Goal: Transaction & Acquisition: Purchase product/service

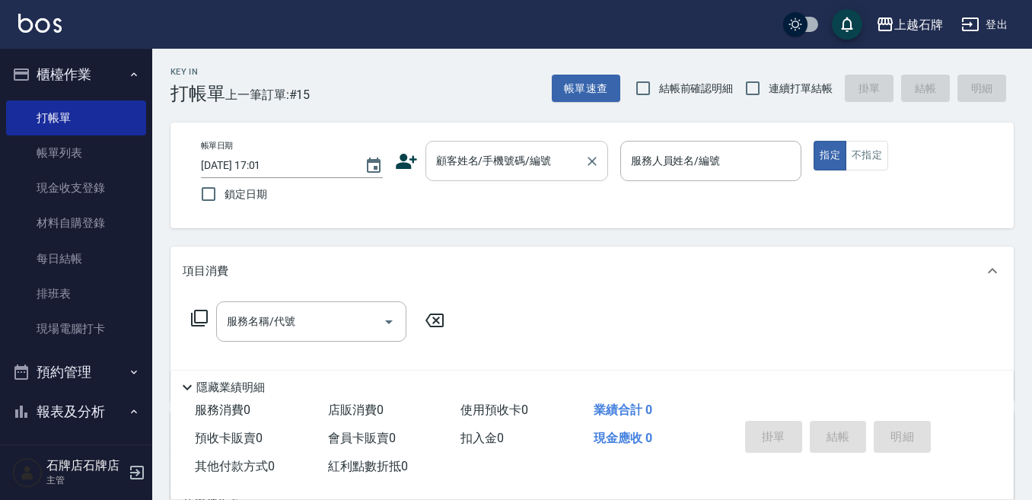
drag, startPoint x: 535, startPoint y: 169, endPoint x: 573, endPoint y: 177, distance: 38.8
click at [537, 169] on input "顧客姓名/手機號碼/編號" at bounding box center [505, 161] width 146 height 27
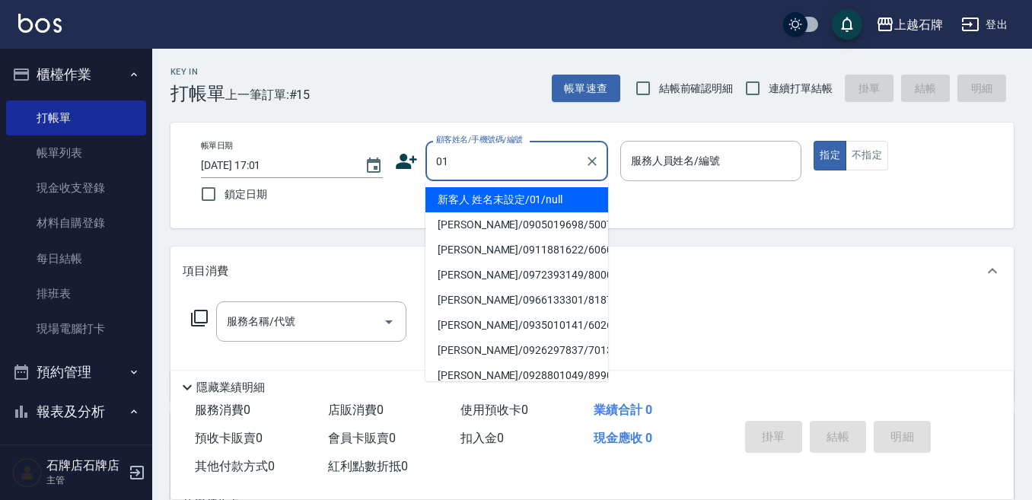
click at [574, 199] on li "新客人 姓名未設定/01/null" at bounding box center [516, 199] width 183 height 25
type input "新客人 姓名未設定/01/null"
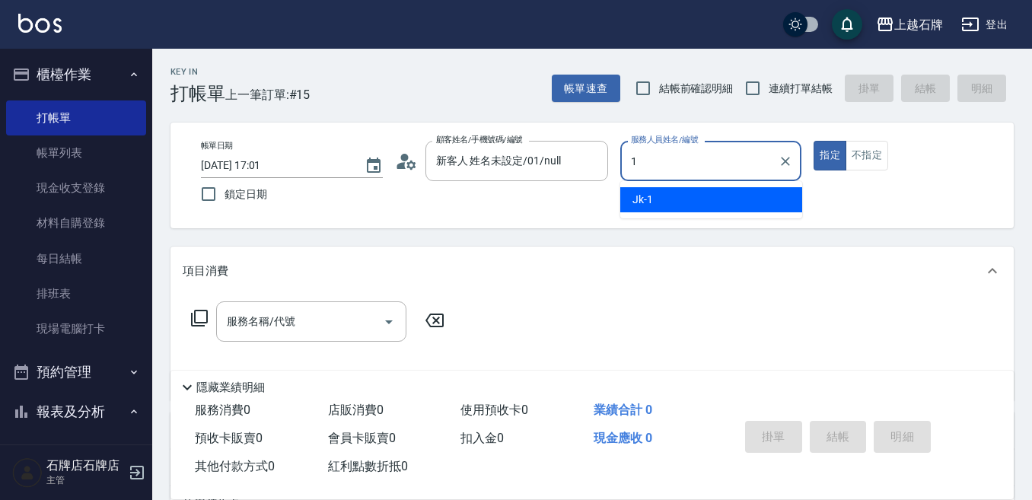
click at [709, 201] on div "Jk -1" at bounding box center [711, 199] width 182 height 25
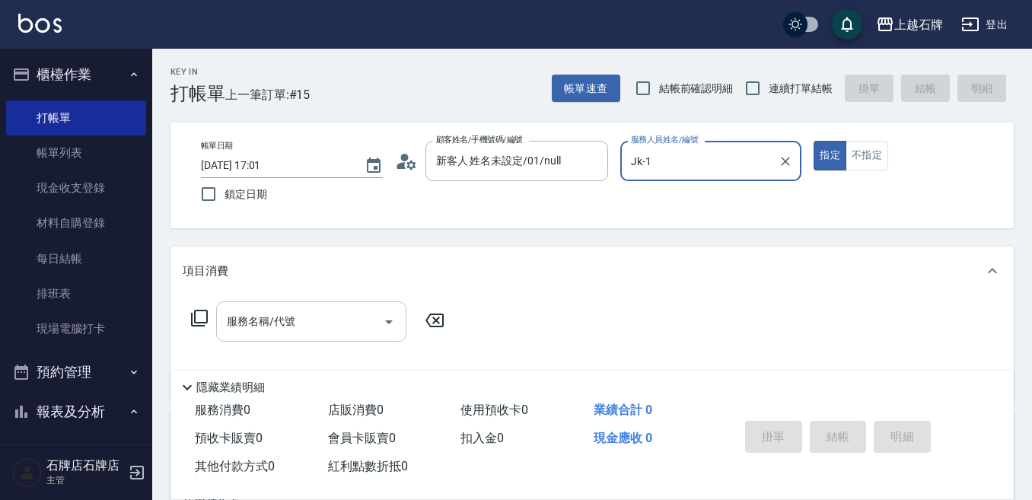
click at [293, 341] on div "服務名稱/代號" at bounding box center [311, 321] width 190 height 40
type input "Jk-1"
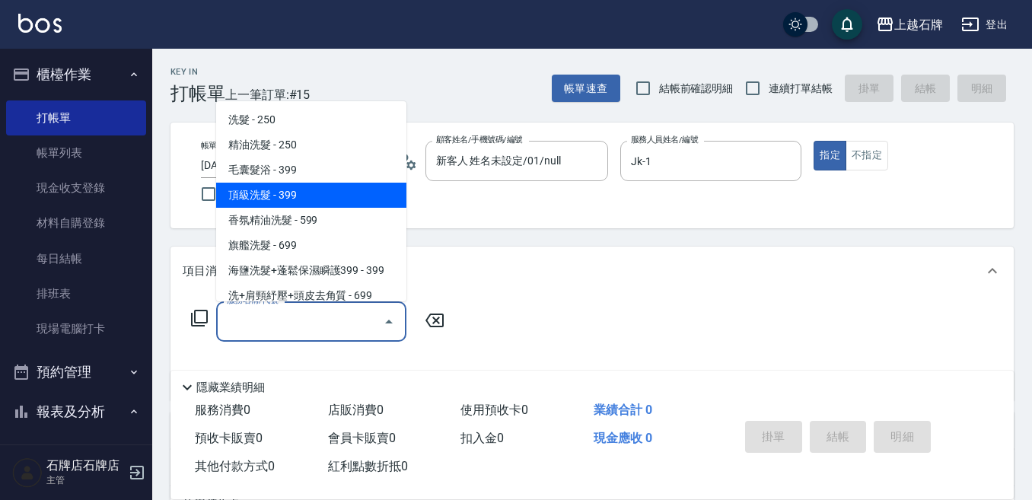
click at [314, 208] on span "香氛精油洗髮 - 599" at bounding box center [311, 220] width 190 height 25
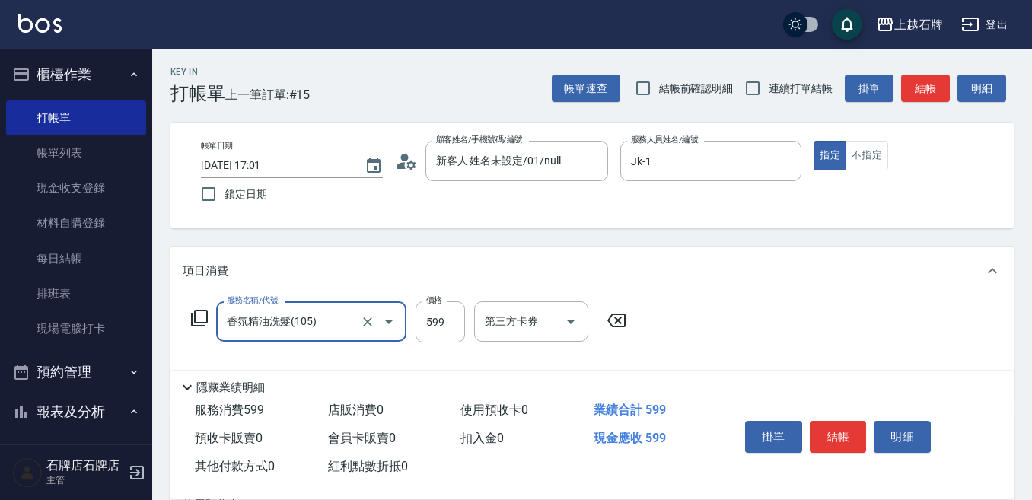
type input "香氛精油洗髮(105)"
click at [435, 309] on input "599" at bounding box center [440, 321] width 49 height 41
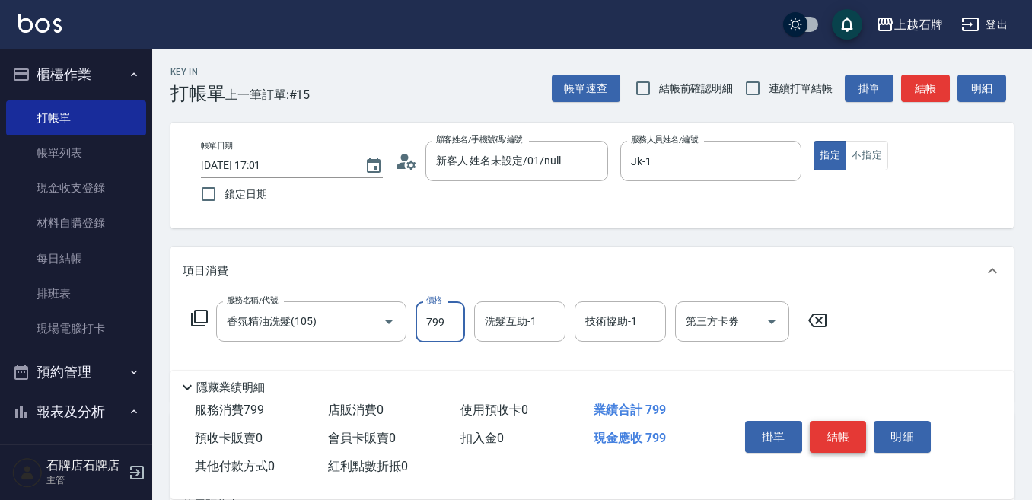
type input "799"
click at [860, 435] on button "結帳" at bounding box center [838, 437] width 57 height 32
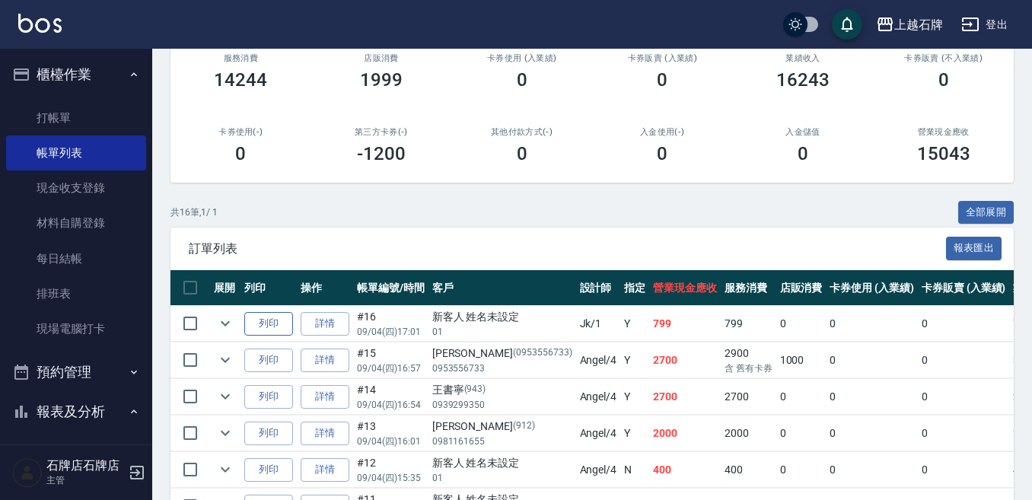
scroll to position [228, 0]
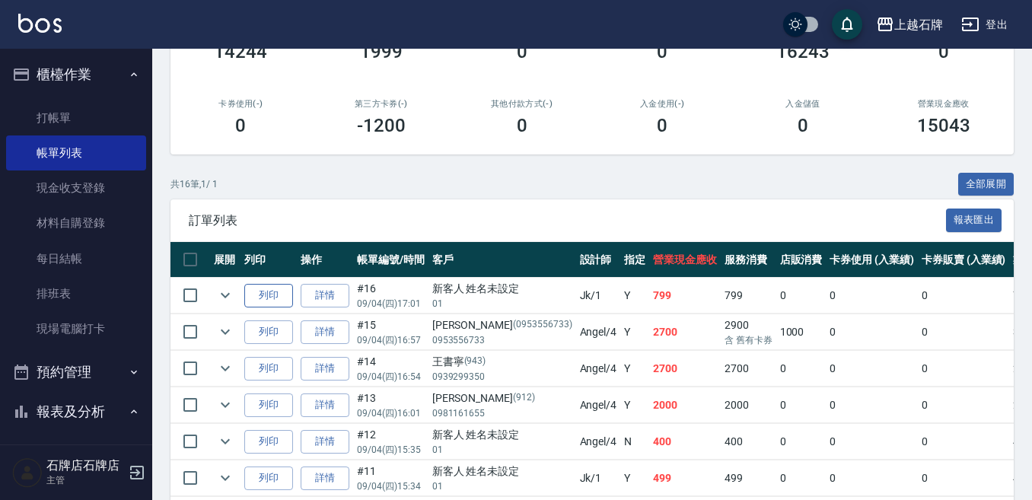
click at [267, 301] on button "列印" at bounding box center [268, 296] width 49 height 24
click at [234, 336] on icon "expand row" at bounding box center [225, 332] width 18 height 18
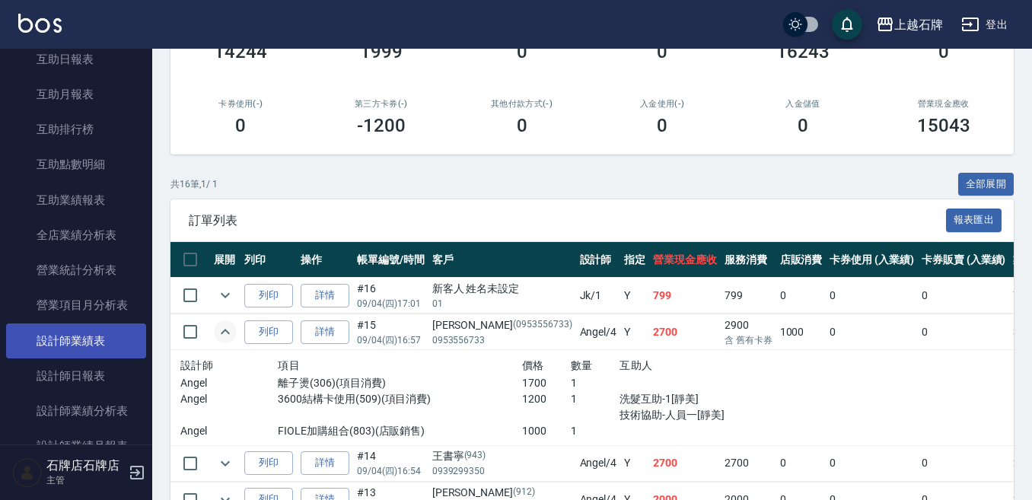
scroll to position [609, 0]
click at [78, 331] on link "設計師日報表" at bounding box center [76, 338] width 140 height 35
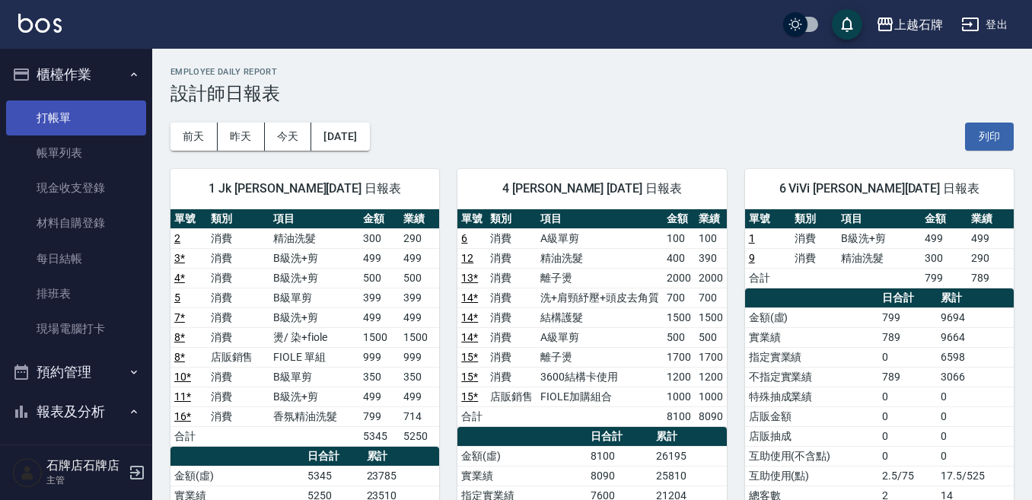
click at [37, 130] on link "打帳單" at bounding box center [76, 117] width 140 height 35
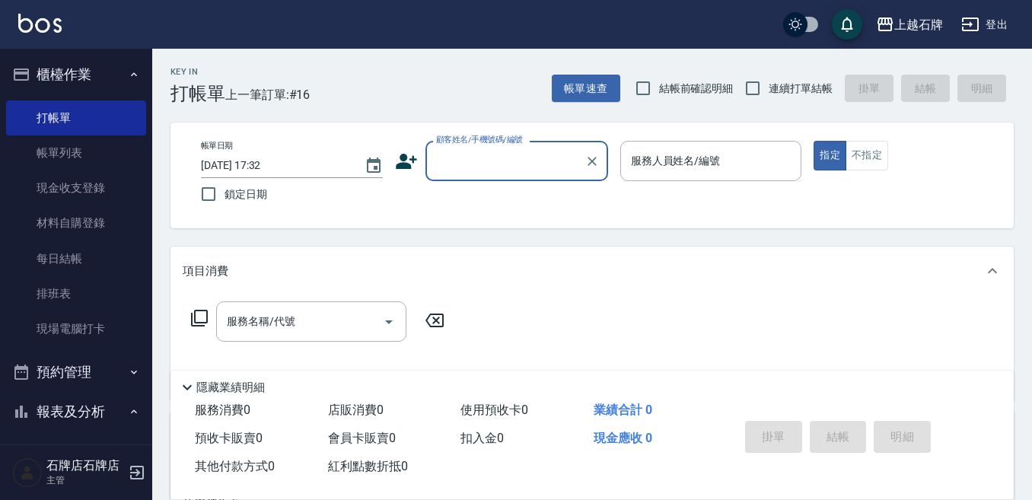
click at [437, 122] on div "Key In 打帳單 上一筆訂單:#16 帳單速查 結帳前確認明細 連續打單結帳 掛單 結帳 明細 帳單日期 [DATE] 17:32 鎖定日期 顧客姓名/手…" at bounding box center [592, 395] width 880 height 693
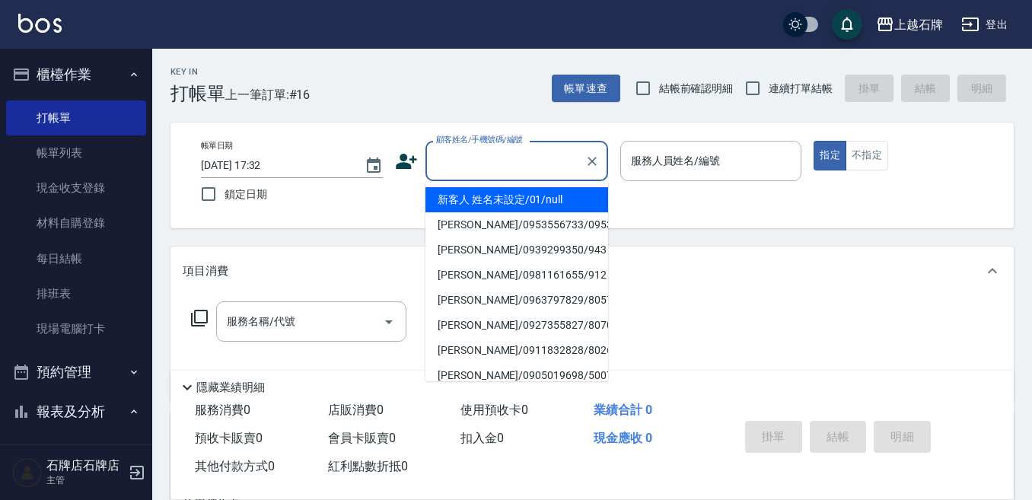
drag, startPoint x: 465, startPoint y: 167, endPoint x: 462, endPoint y: 184, distance: 17.0
click at [464, 171] on input "顧客姓名/手機號碼/編號" at bounding box center [505, 161] width 146 height 27
click at [479, 202] on li "新客人 姓名未設定/01/null" at bounding box center [516, 199] width 183 height 25
type input "新客人 姓名未設定/01/null"
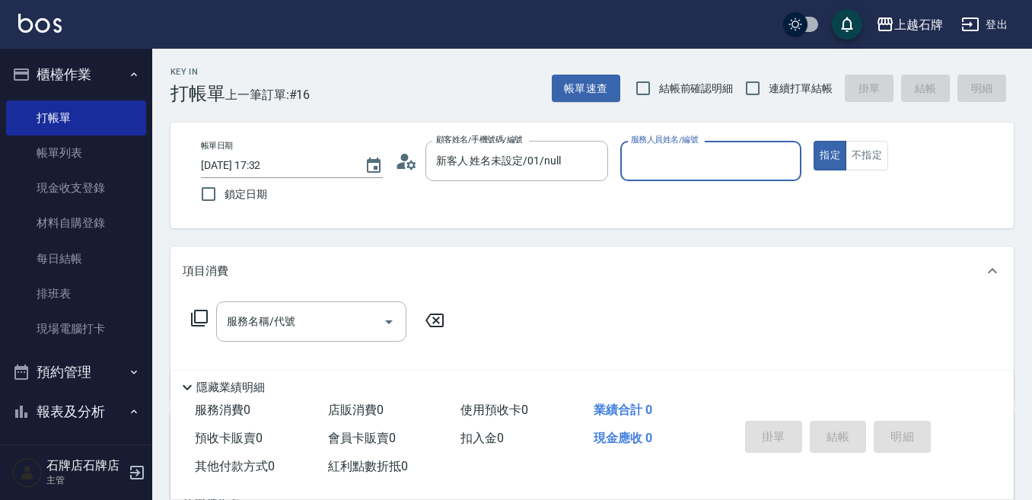
click at [699, 162] on input "服務人員姓名/編號" at bounding box center [711, 161] width 168 height 27
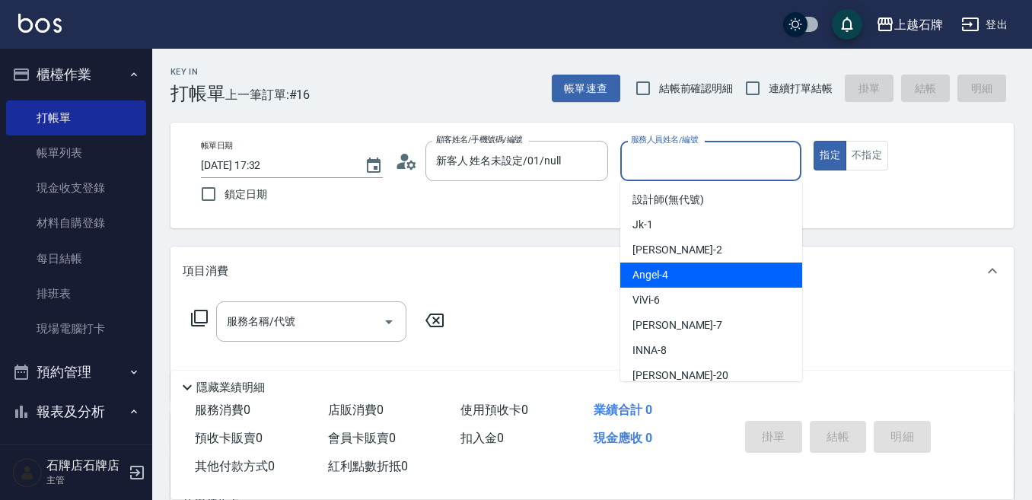
click at [723, 279] on div "[PERSON_NAME] -4" at bounding box center [711, 275] width 182 height 25
type input "[PERSON_NAME]-4"
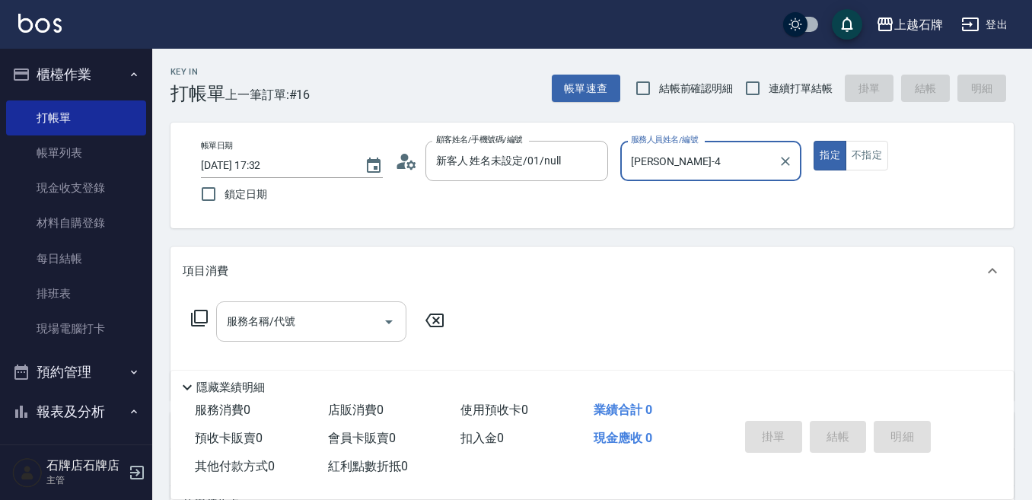
click at [320, 325] on input "服務名稱/代號" at bounding box center [300, 321] width 154 height 27
click at [198, 316] on icon at bounding box center [199, 318] width 18 height 18
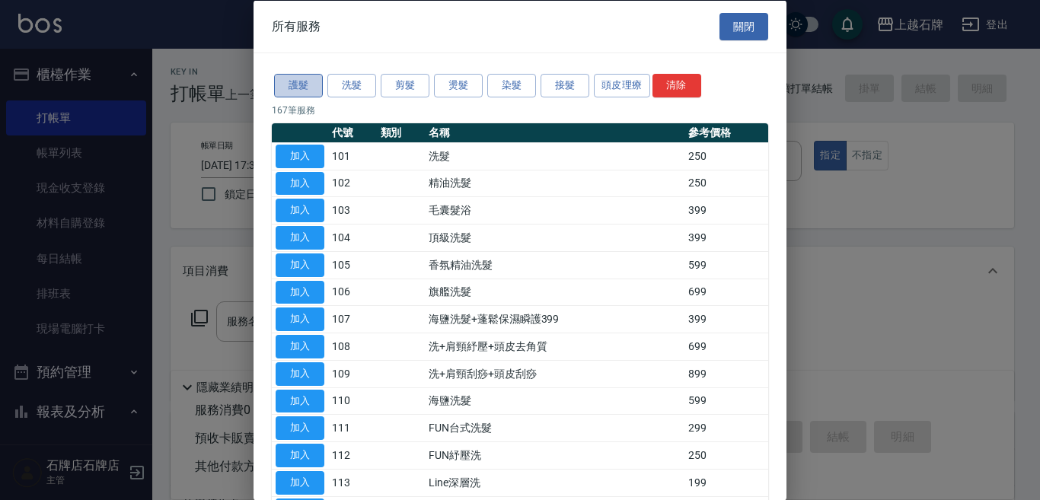
click at [308, 87] on button "護髮" at bounding box center [298, 86] width 49 height 24
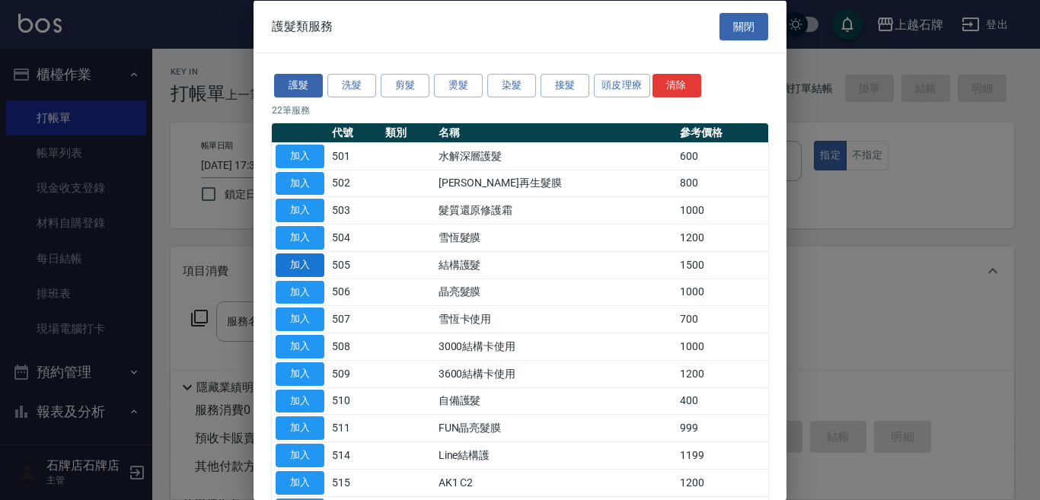
click at [290, 265] on button "加入" at bounding box center [300, 265] width 49 height 24
type input "結構護髮(505)"
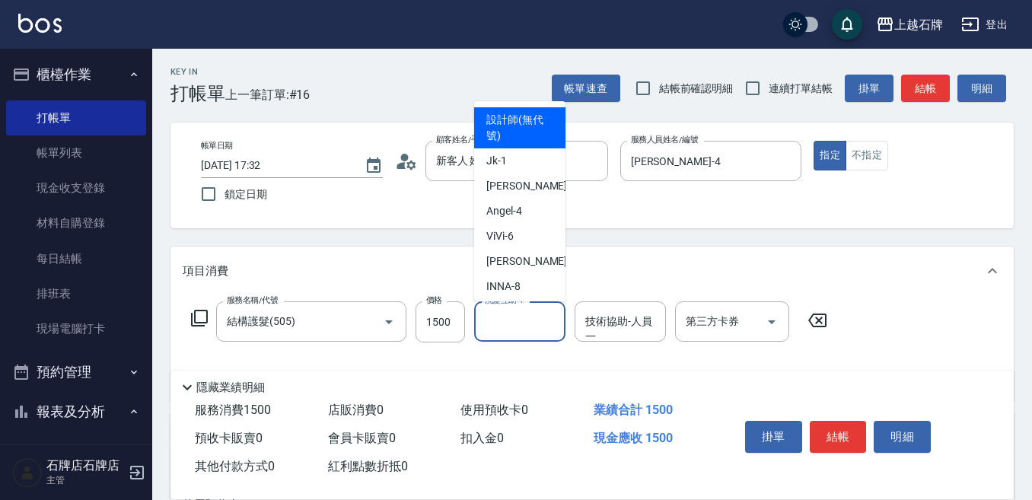
click at [507, 321] on input "洗髮互助-1" at bounding box center [520, 321] width 78 height 27
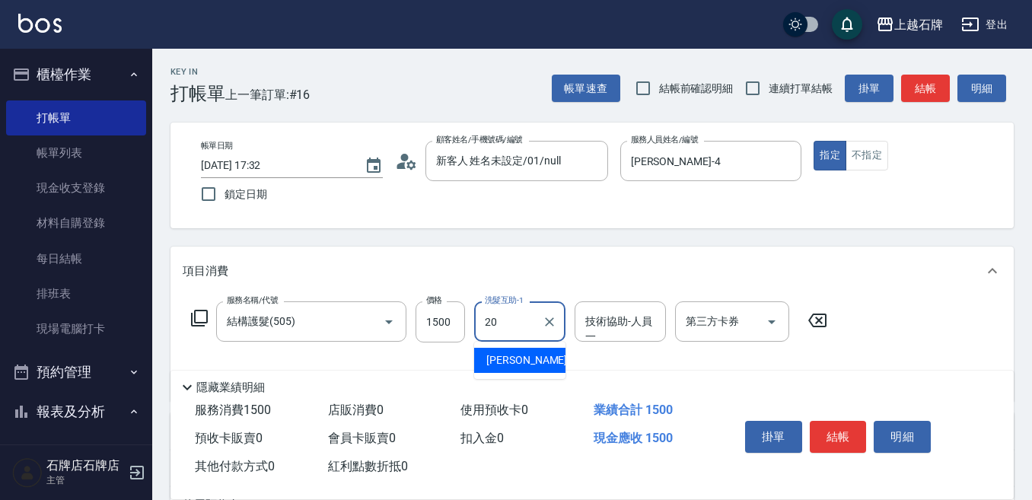
drag, startPoint x: 530, startPoint y: 368, endPoint x: 543, endPoint y: 377, distance: 16.5
click at [543, 377] on ul "[PERSON_NAME] -20" at bounding box center [519, 360] width 91 height 37
click at [514, 362] on span "[PERSON_NAME] -20" at bounding box center [534, 360] width 96 height 16
type input "[PERSON_NAME]-20"
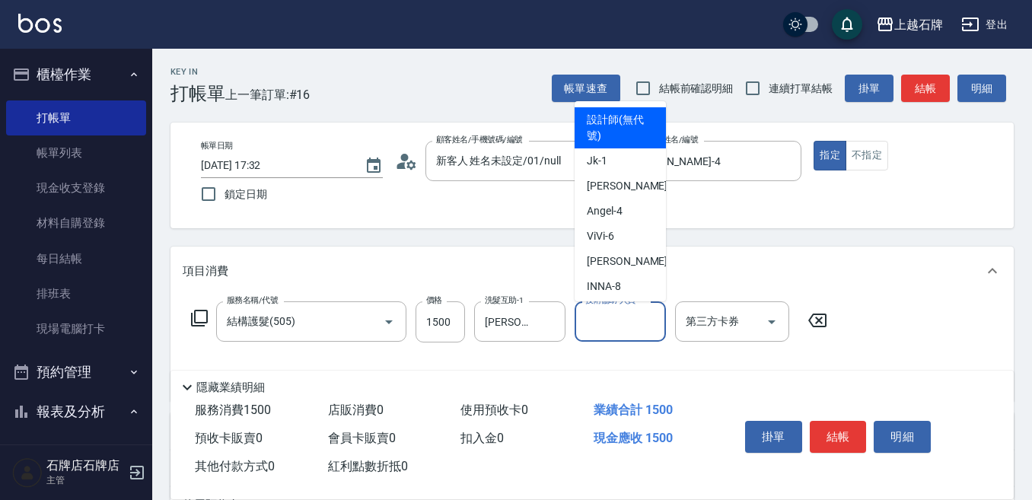
click at [619, 314] on input "技術協助-人員一" at bounding box center [620, 321] width 78 height 27
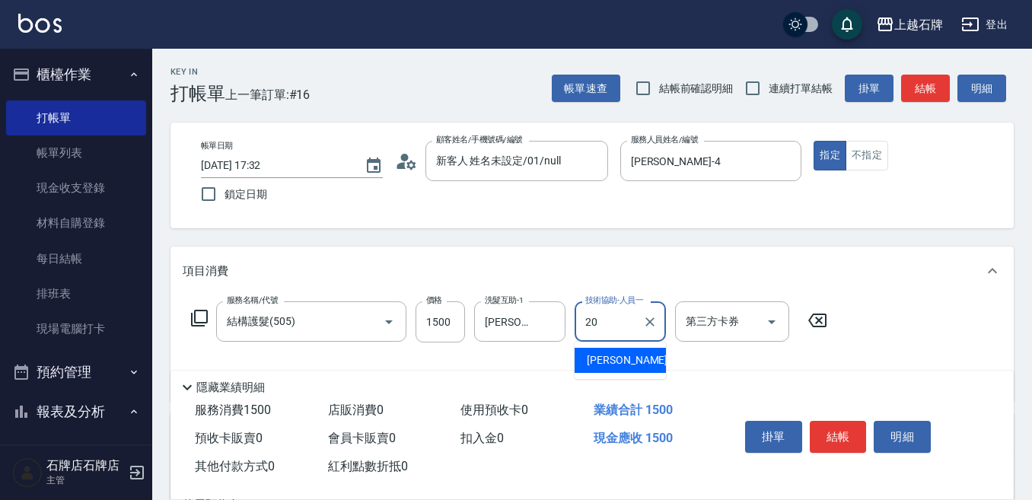
click at [602, 358] on span "[PERSON_NAME] -20" at bounding box center [635, 360] width 96 height 16
type input "[PERSON_NAME]-20"
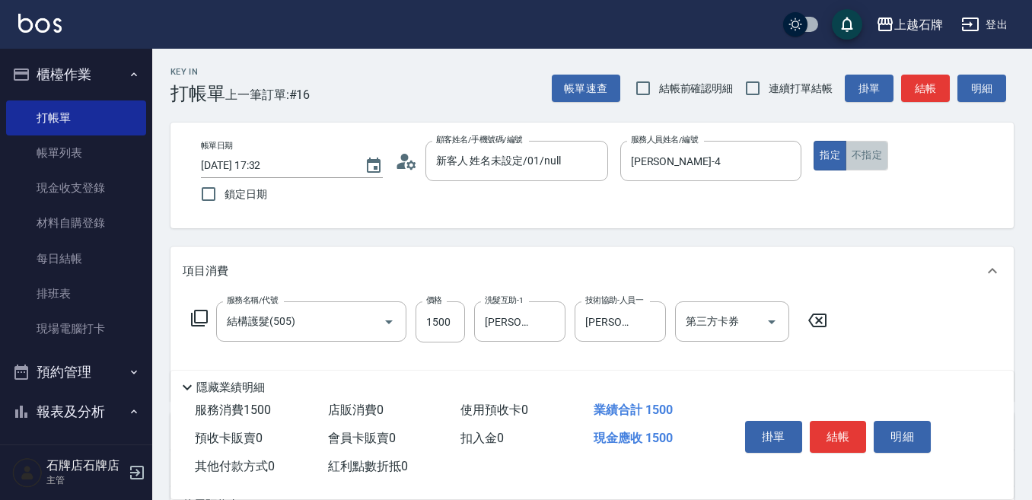
click at [882, 158] on button "不指定" at bounding box center [867, 156] width 43 height 30
drag, startPoint x: 849, startPoint y: 426, endPoint x: 864, endPoint y: 406, distance: 25.1
click at [850, 425] on button "結帳" at bounding box center [838, 437] width 57 height 32
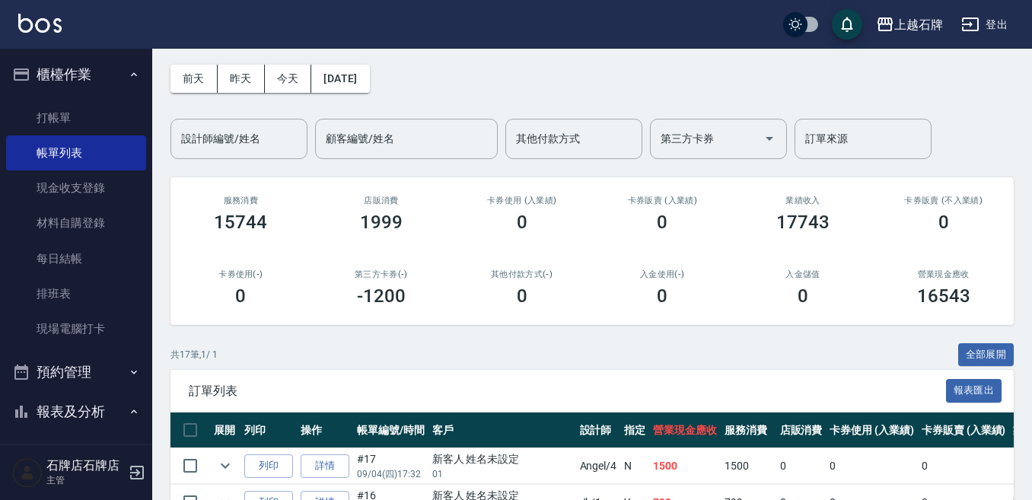
scroll to position [152, 0]
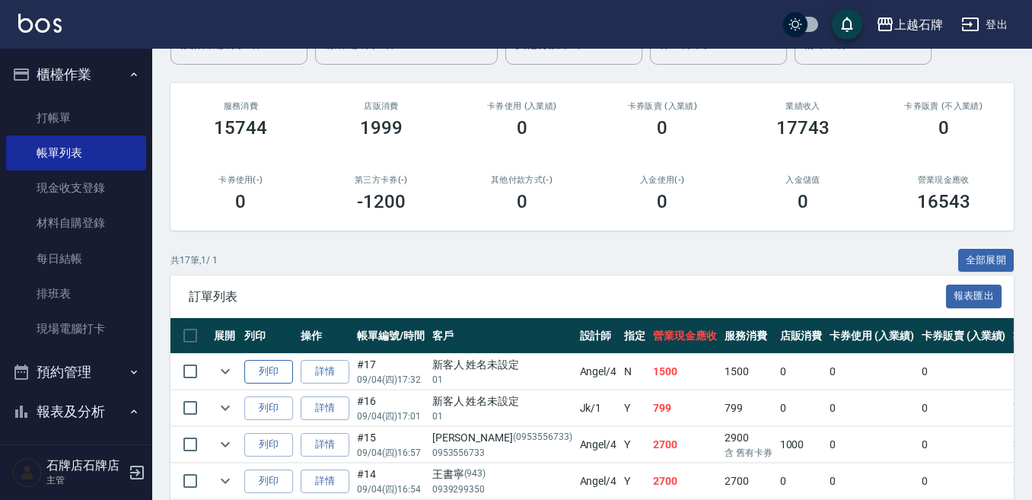
click at [265, 371] on button "列印" at bounding box center [268, 372] width 49 height 24
click at [105, 99] on ul "打帳單 帳單列表 現金收支登錄 材料自購登錄 每日結帳 排班表 現場電腦打卡" at bounding box center [76, 223] width 140 height 259
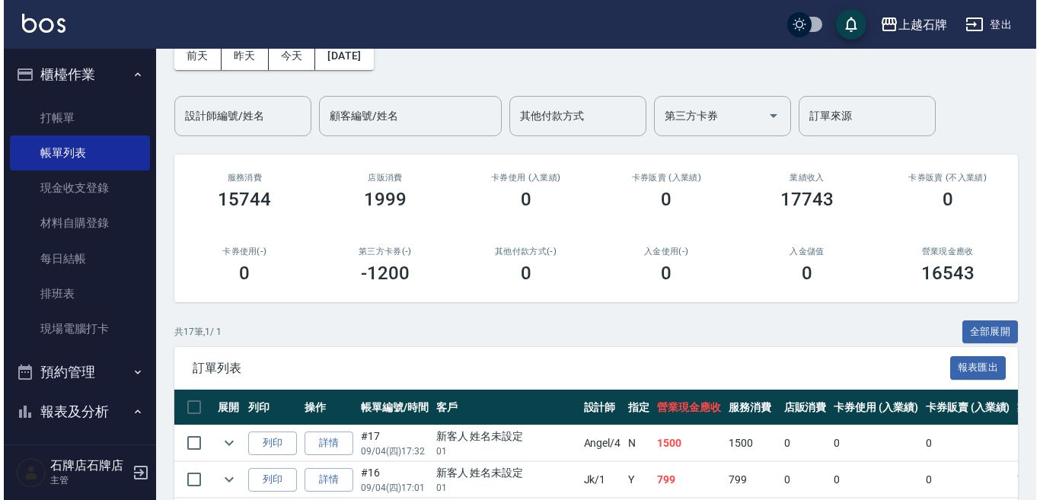
scroll to position [0, 0]
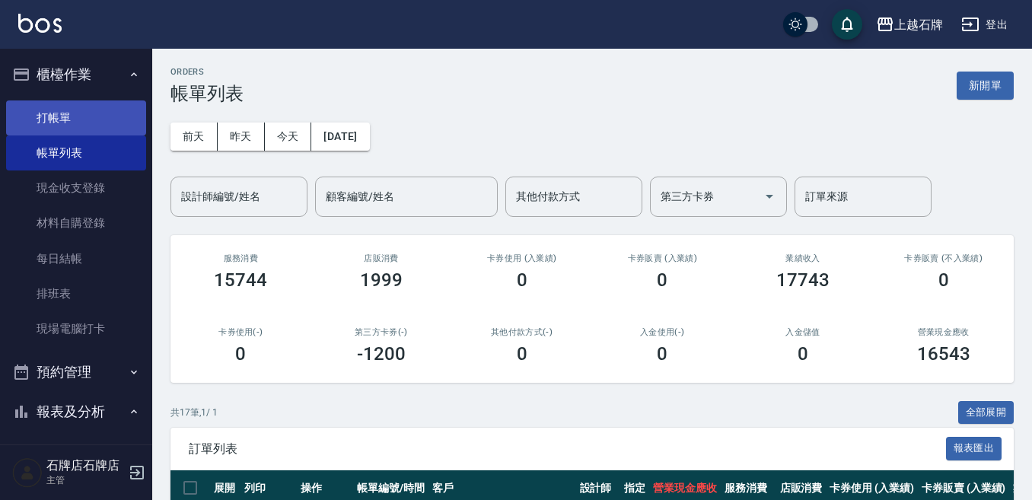
click at [44, 109] on link "打帳單" at bounding box center [76, 117] width 140 height 35
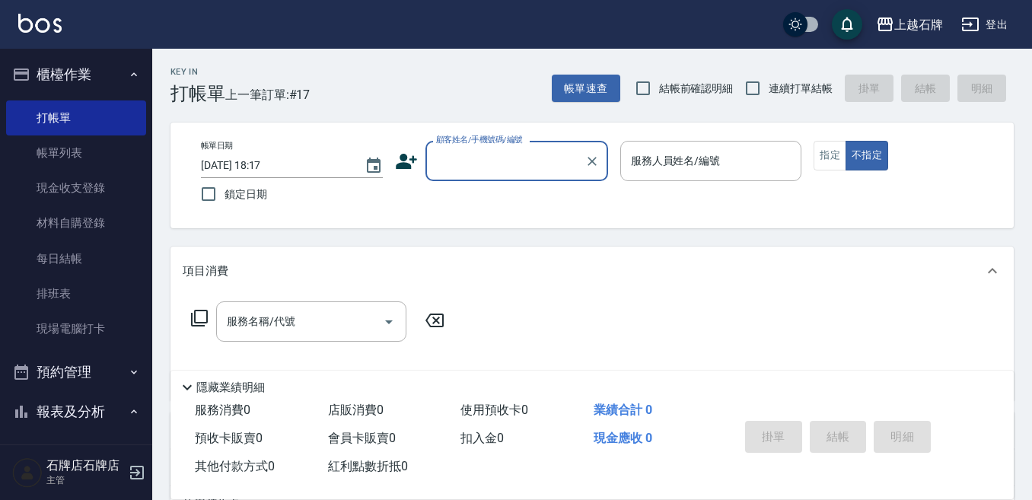
click at [454, 165] on input "顧客姓名/手機號碼/編號" at bounding box center [505, 161] width 146 height 27
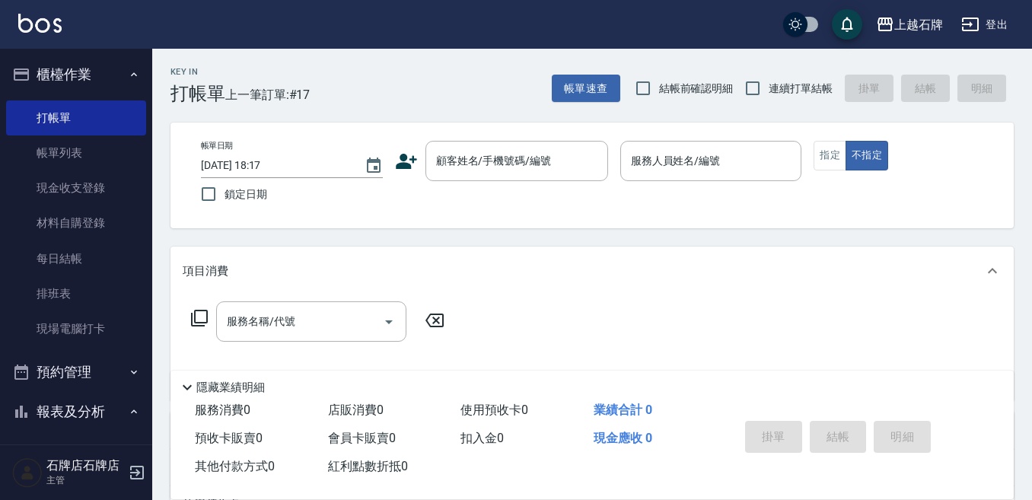
click at [403, 158] on icon at bounding box center [406, 161] width 21 height 15
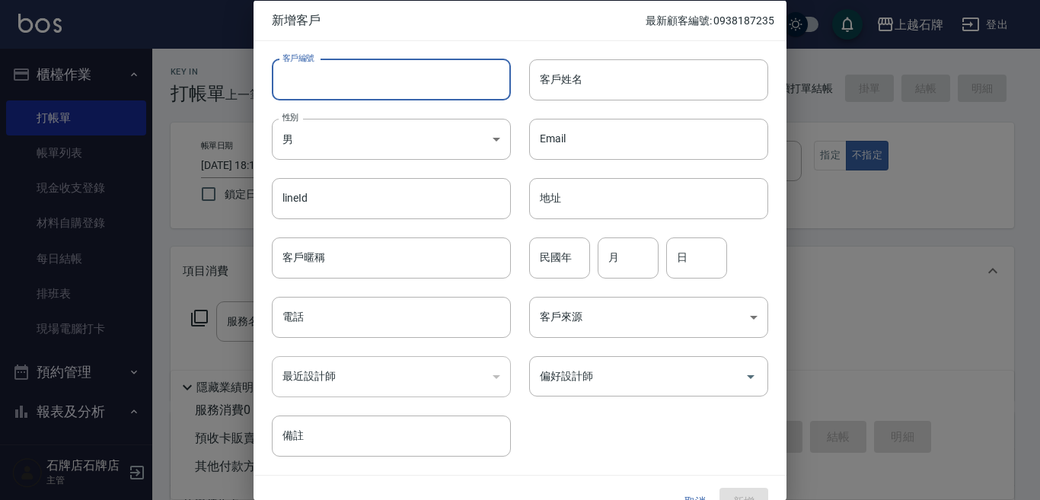
drag, startPoint x: 423, startPoint y: 91, endPoint x: 446, endPoint y: 88, distance: 22.9
click at [431, 90] on input "客戶編號" at bounding box center [391, 79] width 239 height 41
type input "60603"
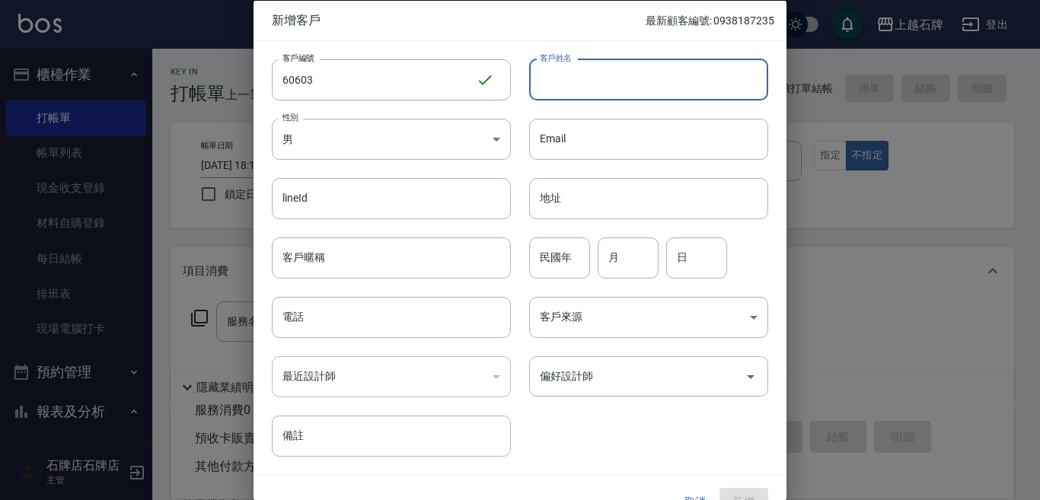
click at [703, 70] on input "客戶姓名" at bounding box center [648, 79] width 239 height 41
click at [591, 27] on span "新增客戶" at bounding box center [459, 19] width 374 height 15
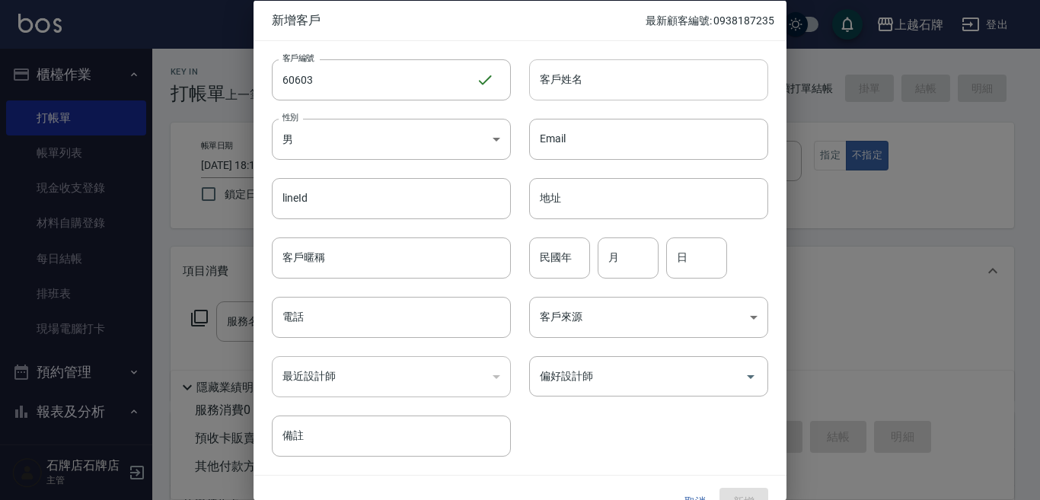
click at [594, 71] on input "客戶姓名" at bounding box center [648, 79] width 239 height 41
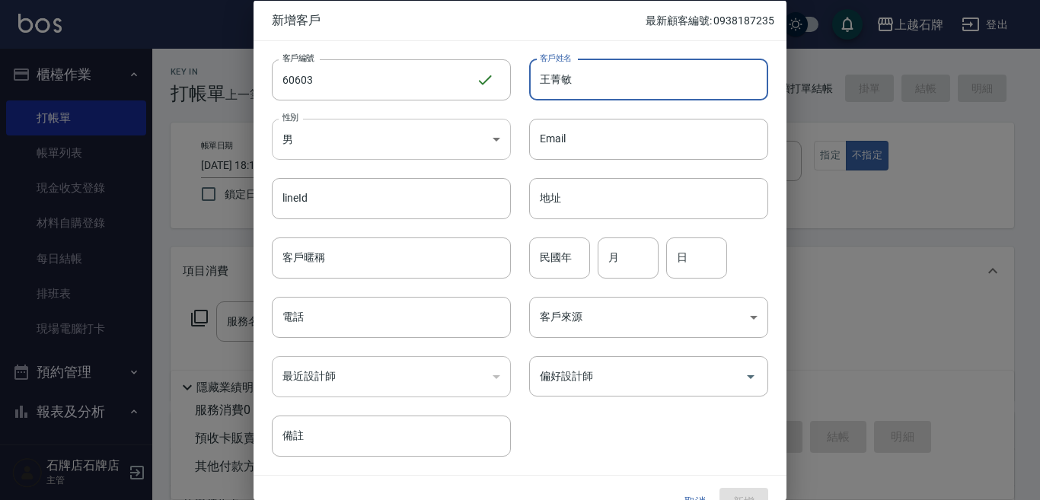
type input "王菁敏"
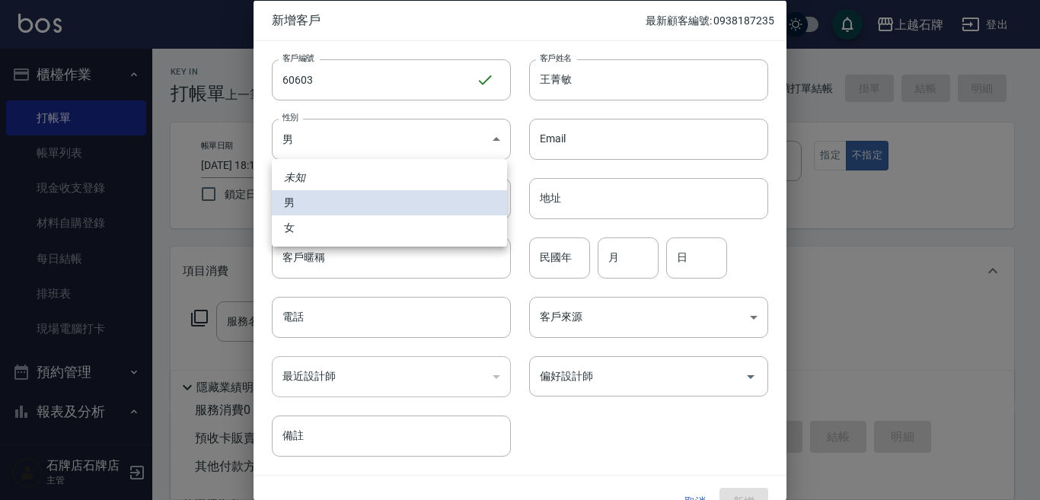
click at [333, 149] on body "上越石牌 登出 櫃檯作業 打帳單 帳單列表 現金收支登錄 材料自購登錄 每日結帳 排班表 現場電腦打卡 預約管理 預約管理 單日預約紀錄 單週預約紀錄 報表及…" at bounding box center [520, 370] width 1040 height 741
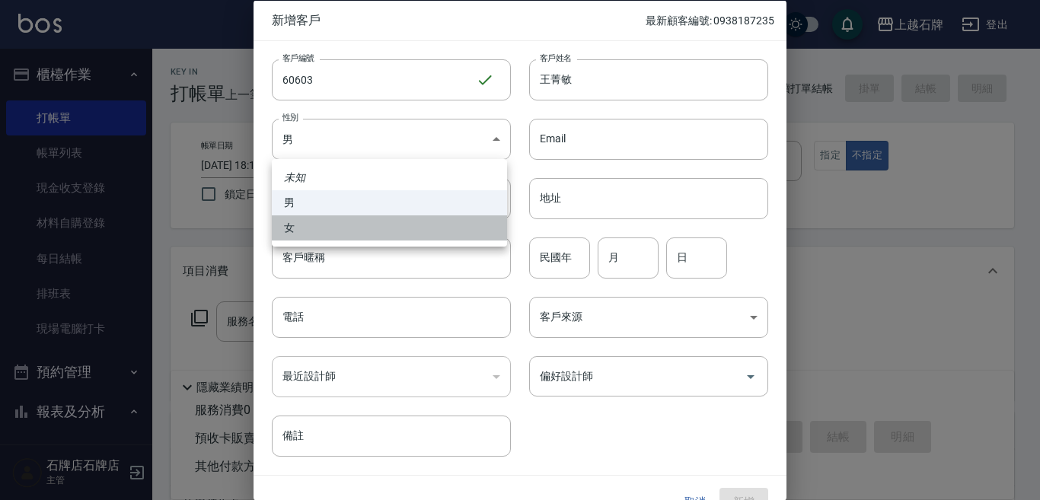
click at [333, 234] on li "女" at bounding box center [389, 227] width 235 height 25
type input "[DEMOGRAPHIC_DATA]"
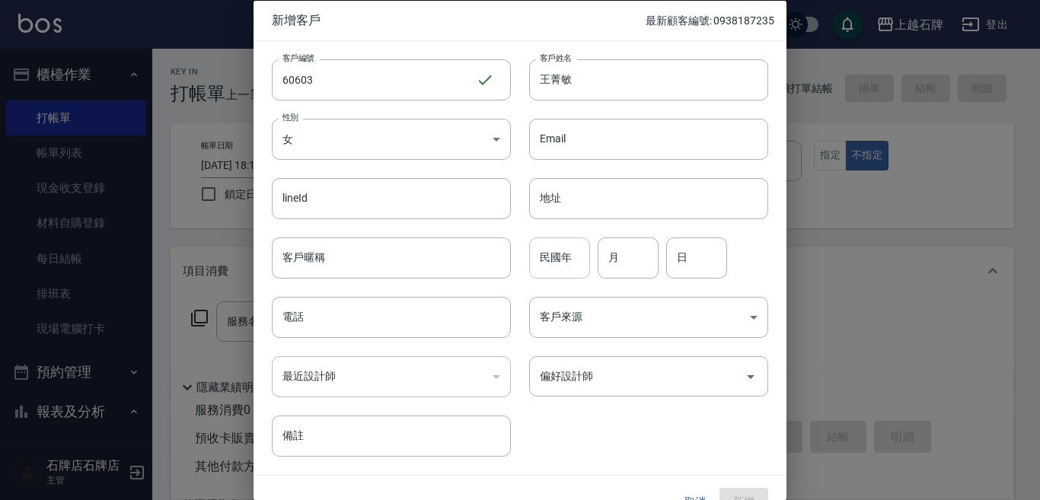
click at [562, 260] on input "民國年" at bounding box center [559, 257] width 61 height 41
type input "00"
type input "10"
type input "02"
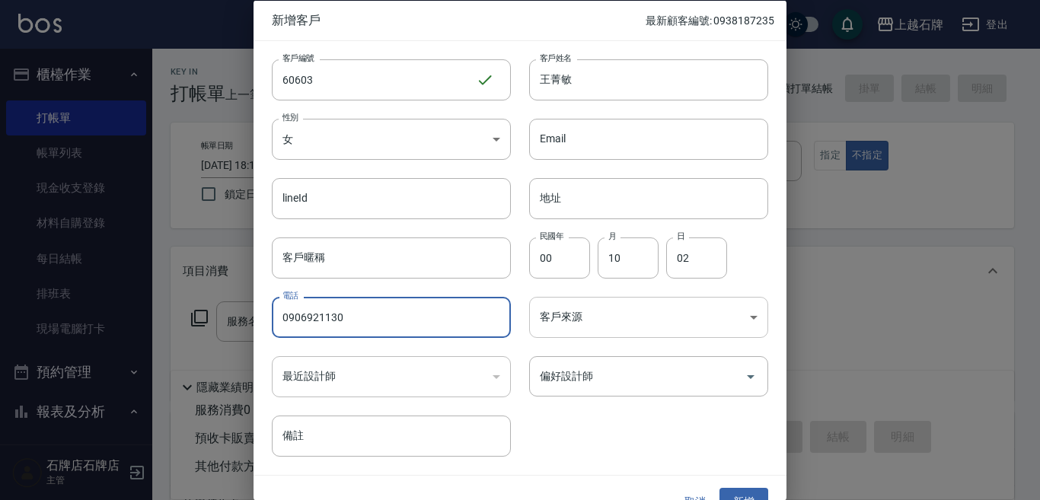
type input "0906921130"
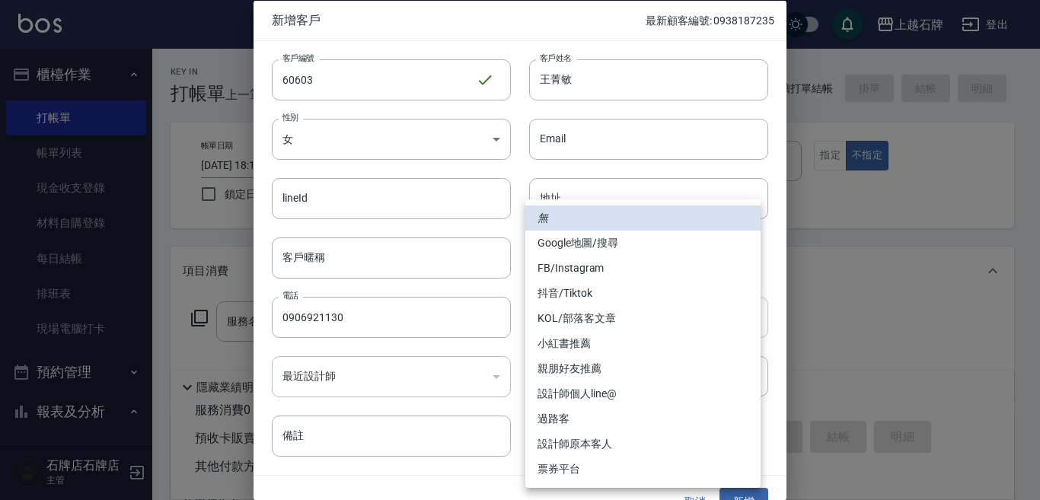
click at [599, 323] on body "上越石牌 登出 櫃檯作業 打帳單 帳單列表 現金收支登錄 材料自購登錄 每日結帳 排班表 現場電腦打卡 預約管理 預約管理 單日預約紀錄 單週預約紀錄 報表及…" at bounding box center [520, 370] width 1040 height 741
click at [623, 270] on li "FB/Instagram" at bounding box center [642, 268] width 235 height 25
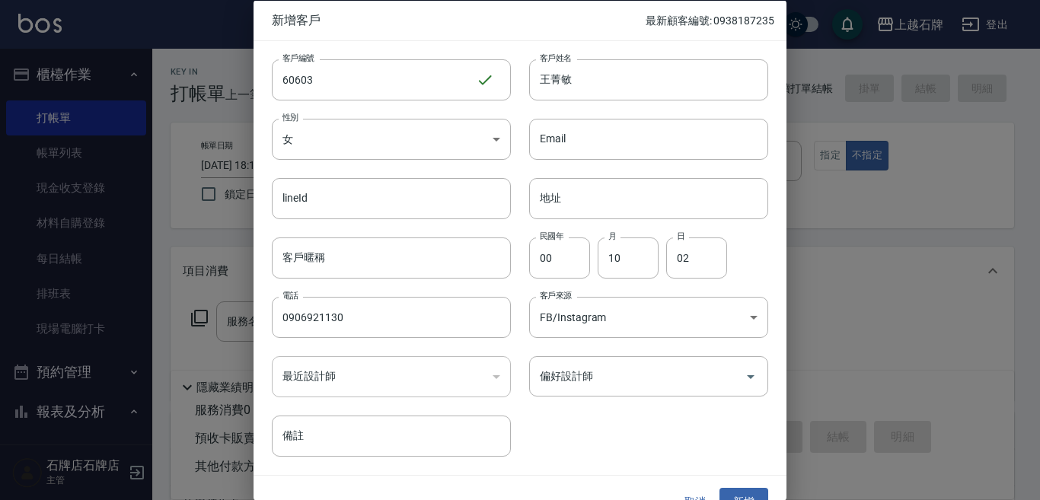
type input "FB/Instagram"
click at [604, 363] on input "偏好設計師" at bounding box center [637, 376] width 202 height 27
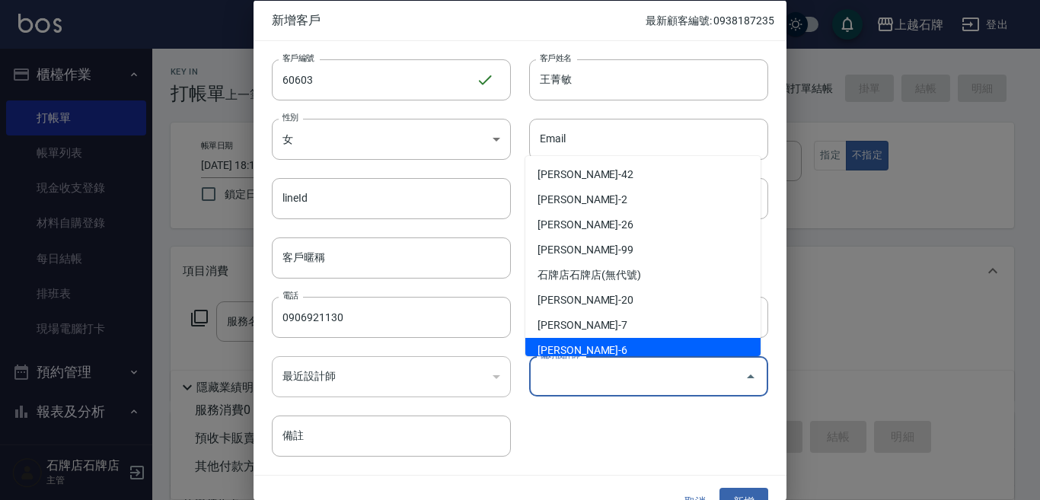
click at [579, 358] on div "偏好設計師" at bounding box center [648, 376] width 239 height 40
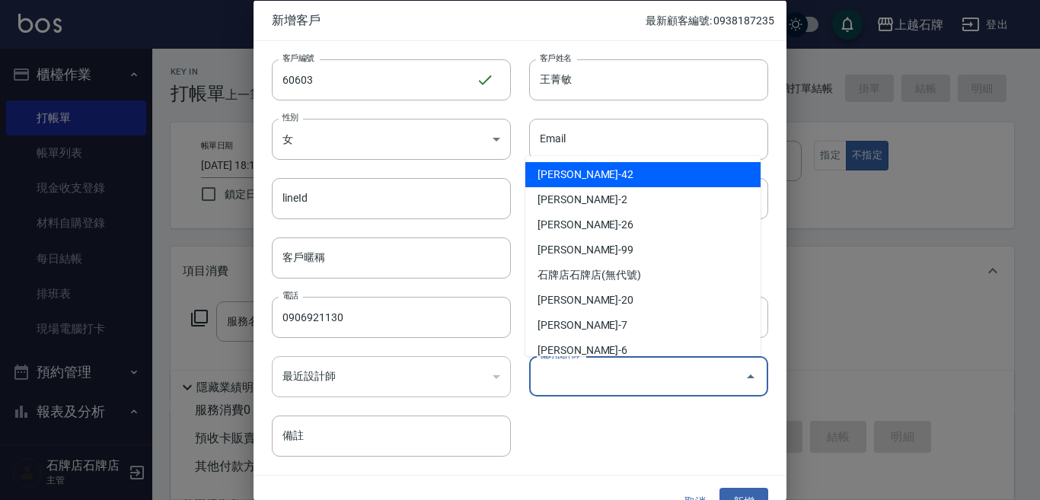
click at [578, 376] on input "偏好設計師" at bounding box center [637, 376] width 202 height 27
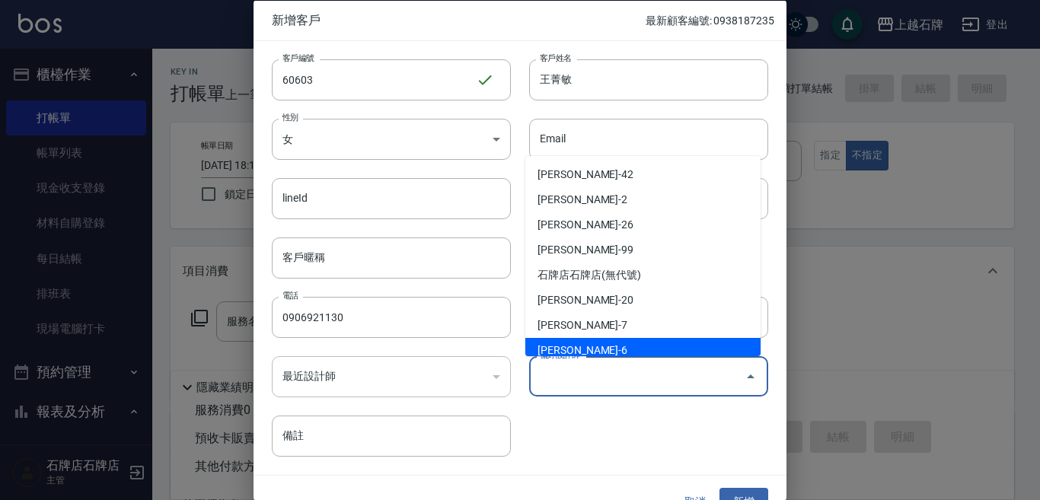
click at [589, 343] on li "[PERSON_NAME]-6" at bounding box center [642, 350] width 235 height 25
type input "[PERSON_NAME]"
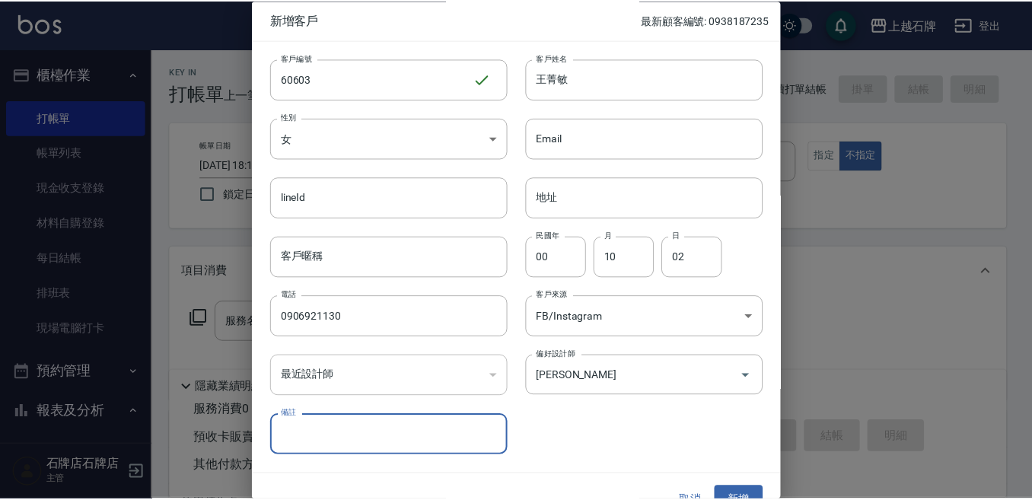
scroll to position [27, 0]
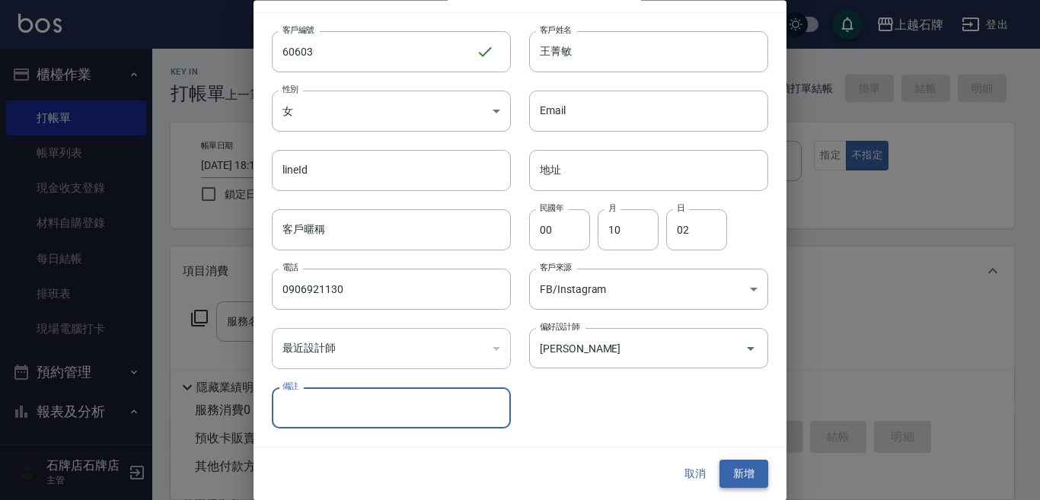
click at [733, 481] on button "新增" at bounding box center [743, 474] width 49 height 28
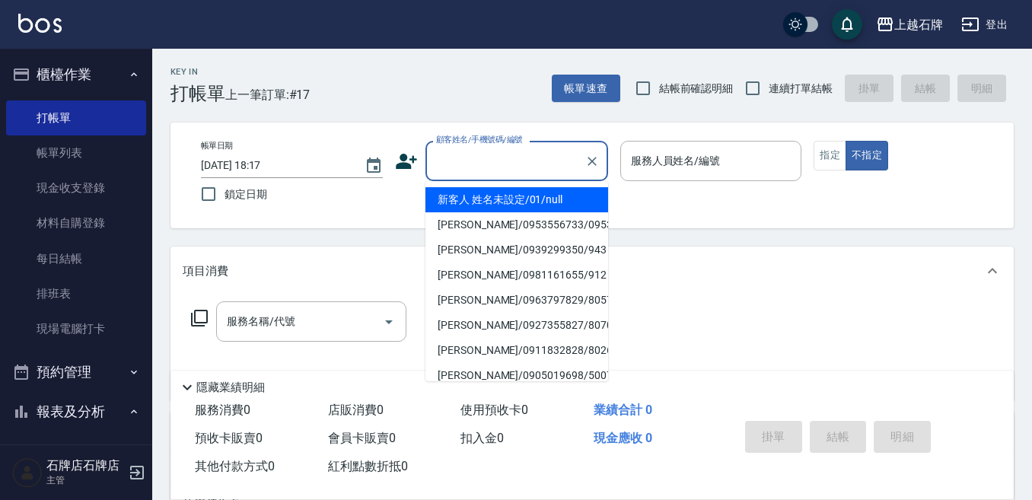
click at [488, 157] on input "顧客姓名/手機號碼/編號" at bounding box center [505, 161] width 146 height 27
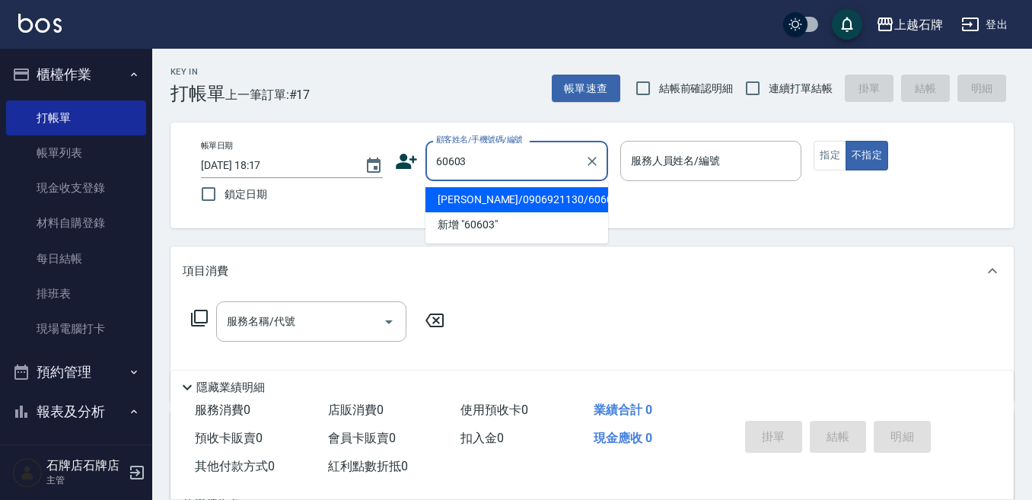
click at [546, 205] on li "[PERSON_NAME]/0906921130/60603" at bounding box center [516, 199] width 183 height 25
type input "[PERSON_NAME]/0906921130/60603"
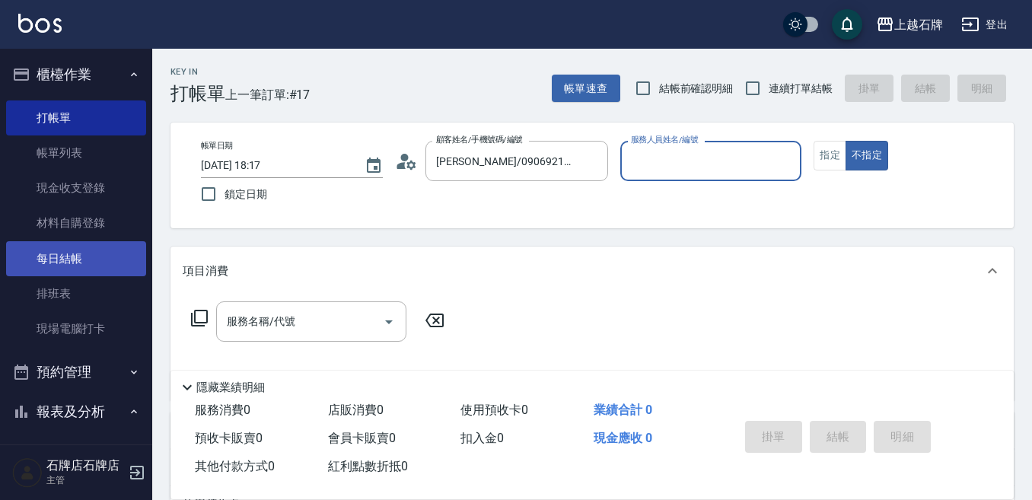
type input "ViVi-6"
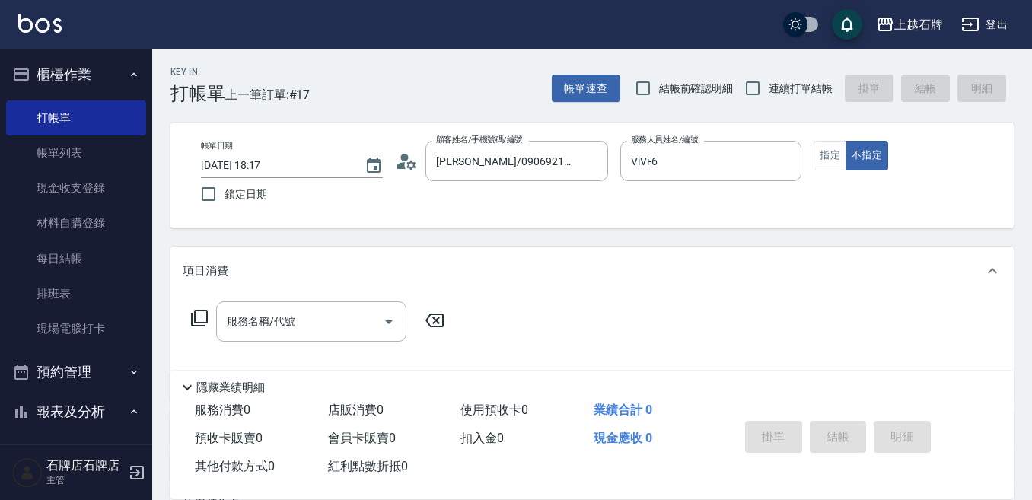
click at [196, 311] on icon at bounding box center [199, 318] width 17 height 17
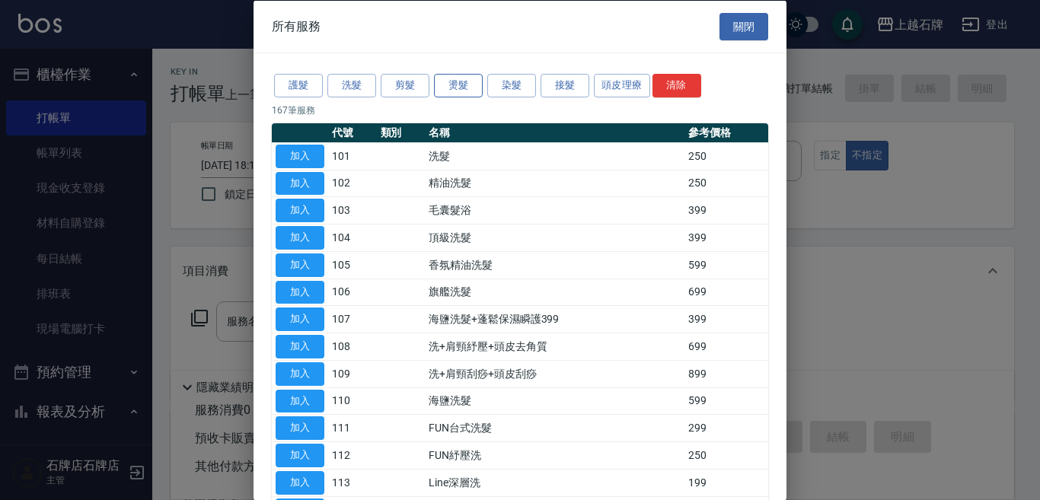
click at [463, 77] on button "燙髮" at bounding box center [458, 86] width 49 height 24
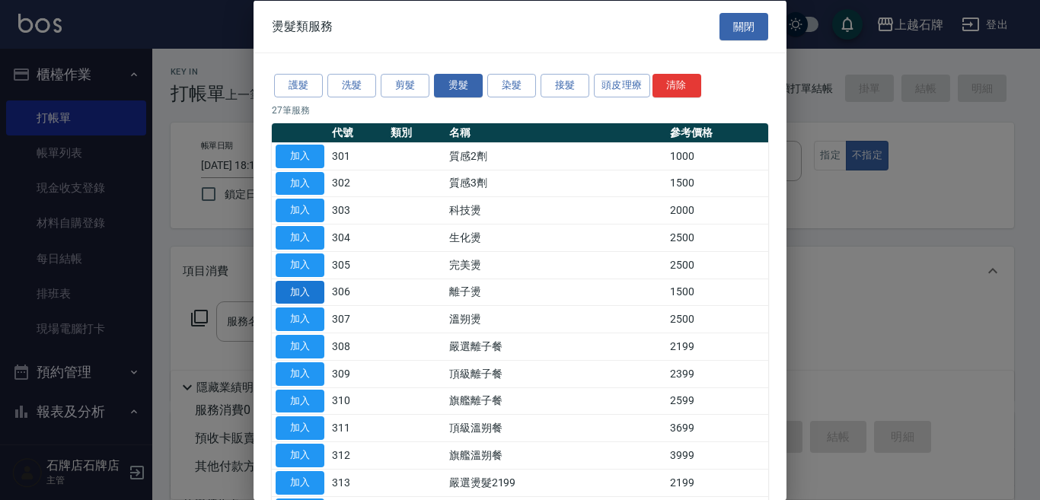
click at [318, 294] on button "加入" at bounding box center [300, 292] width 49 height 24
type input "離子燙(306)"
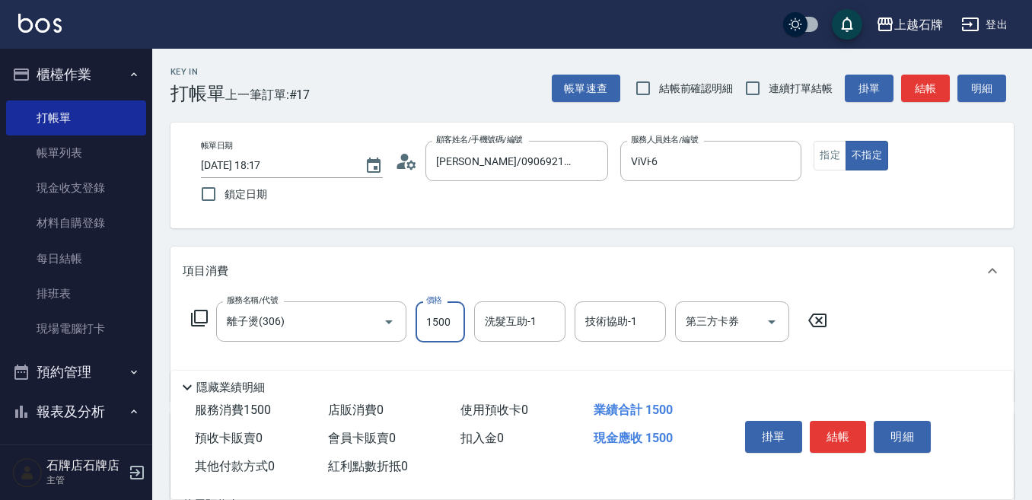
click at [441, 317] on input "1500" at bounding box center [440, 321] width 49 height 41
type input "2799"
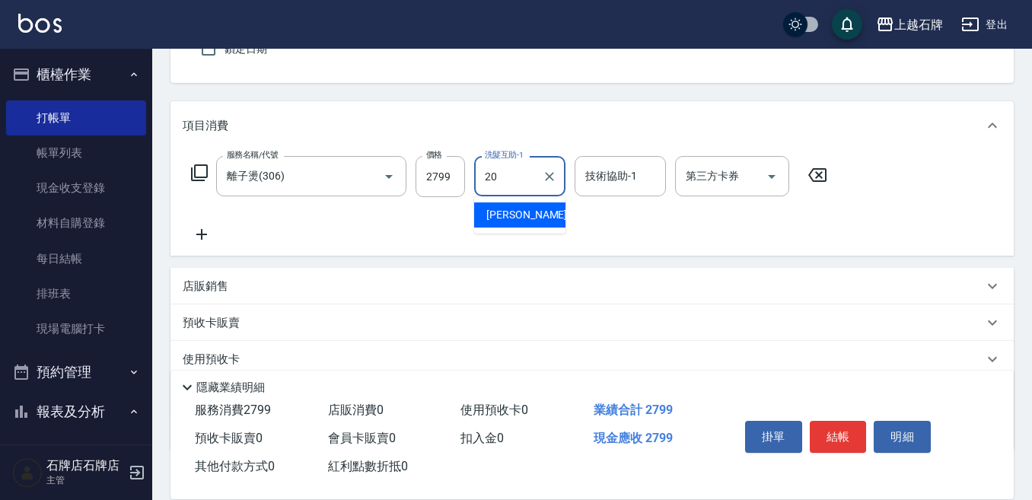
scroll to position [152, 0]
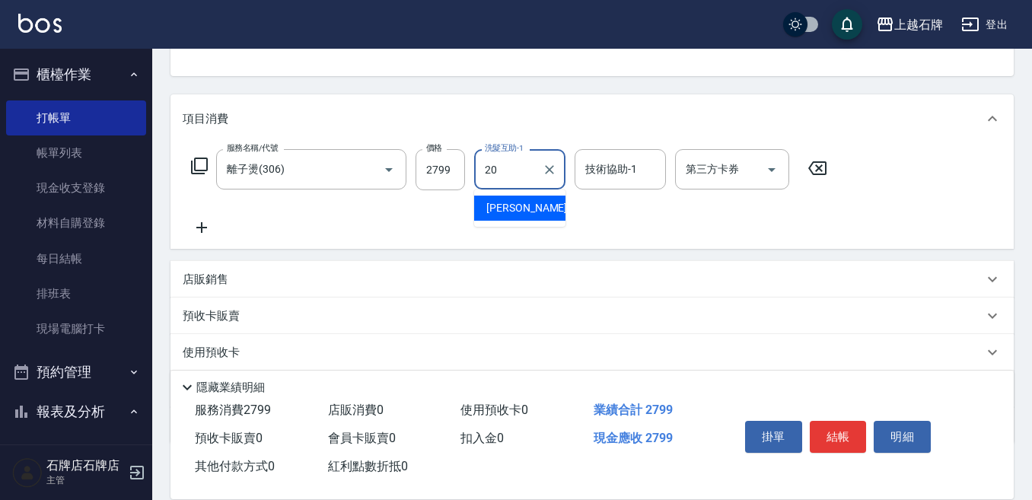
type input "[PERSON_NAME]-20"
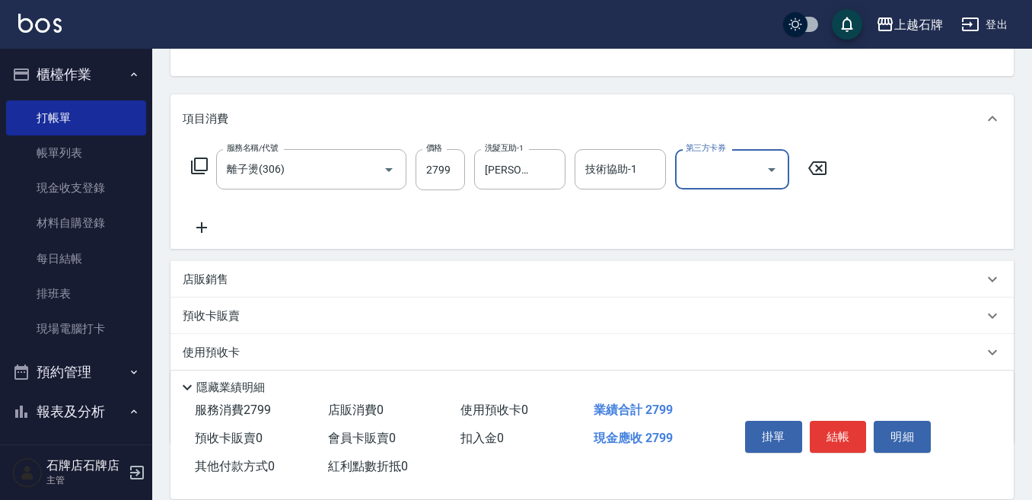
click at [198, 228] on icon at bounding box center [201, 227] width 11 height 11
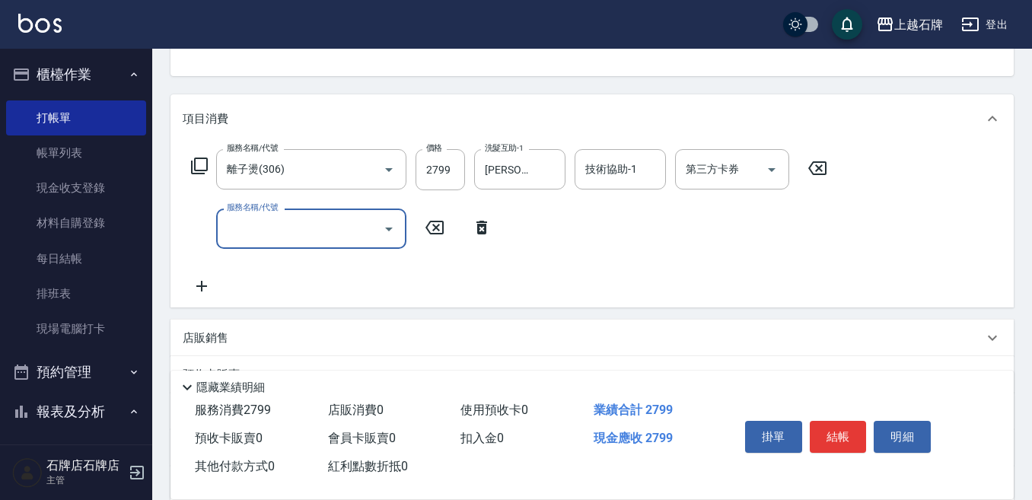
click at [202, 162] on icon at bounding box center [199, 166] width 18 height 18
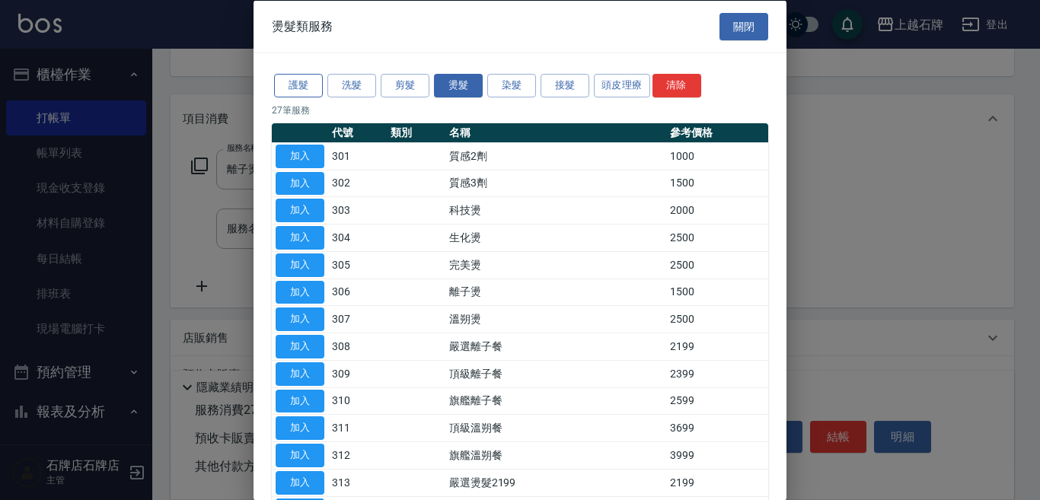
click at [311, 87] on button "護髮" at bounding box center [298, 86] width 49 height 24
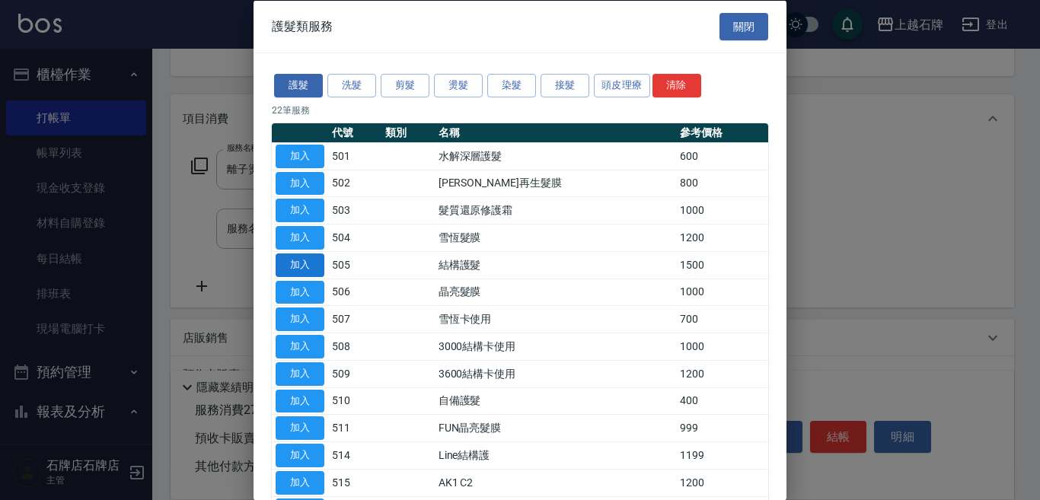
click at [299, 261] on button "加入" at bounding box center [300, 265] width 49 height 24
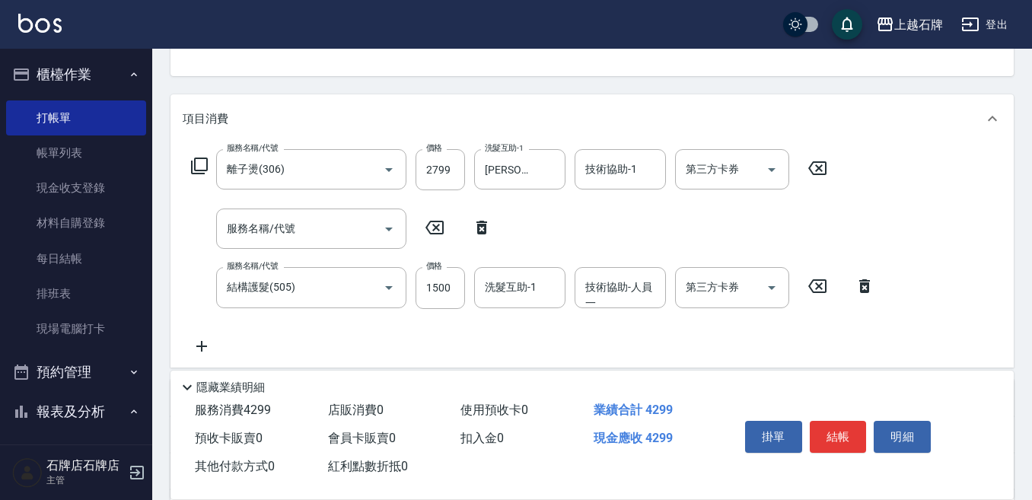
click at [482, 230] on icon at bounding box center [482, 227] width 38 height 18
type input "結構護髮(505)"
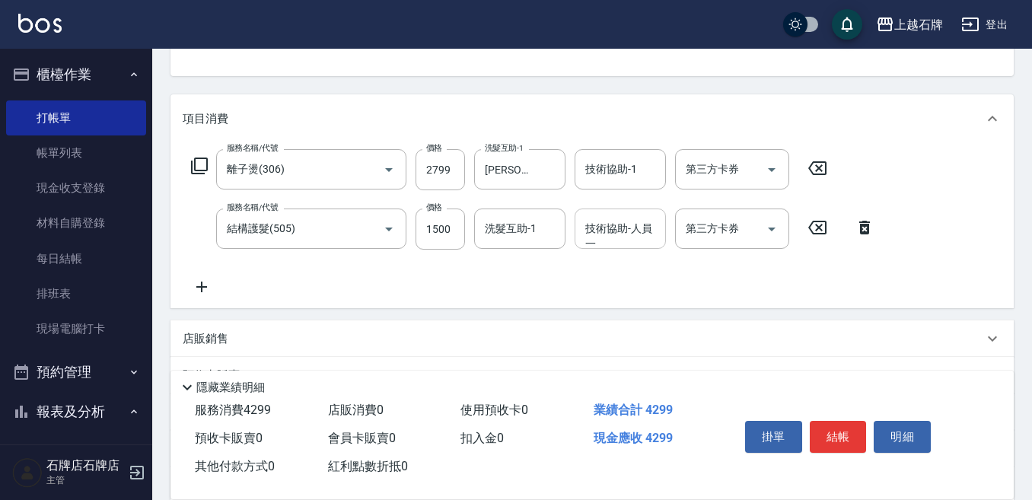
click at [629, 236] on div "技術協助-人員一 技術協助-人員[PERSON_NAME]" at bounding box center [620, 229] width 91 height 40
type input "[PERSON_NAME]-20"
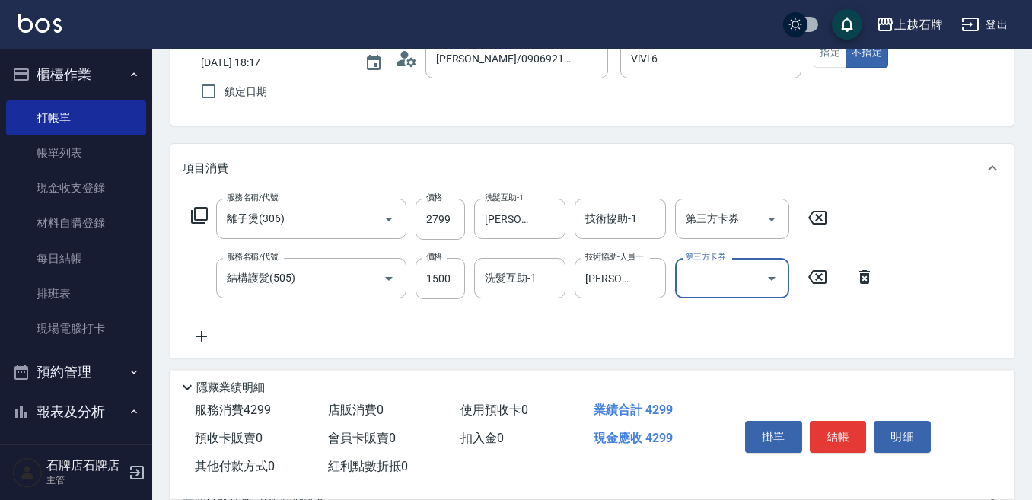
scroll to position [76, 0]
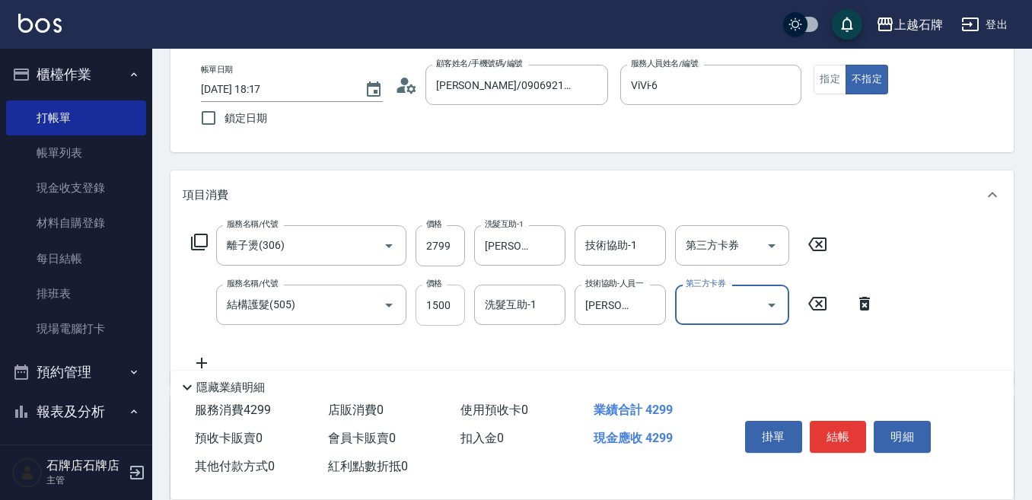
click at [452, 301] on input "1500" at bounding box center [440, 305] width 49 height 41
type input "1050"
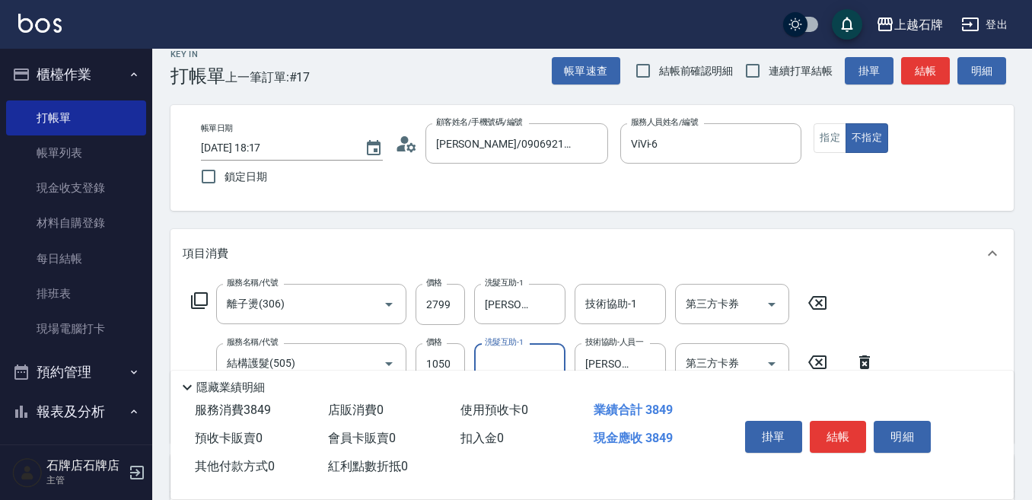
scroll to position [0, 0]
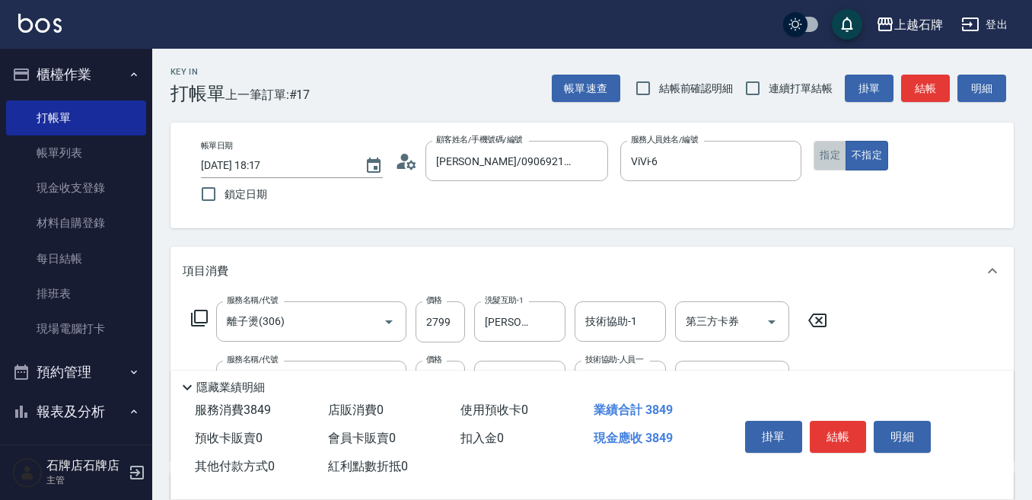
click at [833, 161] on button "指定" at bounding box center [830, 156] width 33 height 30
drag, startPoint x: 938, startPoint y: 92, endPoint x: 931, endPoint y: 88, distance: 7.8
click at [939, 89] on button "結帳" at bounding box center [925, 89] width 49 height 28
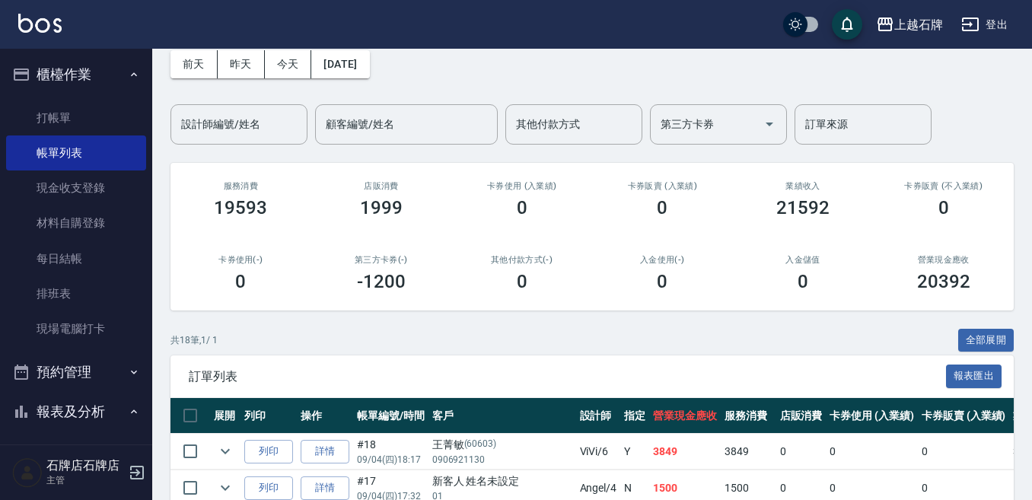
scroll to position [152, 0]
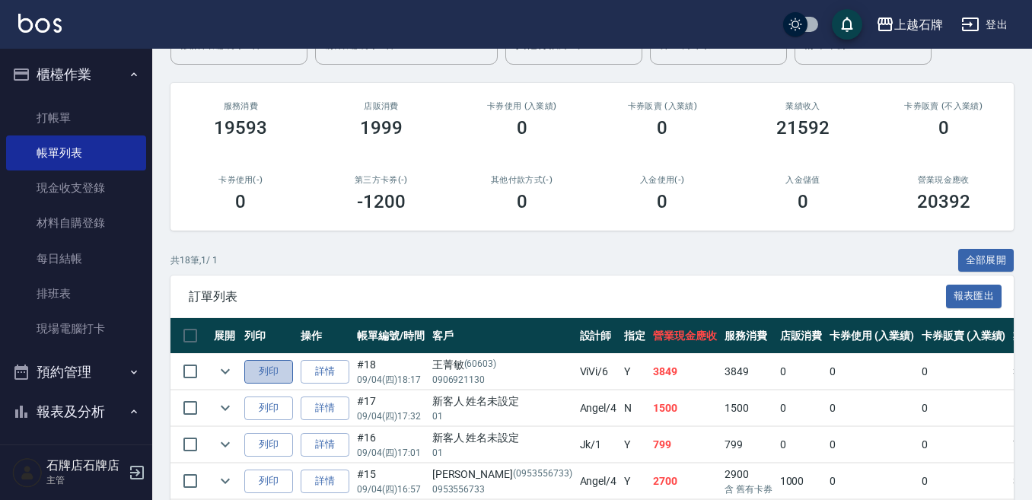
click at [257, 360] on button "列印" at bounding box center [268, 372] width 49 height 24
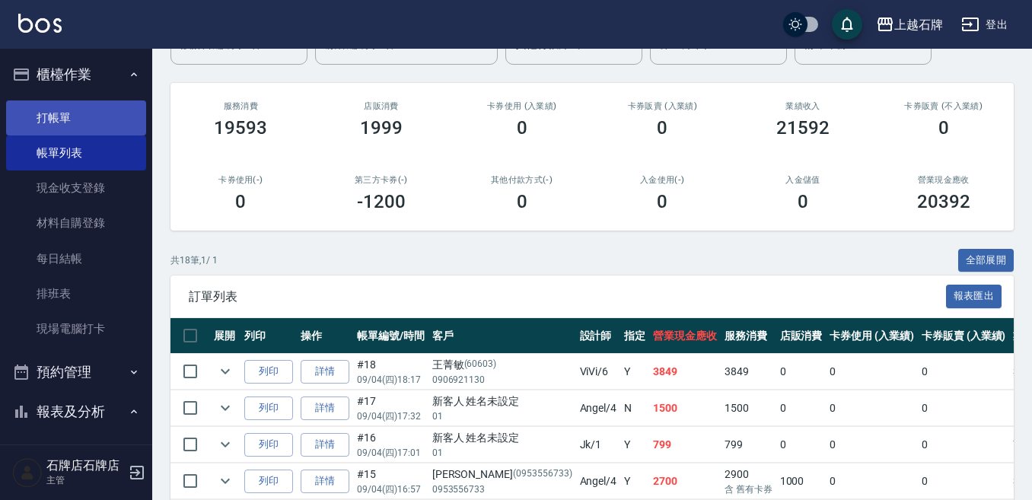
click at [82, 119] on link "打帳單" at bounding box center [76, 117] width 140 height 35
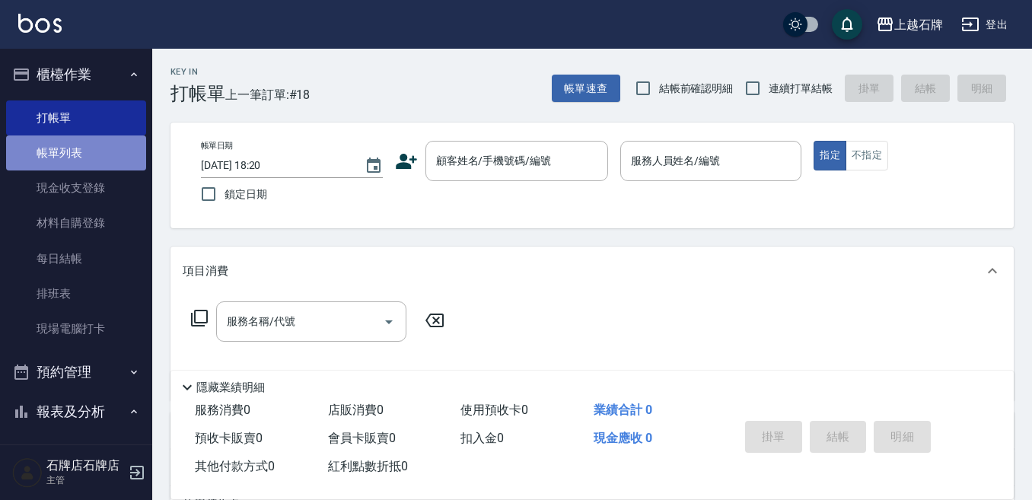
click at [112, 152] on link "帳單列表" at bounding box center [76, 152] width 140 height 35
click at [102, 147] on link "帳單列表" at bounding box center [76, 152] width 140 height 35
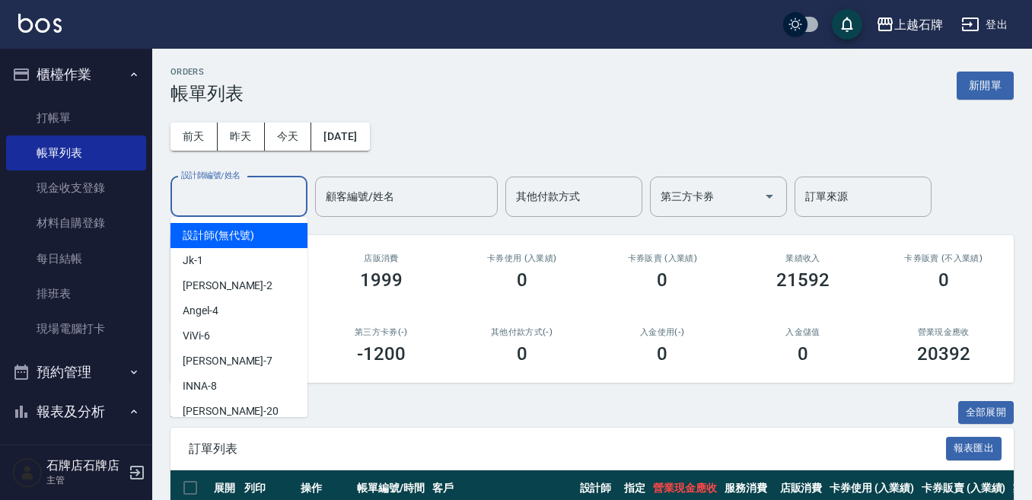
click at [218, 192] on input "設計師編號/姓名" at bounding box center [238, 196] width 123 height 27
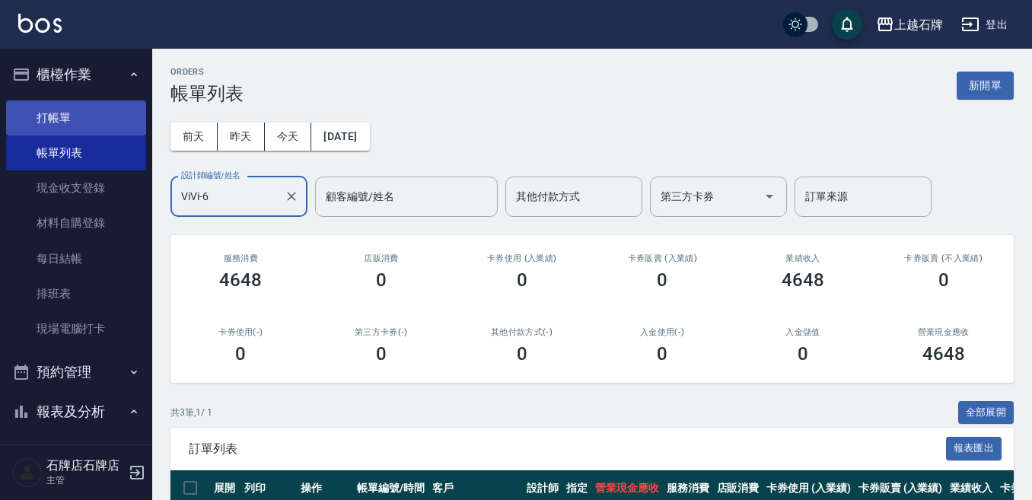
type input "ViVi-6"
click at [97, 129] on link "打帳單" at bounding box center [76, 117] width 140 height 35
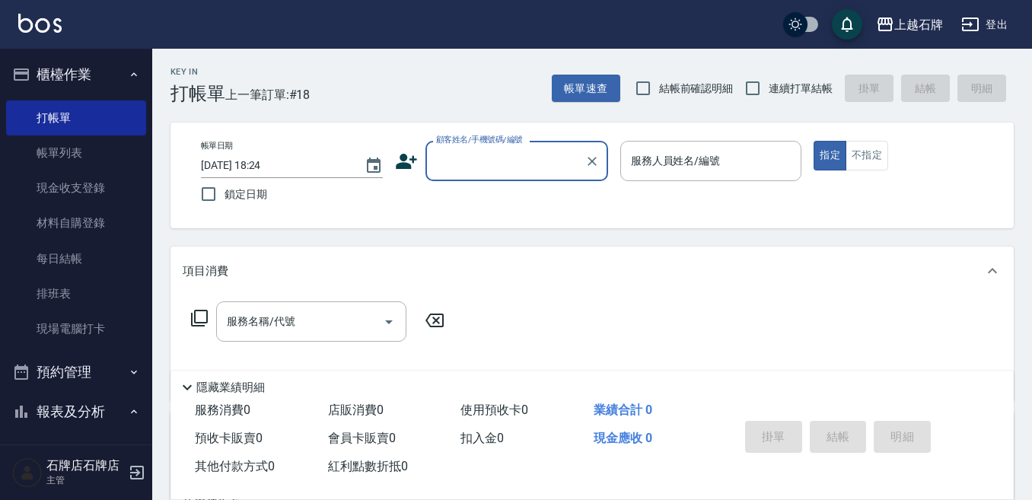
click at [498, 177] on div "顧客姓名/手機號碼/編號" at bounding box center [516, 161] width 183 height 40
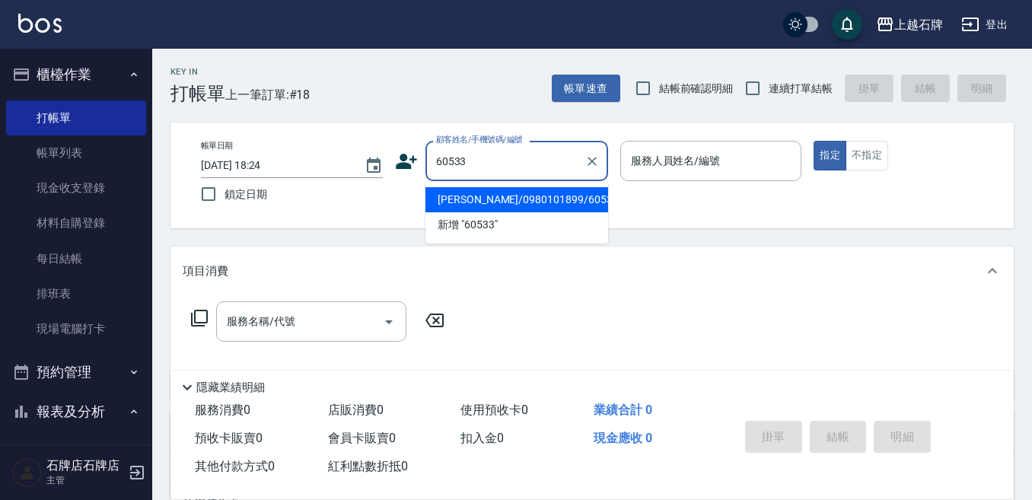
click at [540, 186] on ul "[PERSON_NAME]/0980101899/60533 新增 "60533"" at bounding box center [516, 212] width 183 height 62
click at [541, 196] on li "[PERSON_NAME]/0980101899/60533" at bounding box center [516, 199] width 183 height 25
type input "[PERSON_NAME]/0980101899/60533"
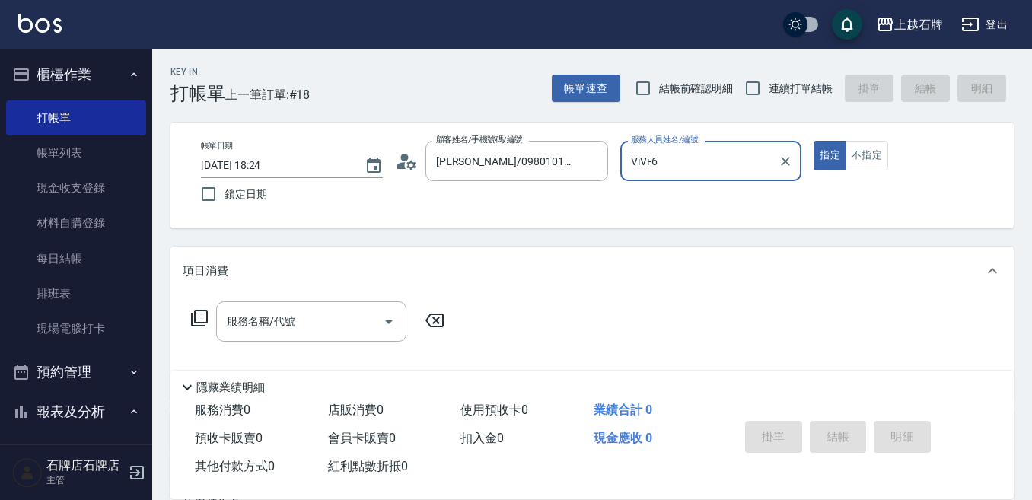
type input "ViVi-6"
click at [199, 319] on icon at bounding box center [199, 318] width 18 height 18
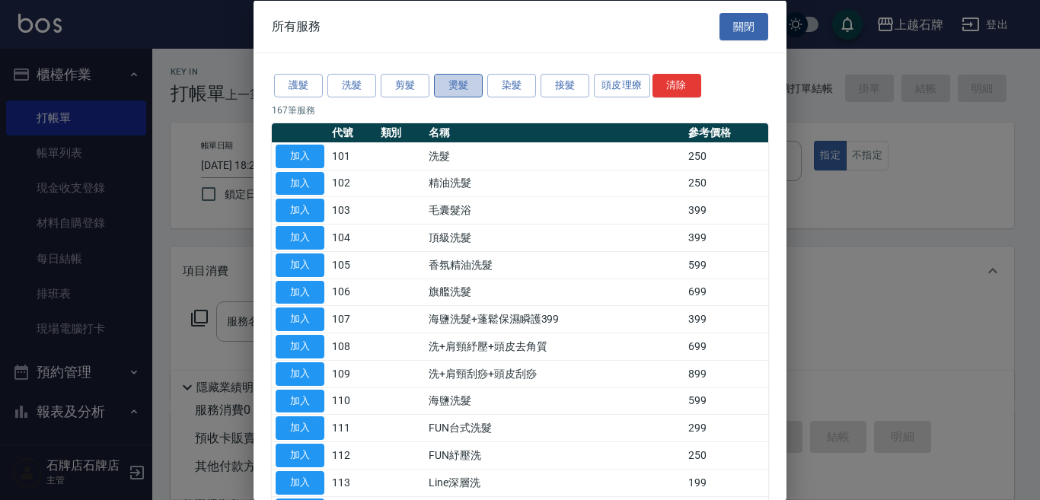
click at [468, 87] on button "燙髮" at bounding box center [458, 86] width 49 height 24
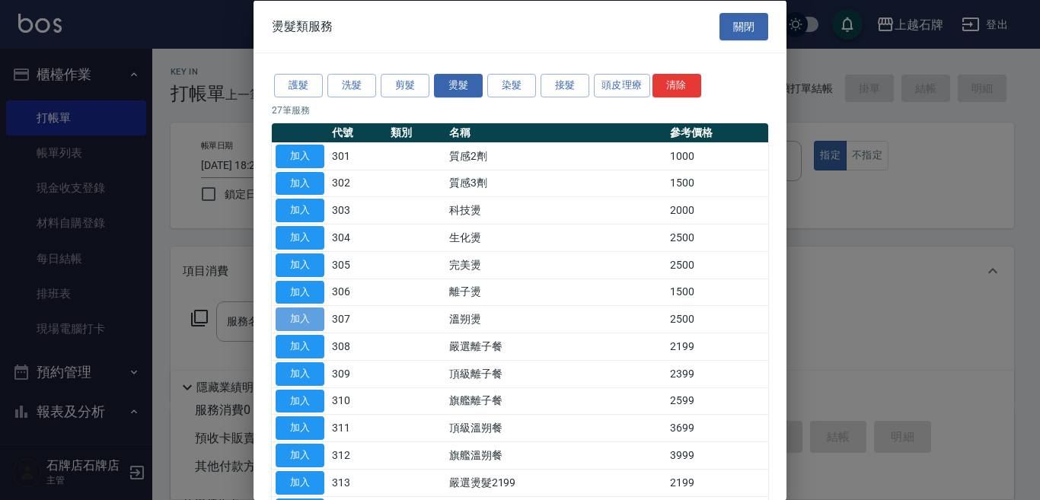
click at [285, 320] on button "加入" at bounding box center [300, 319] width 49 height 24
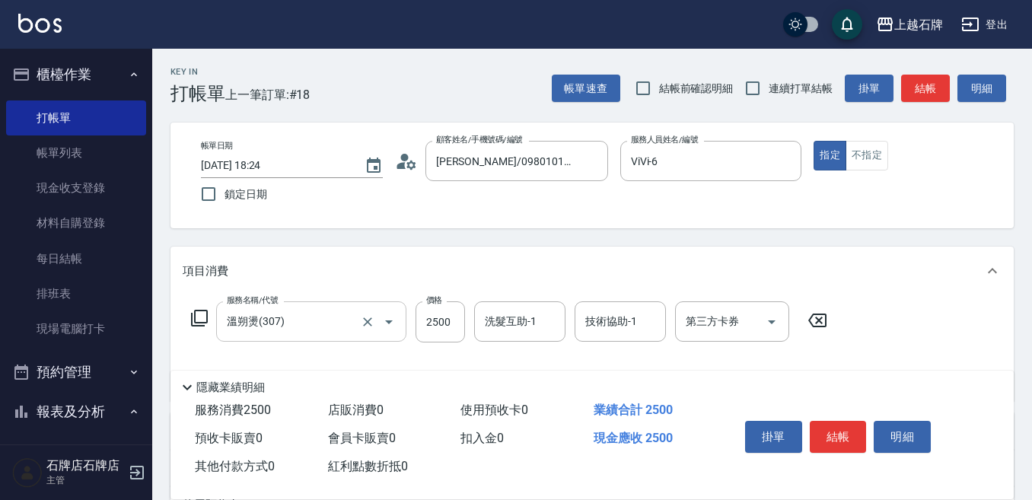
click at [343, 325] on input "溫朔燙(307)" at bounding box center [290, 321] width 134 height 27
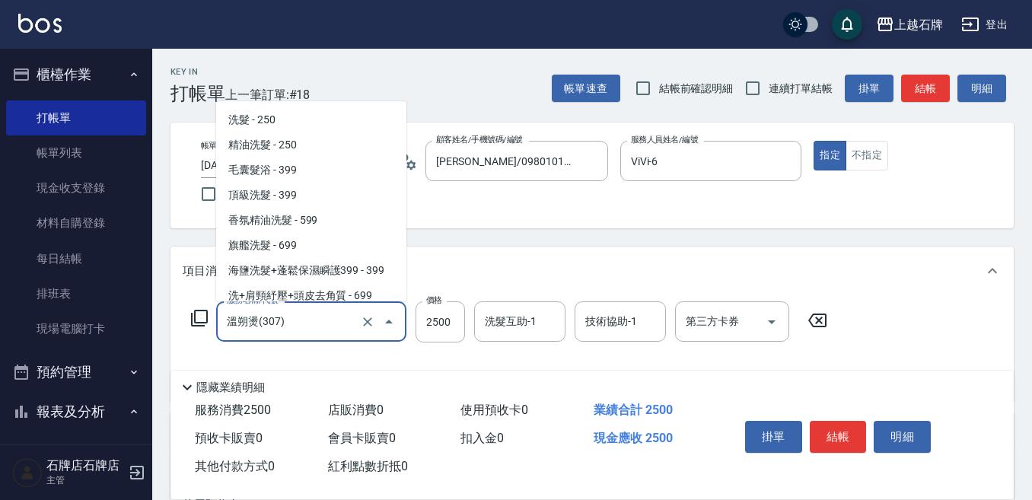
scroll to position [626, 0]
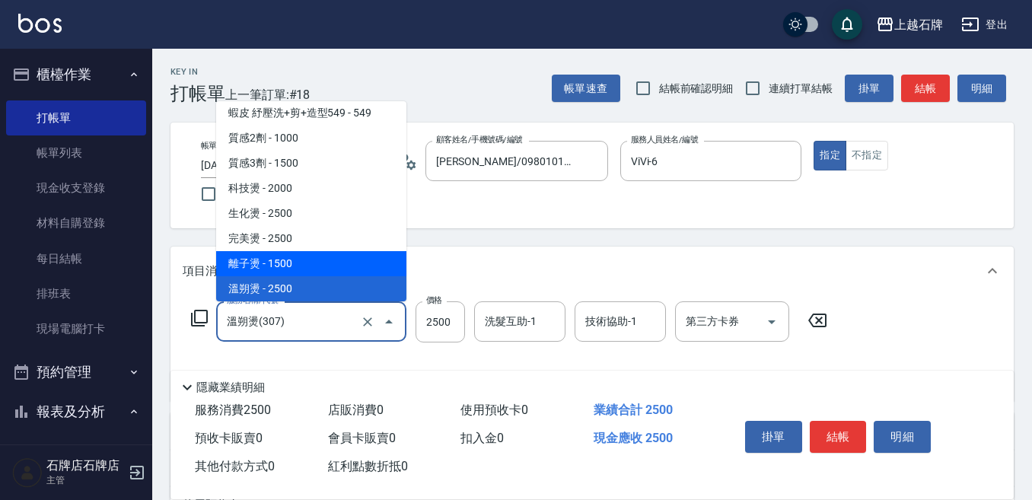
click at [321, 267] on span "離子燙 - 1500" at bounding box center [311, 263] width 190 height 25
type input "離子燙(306)"
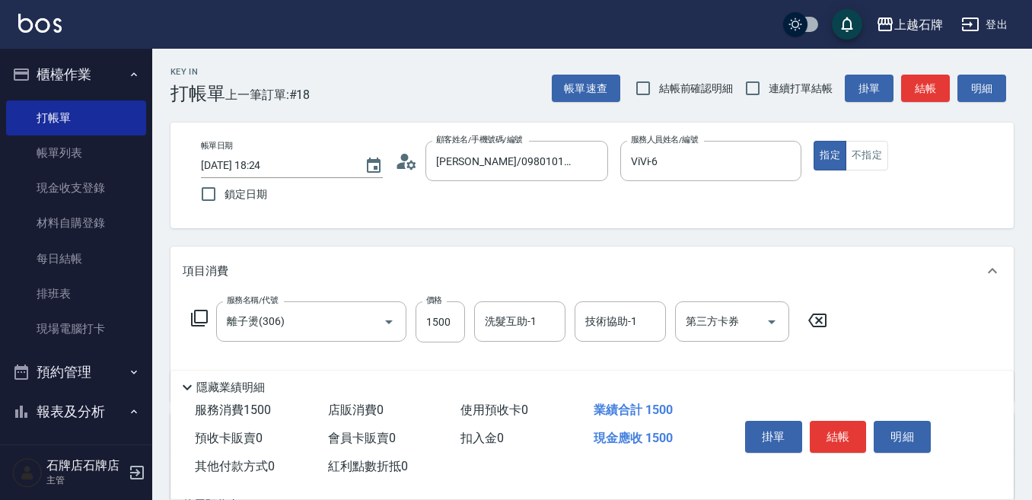
click at [468, 320] on div "服務名稱/代號 離子燙(306) 服務名稱/代號 價格 1500 價格 洗髮互助-1 洗髮互助-1 技術協助-1 技術協助-1 第三方卡券 第三方卡券" at bounding box center [510, 321] width 654 height 41
click at [444, 316] on input "1500" at bounding box center [440, 321] width 49 height 41
type input "2299"
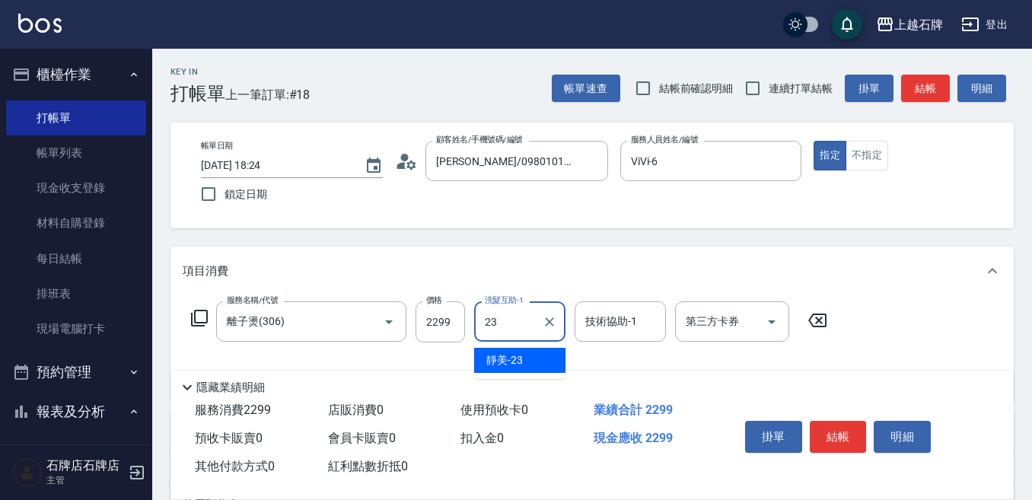
type input "靜美-23"
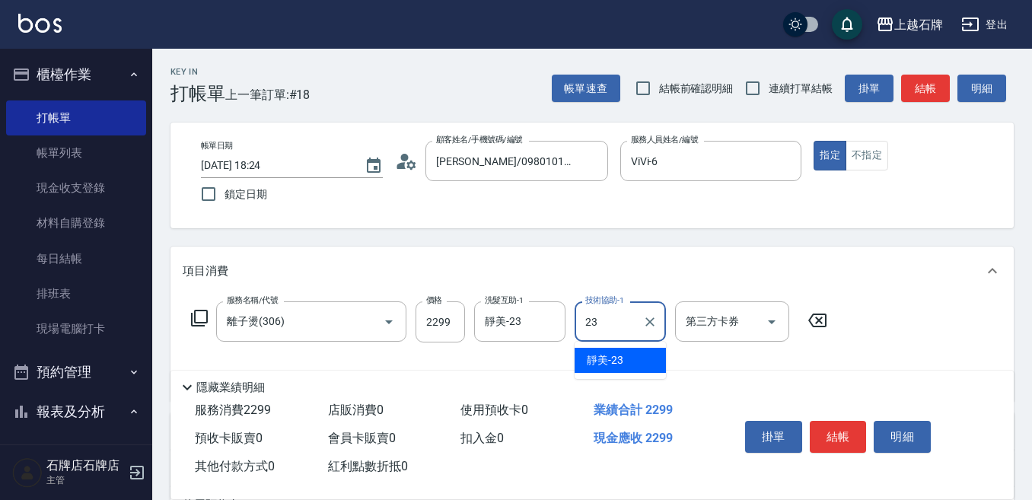
type input "靜美-23"
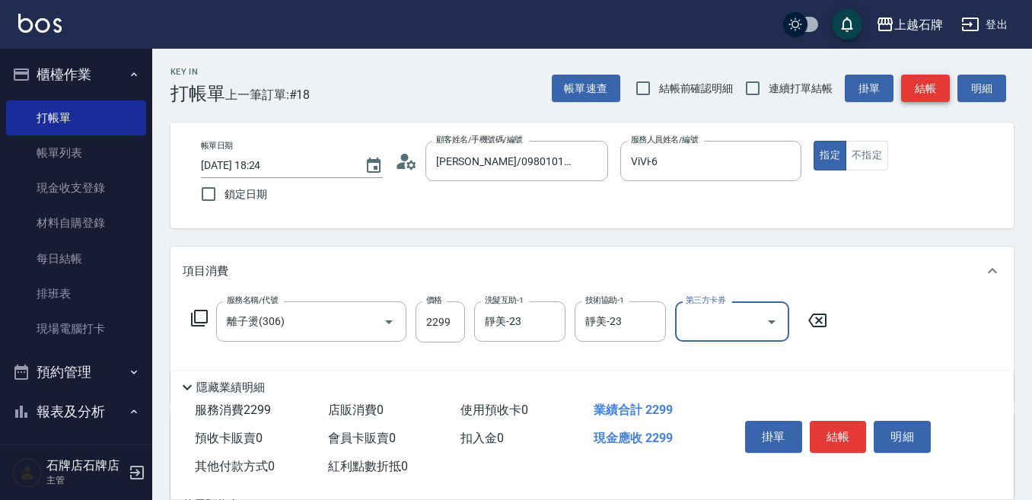
click at [937, 91] on button "結帳" at bounding box center [925, 89] width 49 height 28
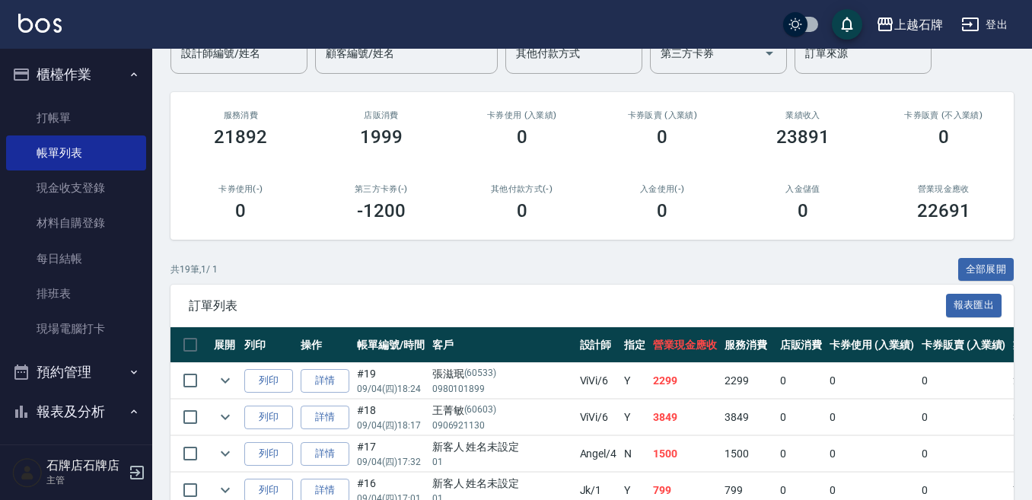
scroll to position [152, 0]
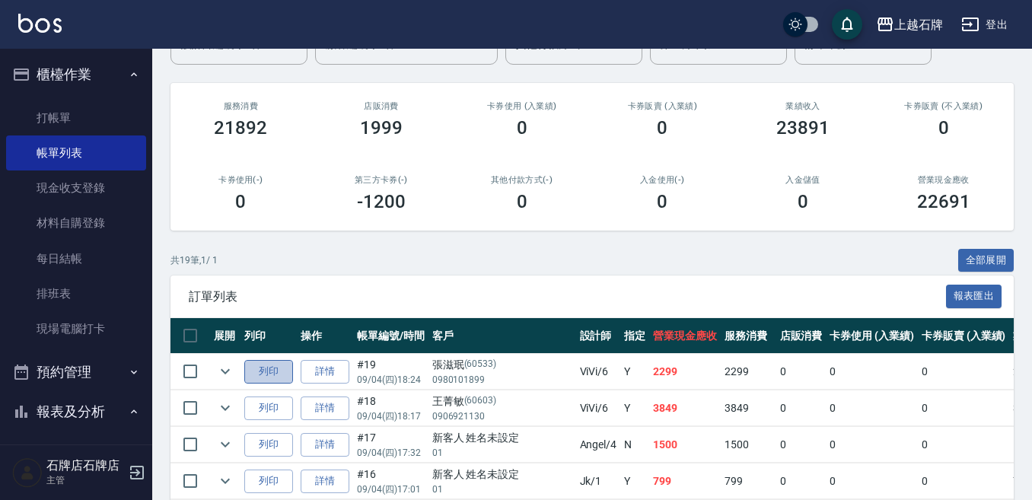
click at [286, 377] on button "列印" at bounding box center [268, 372] width 49 height 24
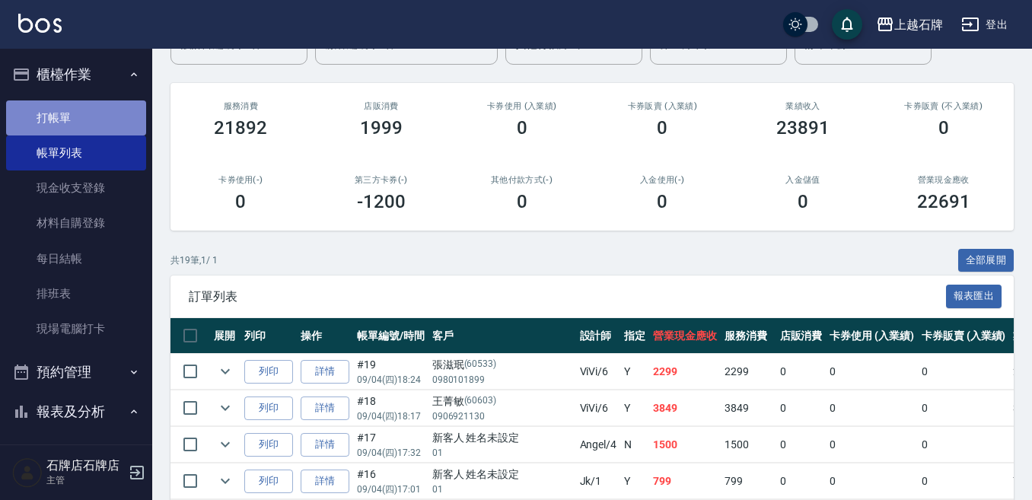
click at [106, 119] on link "打帳單" at bounding box center [76, 117] width 140 height 35
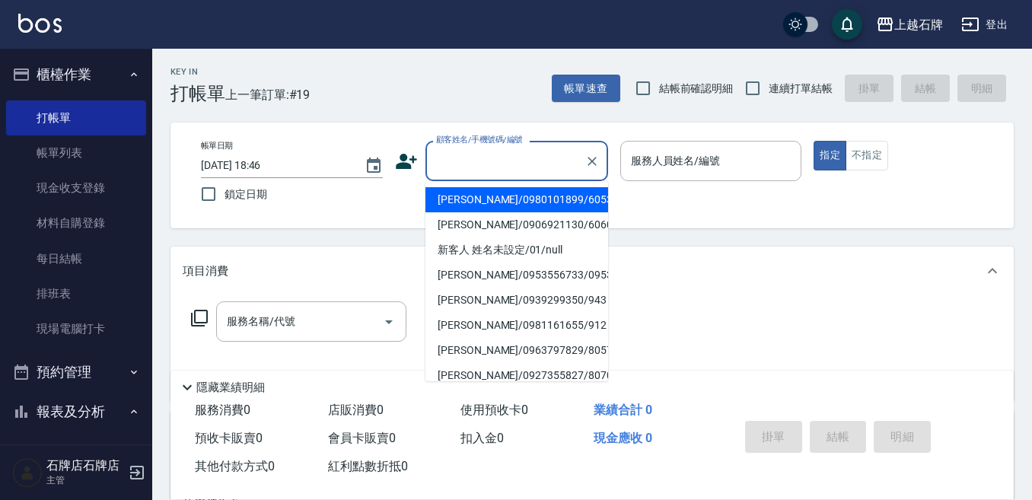
click at [498, 163] on input "顧客姓名/手機號碼/編號" at bounding box center [505, 161] width 146 height 27
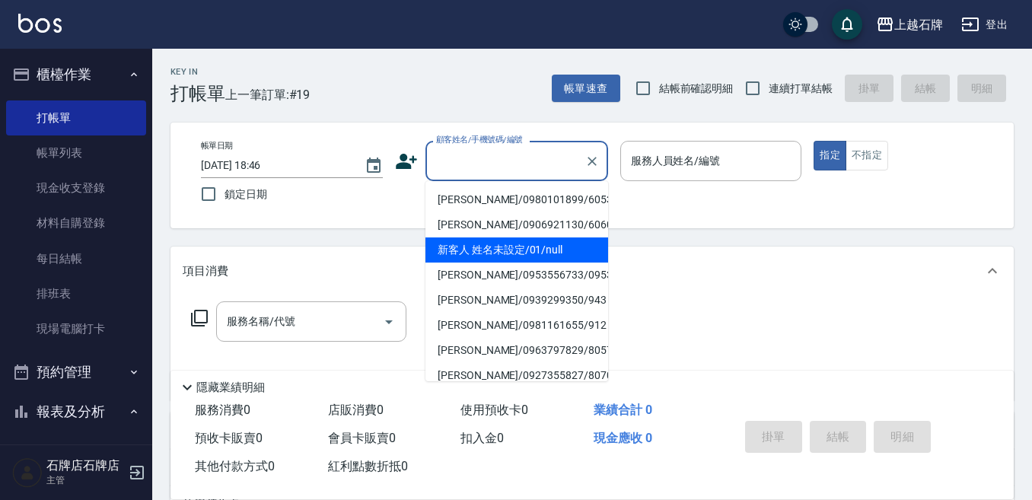
click at [585, 240] on li "新客人 姓名未設定/01/null" at bounding box center [516, 249] width 183 height 25
type input "新客人 姓名未設定/01/null"
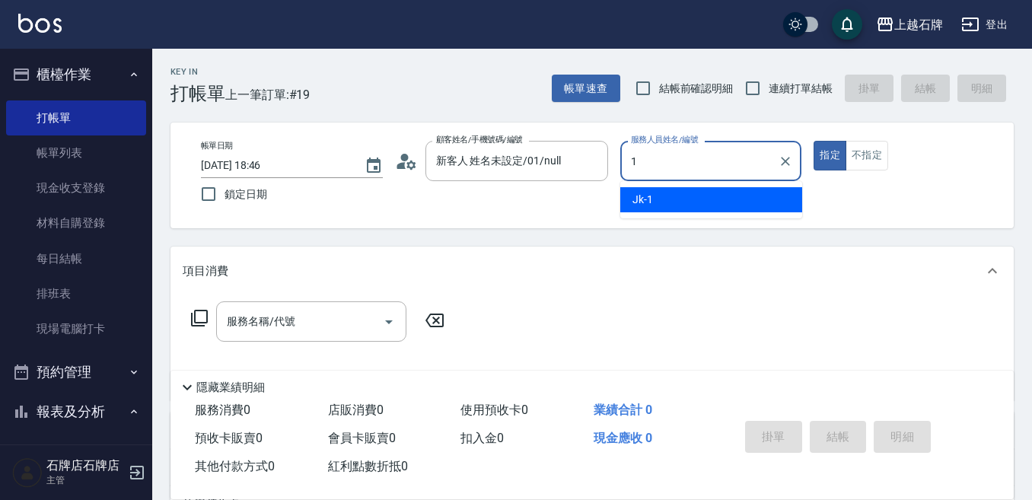
click at [667, 197] on div "Jk -1" at bounding box center [711, 199] width 182 height 25
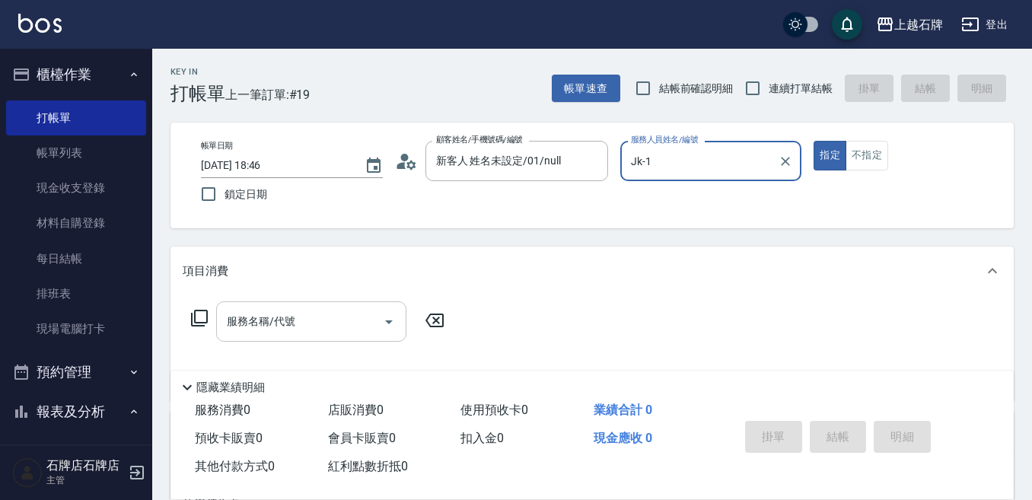
click at [374, 313] on div "服務名稱/代號" at bounding box center [311, 321] width 190 height 40
type input "Jk-1"
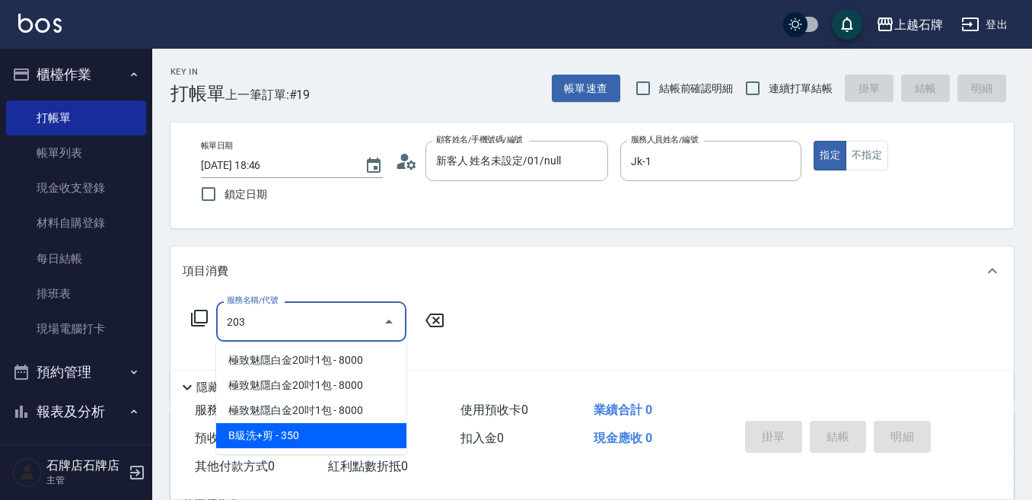
click at [365, 439] on span "B級洗+剪 - 350" at bounding box center [311, 435] width 190 height 25
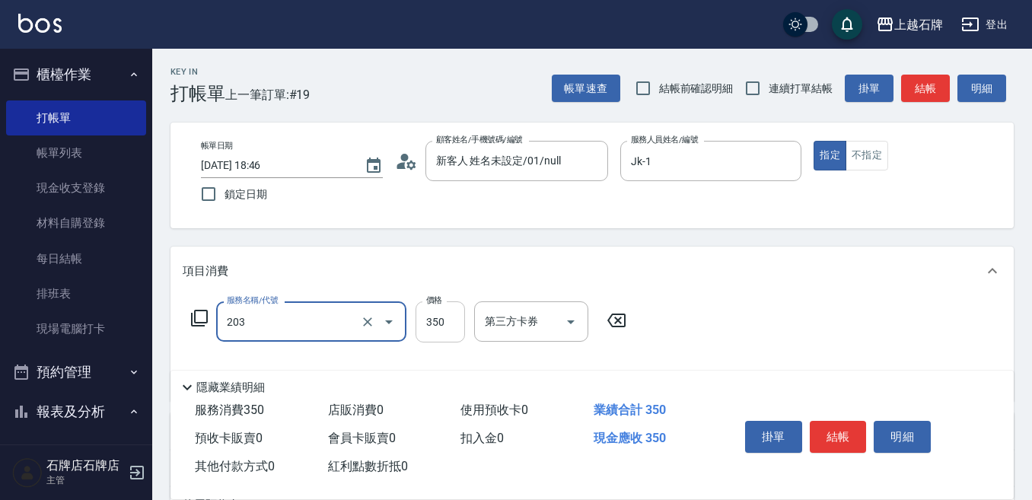
type input "B級洗+剪(203)"
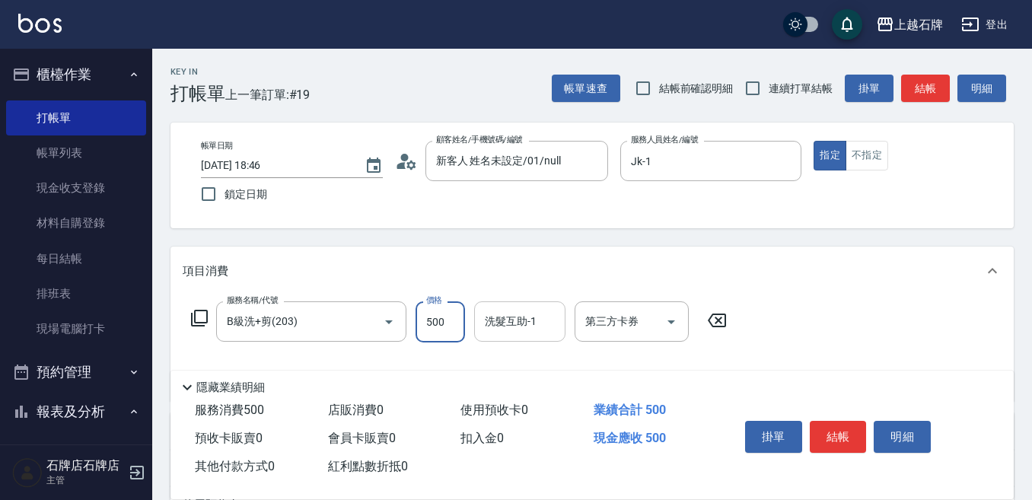
type input "500"
click at [501, 333] on input "洗髮互助-1" at bounding box center [520, 321] width 78 height 27
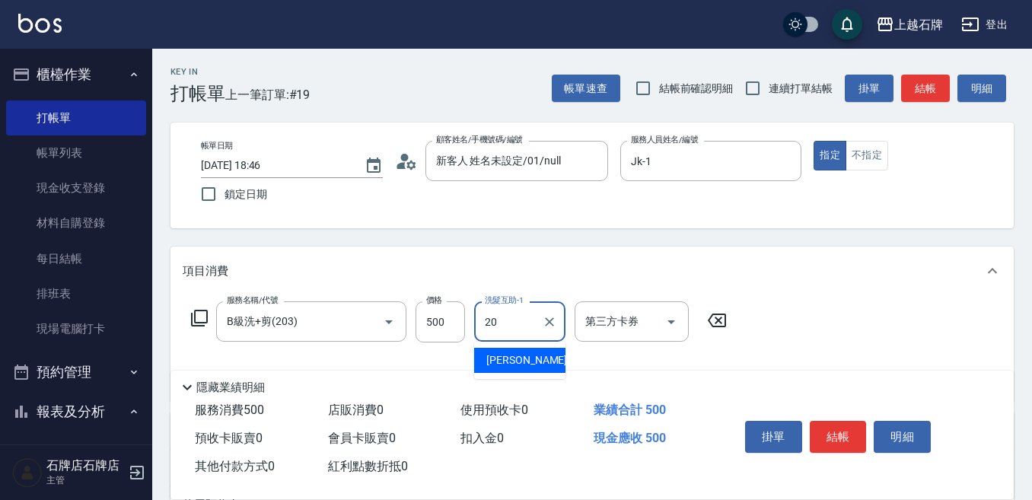
click at [509, 364] on span "[PERSON_NAME] -20" at bounding box center [534, 360] width 96 height 16
type input "[PERSON_NAME]-20"
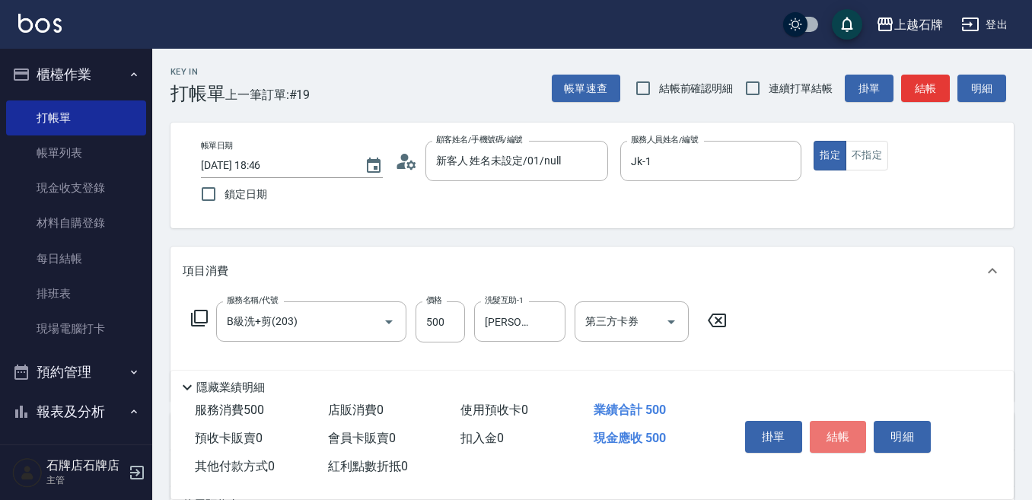
drag, startPoint x: 819, startPoint y: 430, endPoint x: 833, endPoint y: 435, distance: 14.7
click at [820, 431] on button "結帳" at bounding box center [838, 437] width 57 height 32
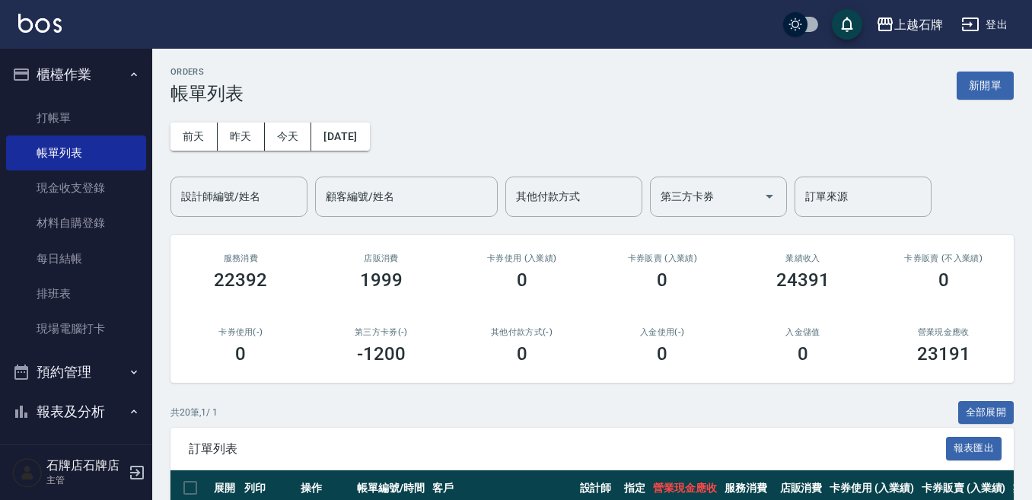
scroll to position [76, 0]
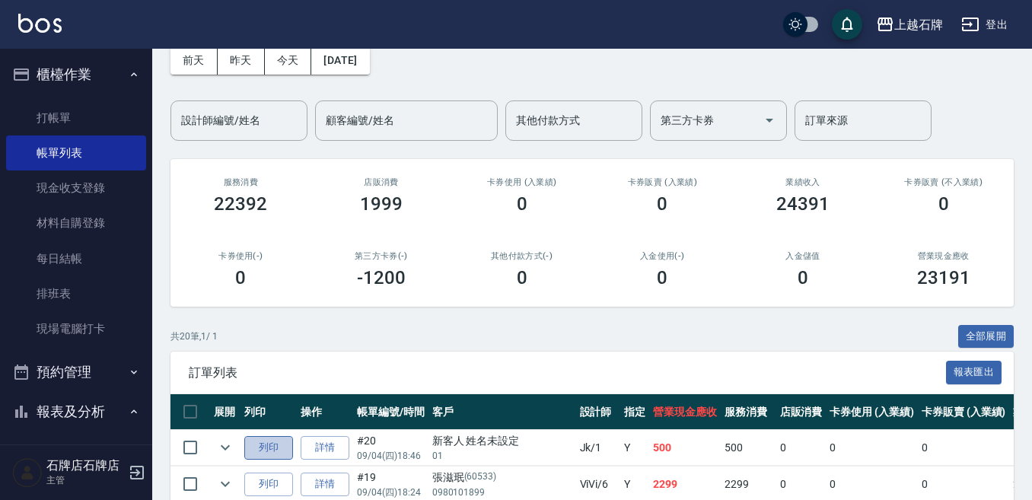
click at [275, 446] on button "列印" at bounding box center [268, 448] width 49 height 24
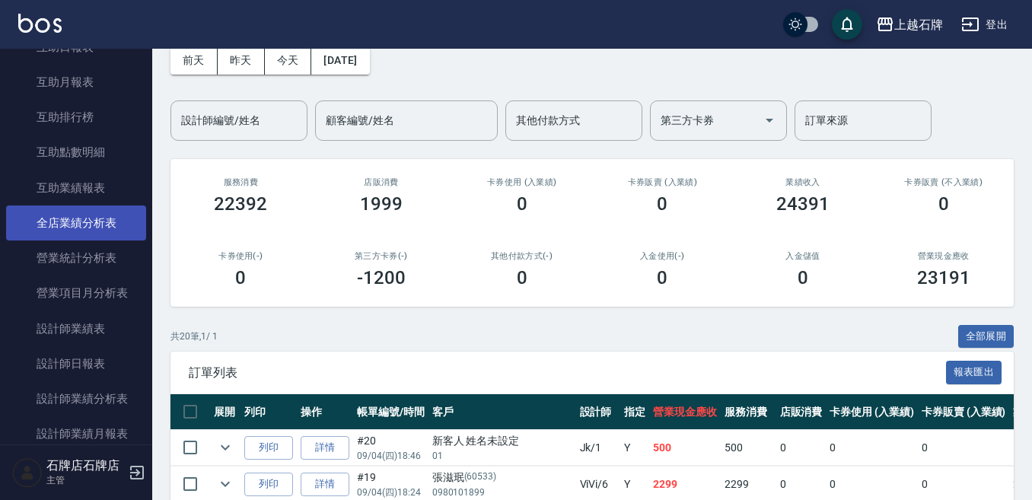
scroll to position [609, 0]
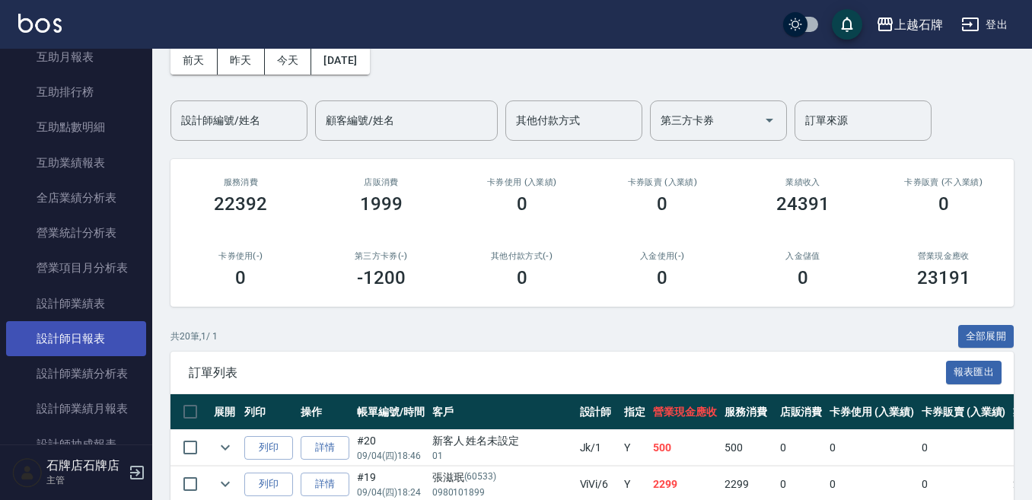
click at [57, 335] on link "設計師日報表" at bounding box center [76, 338] width 140 height 35
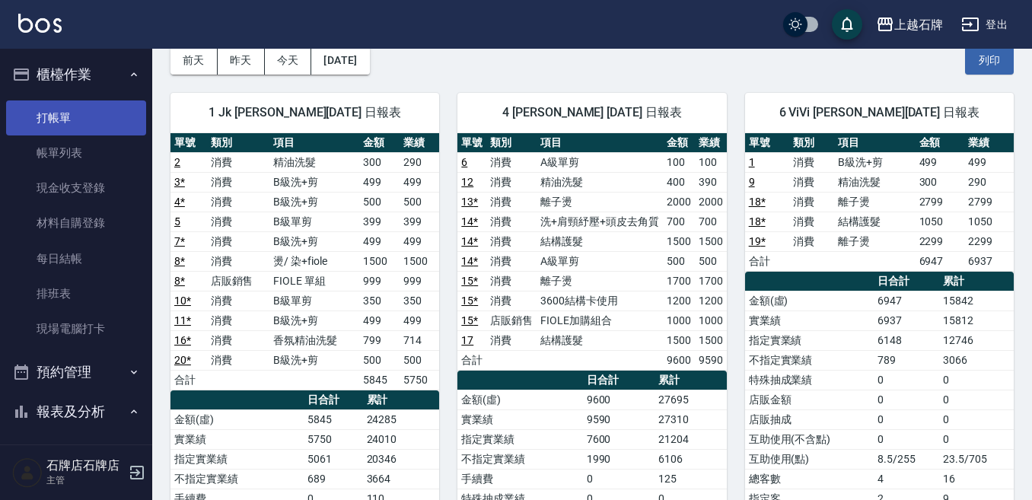
click at [85, 114] on link "打帳單" at bounding box center [76, 117] width 140 height 35
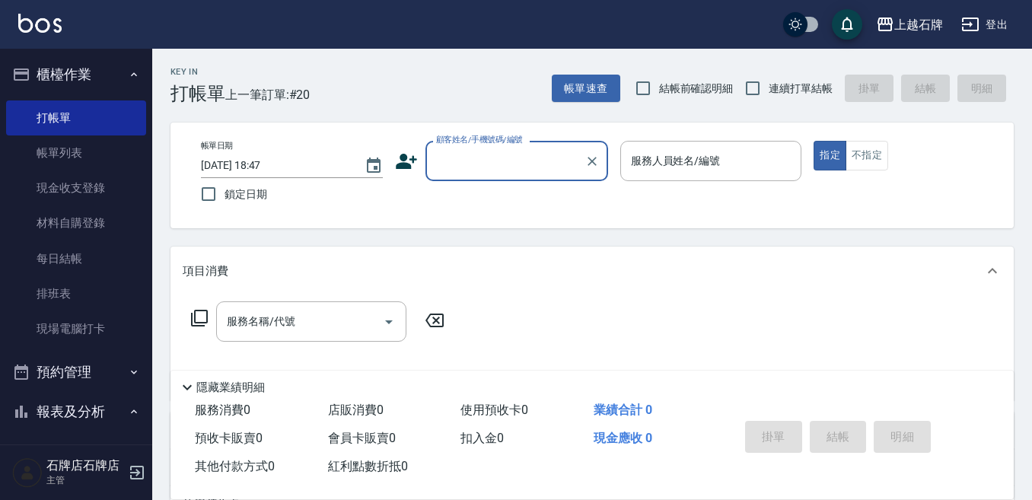
click at [434, 72] on div "Key In 打帳單 上一筆訂單:#20 帳單速查 結帳前確認明細 連續打單結帳 掛單 結帳 明細" at bounding box center [583, 77] width 862 height 56
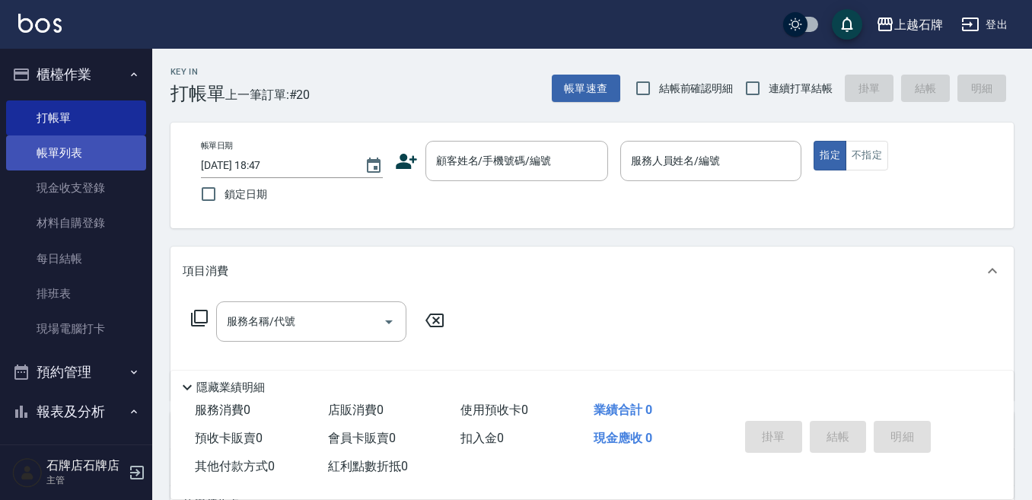
click at [105, 164] on link "帳單列表" at bounding box center [76, 152] width 140 height 35
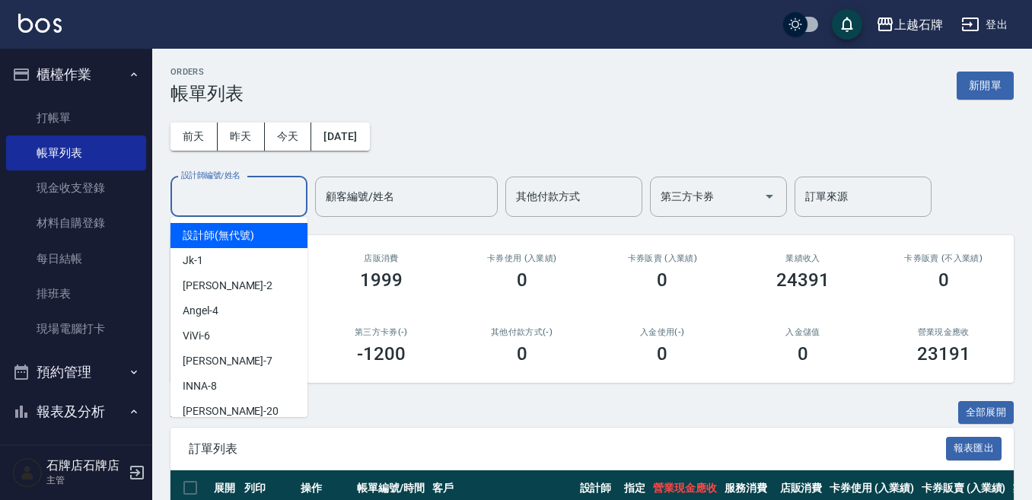
click at [258, 200] on input "設計師編號/姓名" at bounding box center [238, 196] width 123 height 27
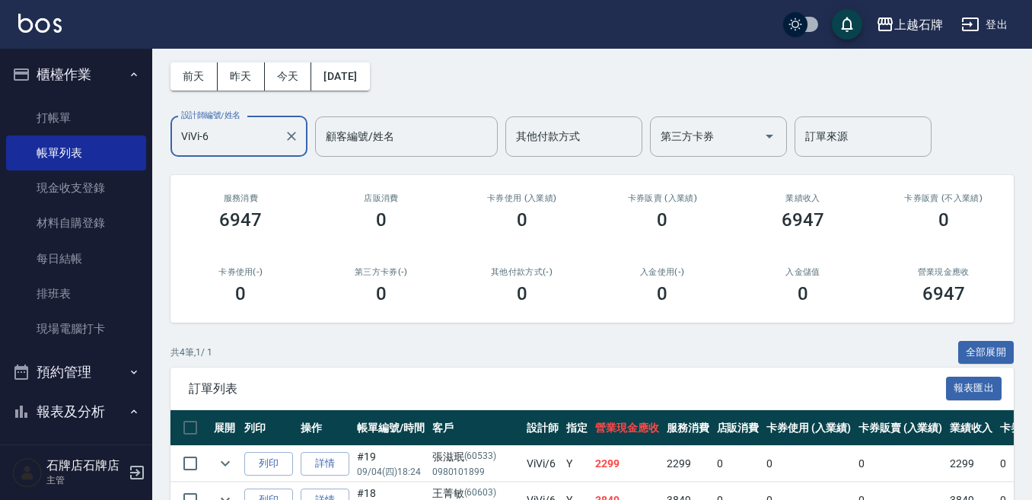
scroll to position [152, 0]
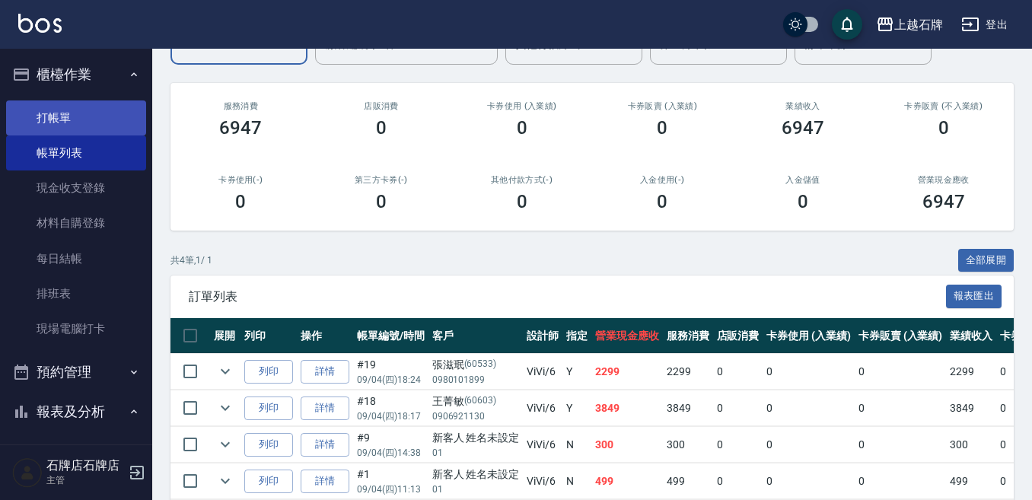
type input "ViVi-6"
click at [107, 125] on link "打帳單" at bounding box center [76, 117] width 140 height 35
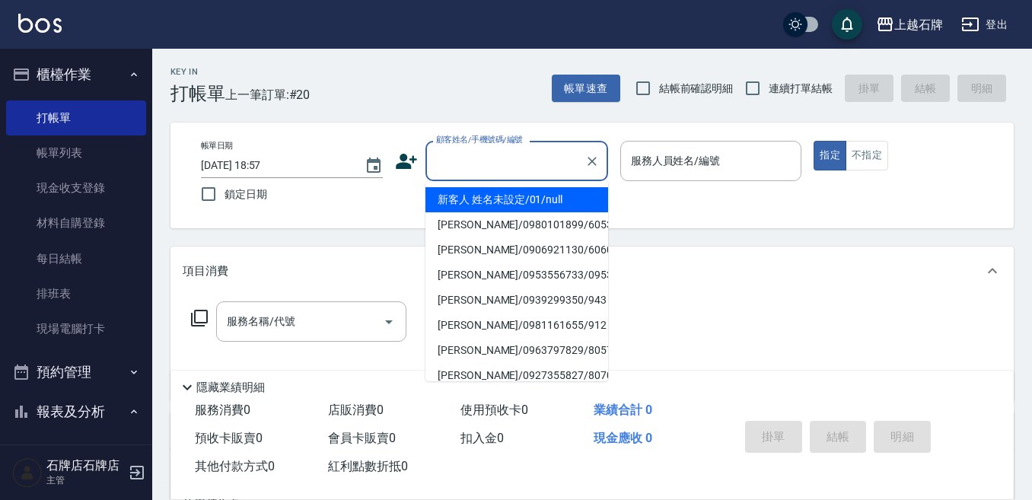
click at [521, 170] on input "顧客姓名/手機號碼/編號" at bounding box center [505, 161] width 146 height 27
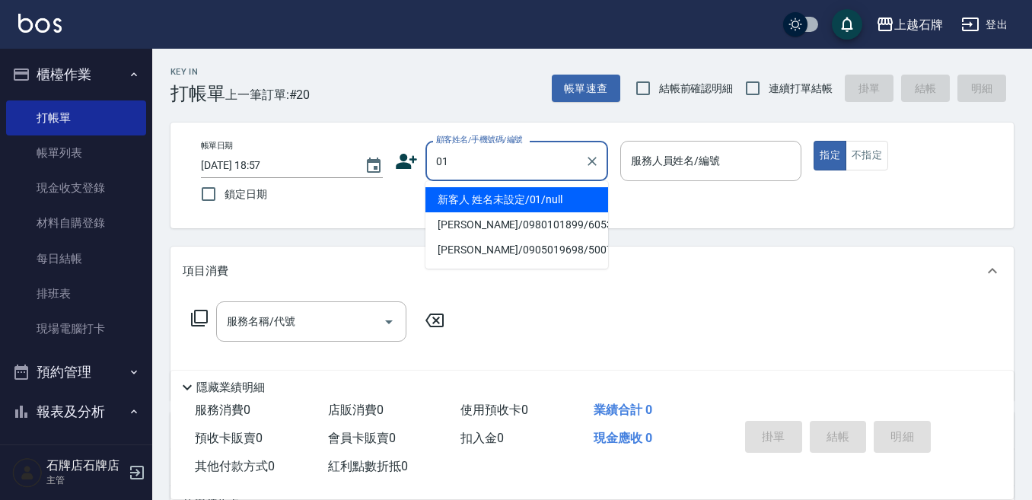
type input "新客人 姓名未設定/01/null"
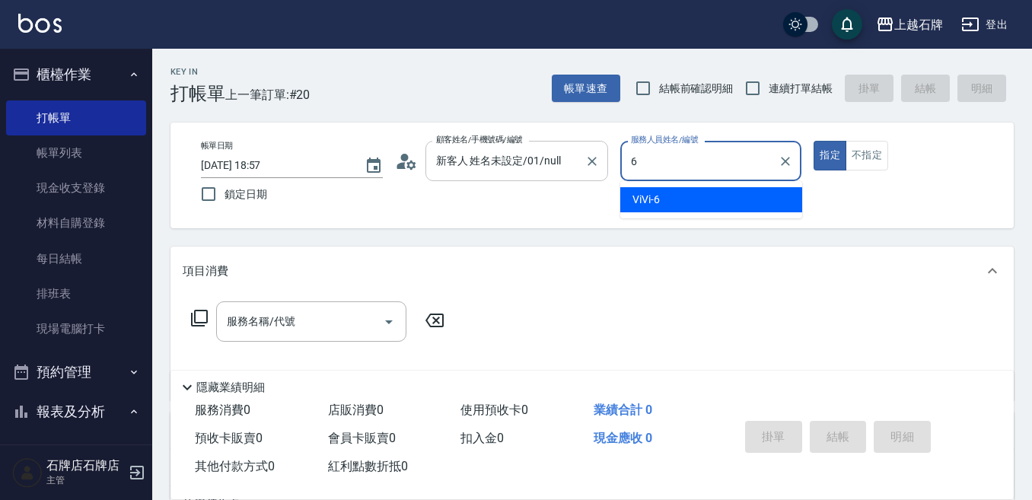
type input "6"
type button "true"
type input "ViVi-6"
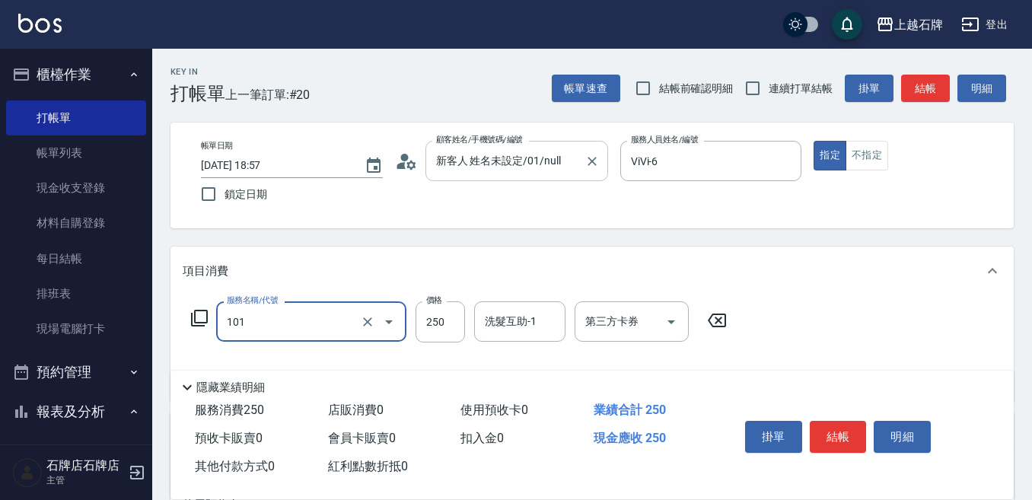
type input "洗髮(101)"
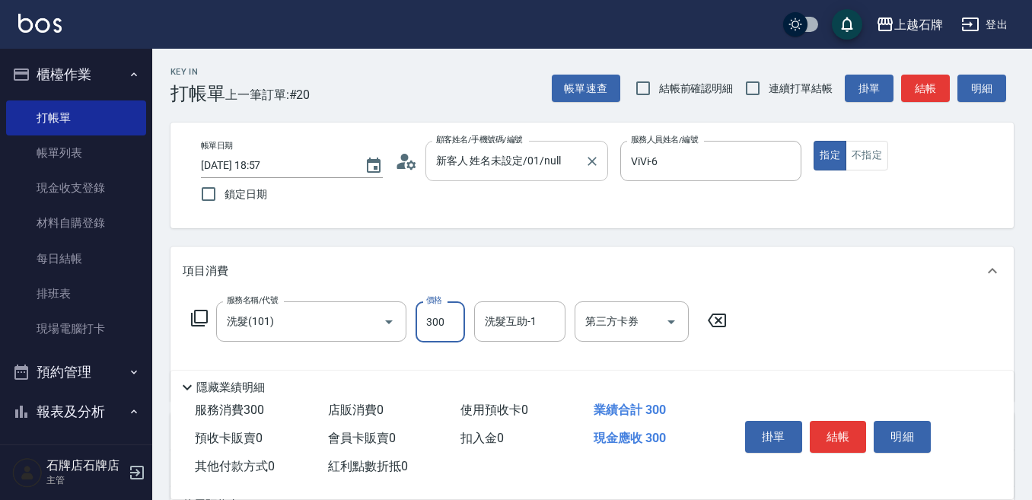
type input "300"
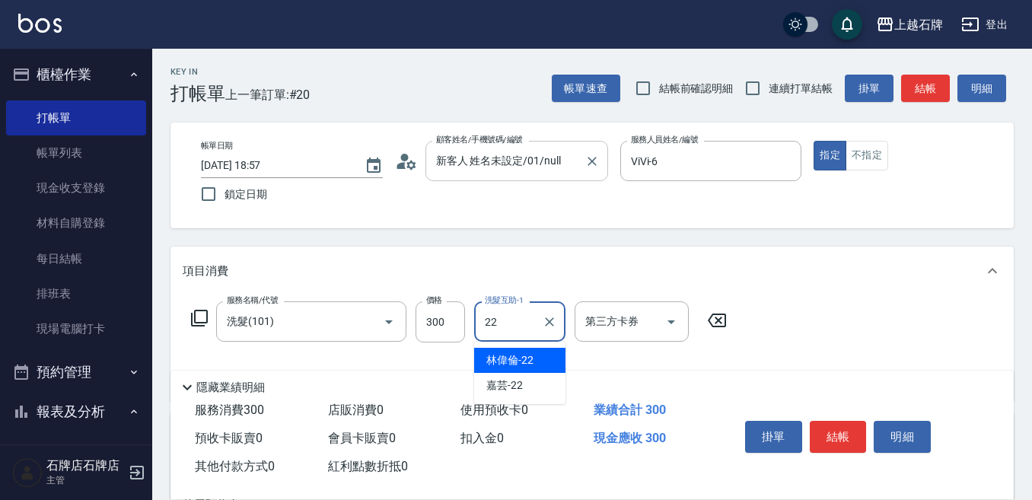
type input "[PERSON_NAME]-22"
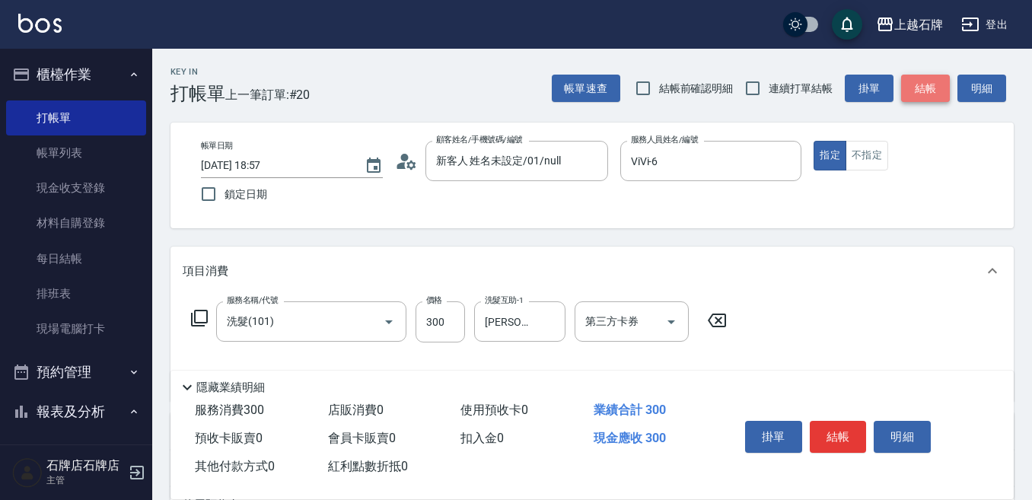
click at [938, 86] on button "結帳" at bounding box center [925, 89] width 49 height 28
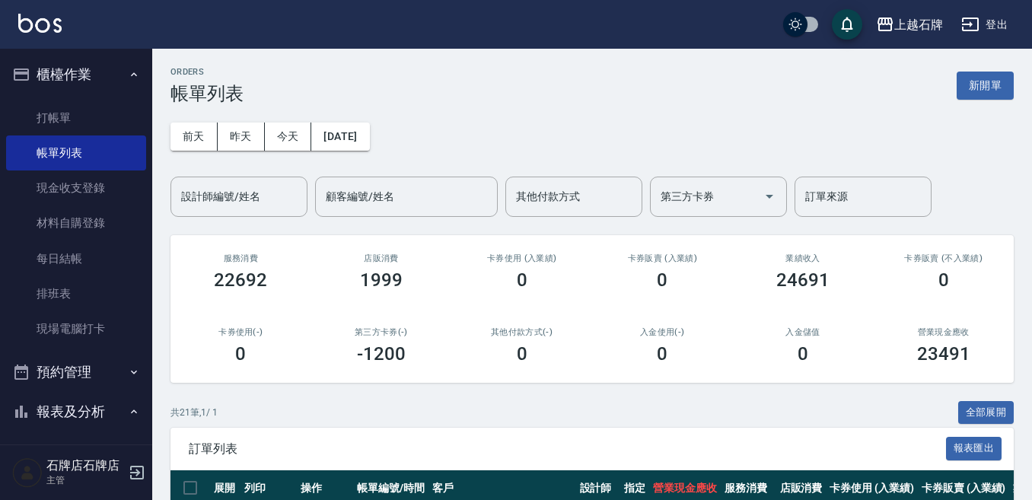
scroll to position [228, 0]
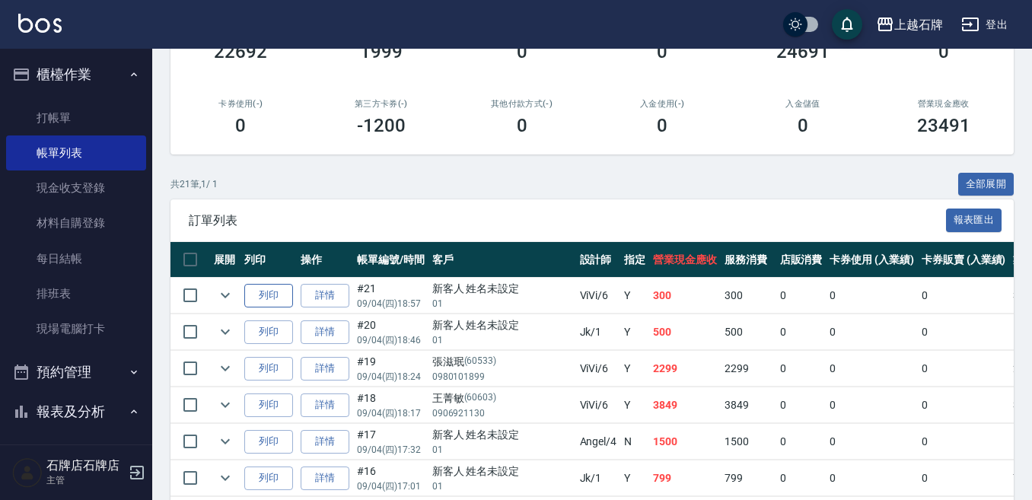
click at [284, 291] on button "列印" at bounding box center [268, 296] width 49 height 24
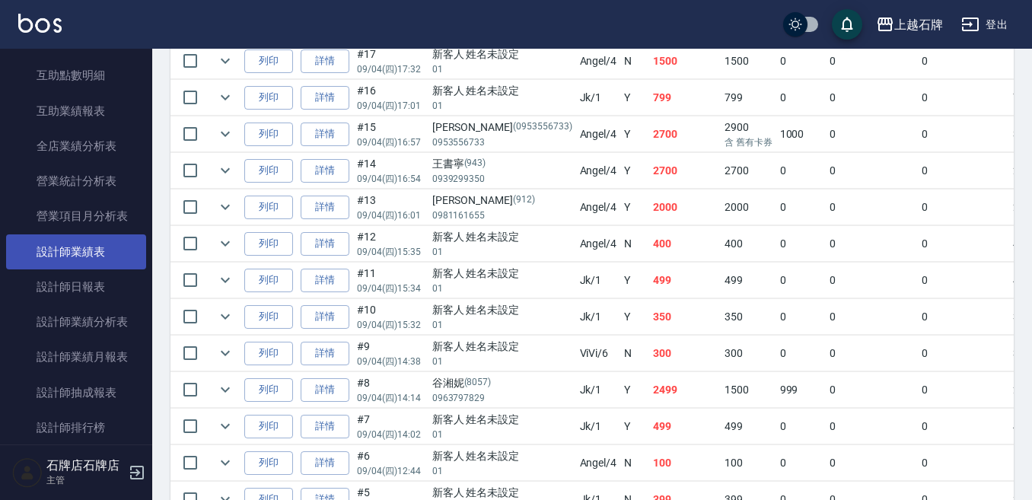
scroll to position [685, 0]
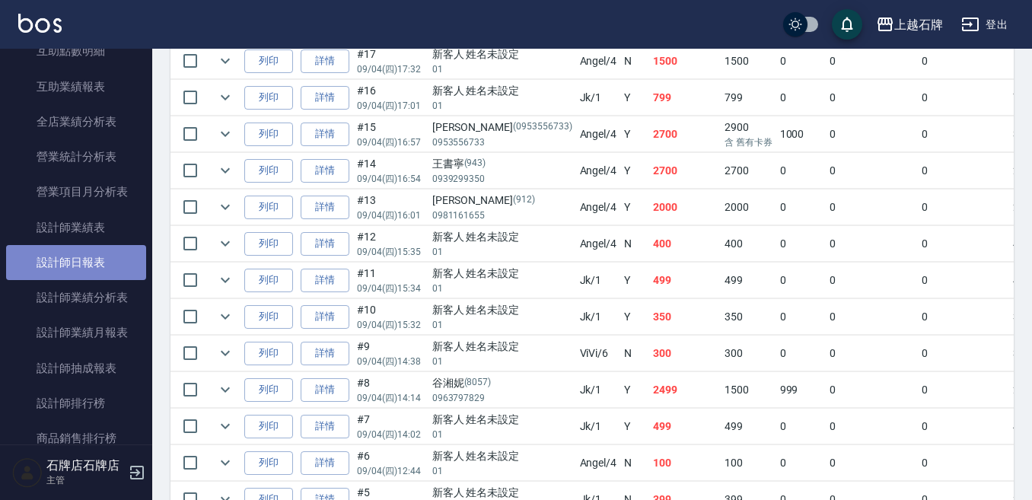
click at [91, 251] on link "設計師日報表" at bounding box center [76, 262] width 140 height 35
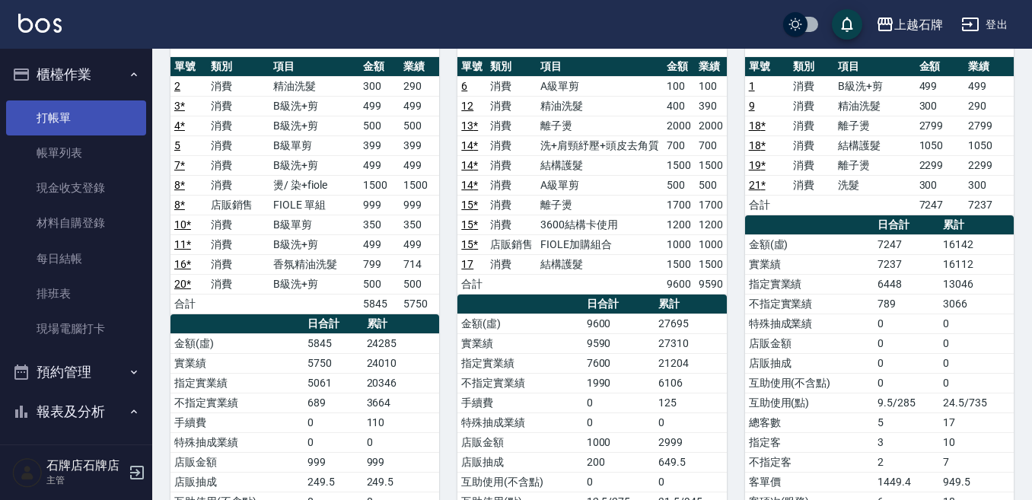
click at [43, 126] on link "打帳單" at bounding box center [76, 117] width 140 height 35
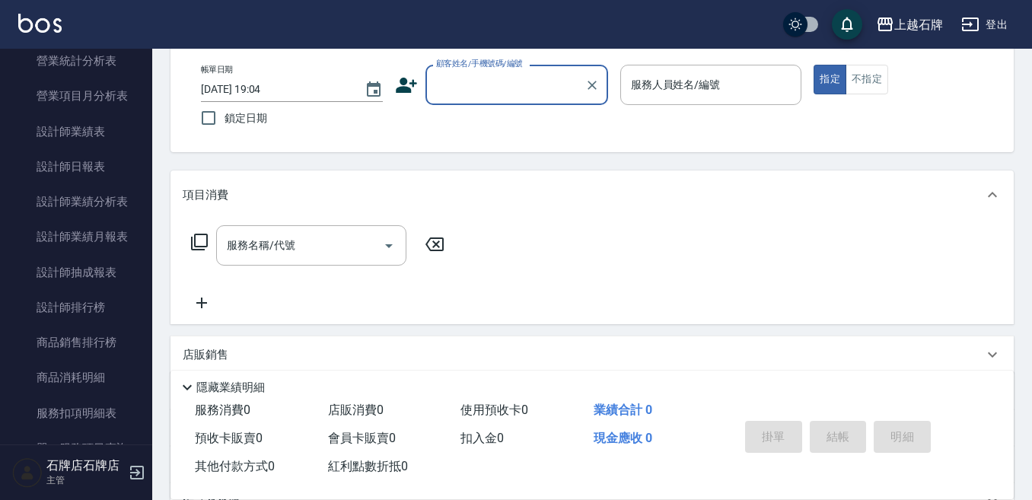
scroll to position [913, 0]
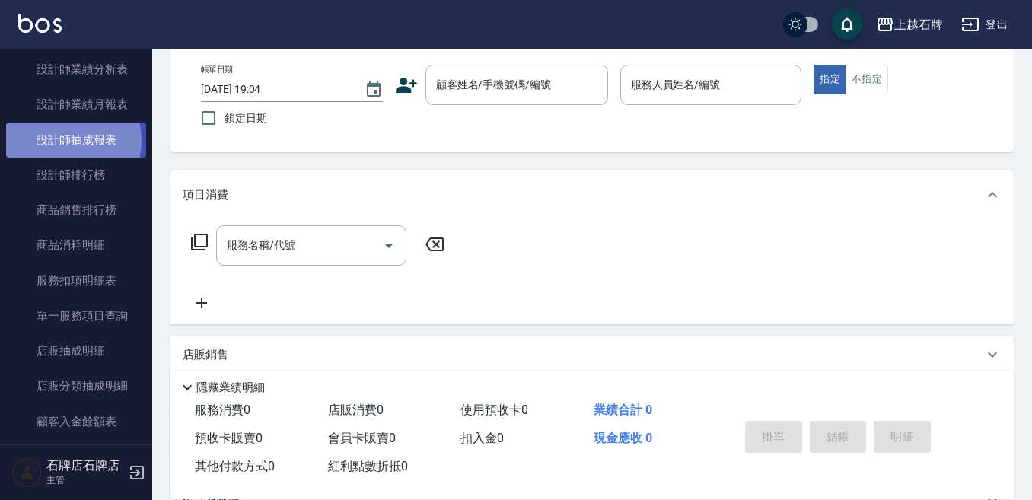
click at [59, 140] on link "設計師抽成報表" at bounding box center [76, 140] width 140 height 35
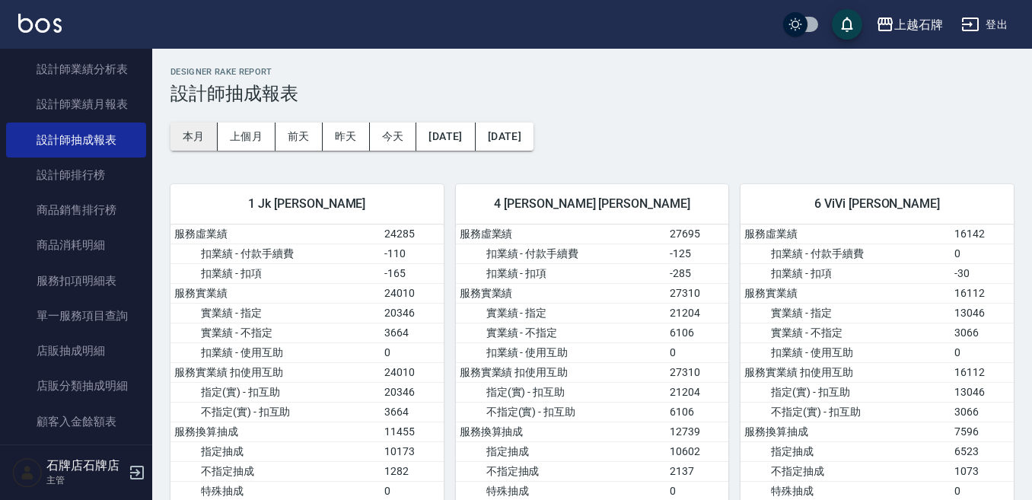
click at [207, 139] on button "本月" at bounding box center [193, 137] width 47 height 28
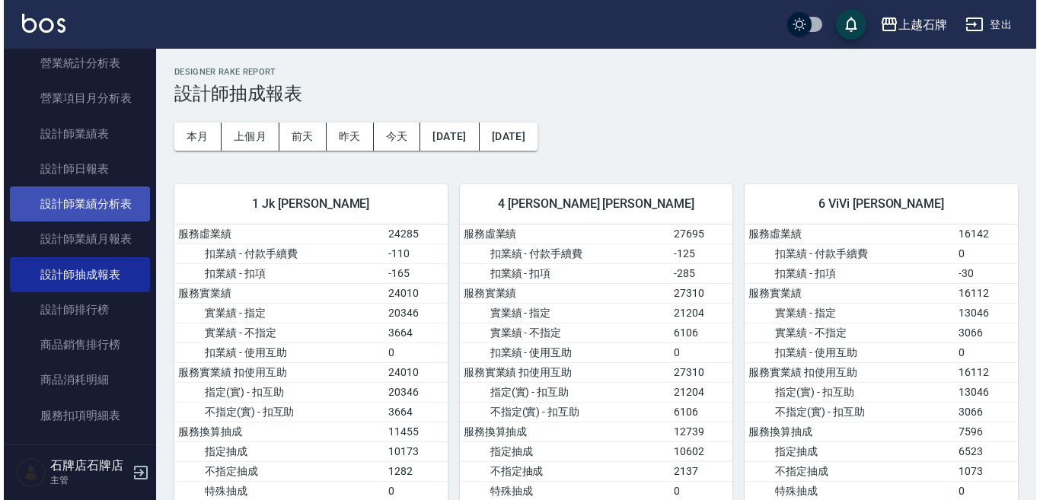
scroll to position [761, 0]
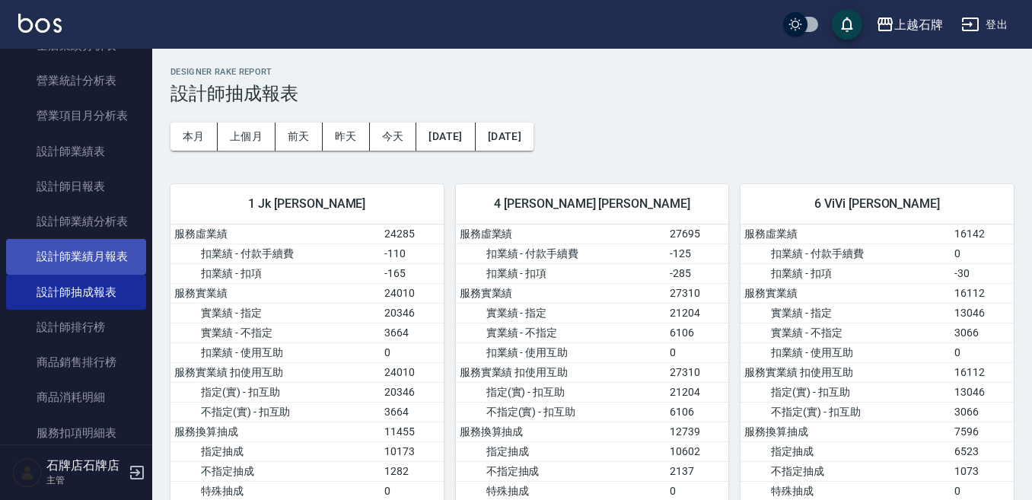
click at [115, 248] on link "設計師業績月報表" at bounding box center [76, 256] width 140 height 35
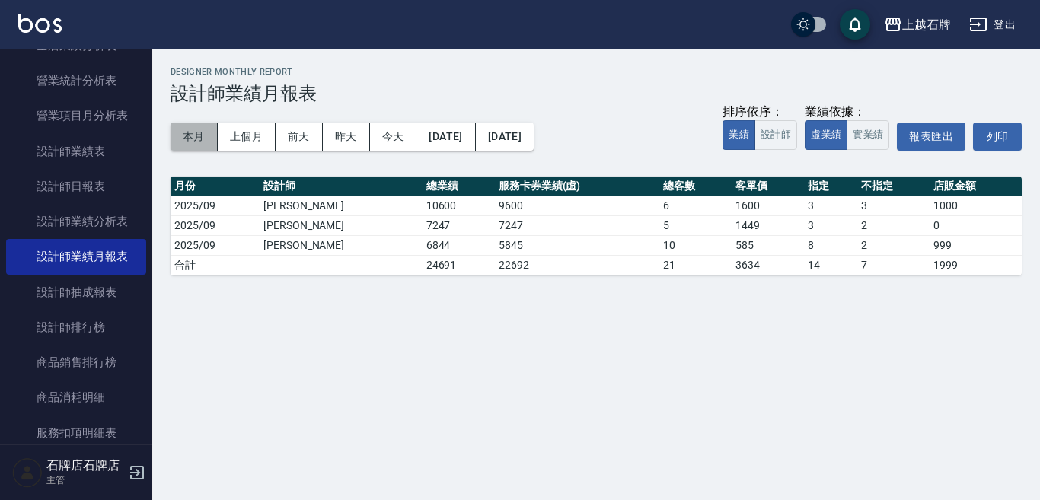
click at [181, 142] on button "本月" at bounding box center [193, 137] width 47 height 28
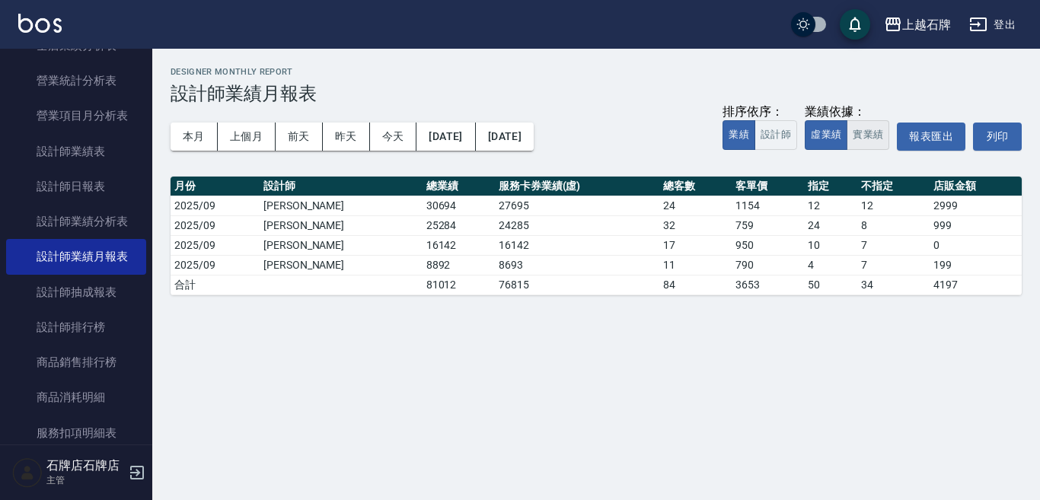
click at [888, 126] on div "排序依序： 業績 設計師 業績依據： 虛業績 實業績 報表匯出 列印" at bounding box center [871, 136] width 299 height 65
click at [883, 129] on button "實業績" at bounding box center [867, 135] width 43 height 30
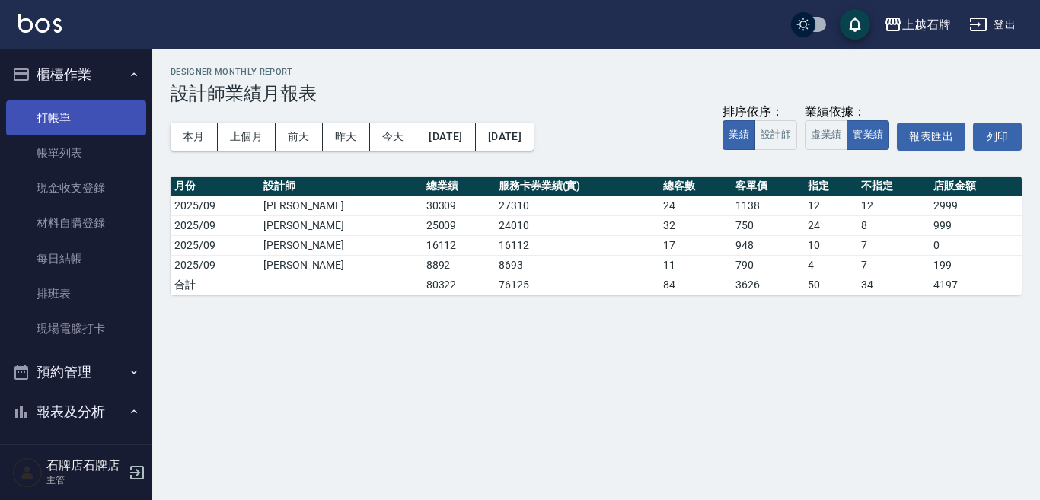
click at [85, 116] on link "打帳單" at bounding box center [76, 117] width 140 height 35
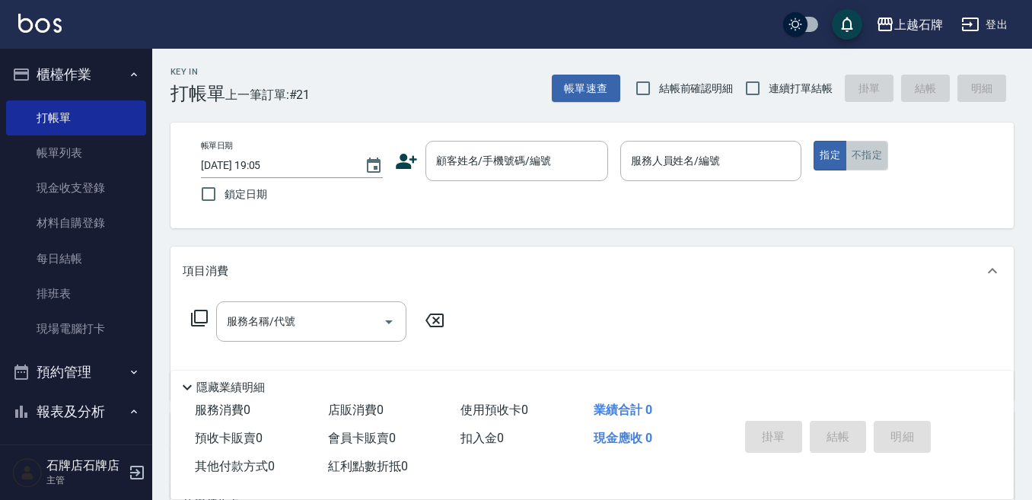
click at [855, 153] on button "不指定" at bounding box center [867, 156] width 43 height 30
click at [451, 103] on div "Key In 打帳單 上一筆訂單:#21 帳單速查 結帳前確認明細 連續打單結帳 掛單 結帳 明細" at bounding box center [583, 77] width 862 height 56
click at [527, 157] on input "顧客姓名/手機號碼/編號" at bounding box center [505, 161] width 146 height 27
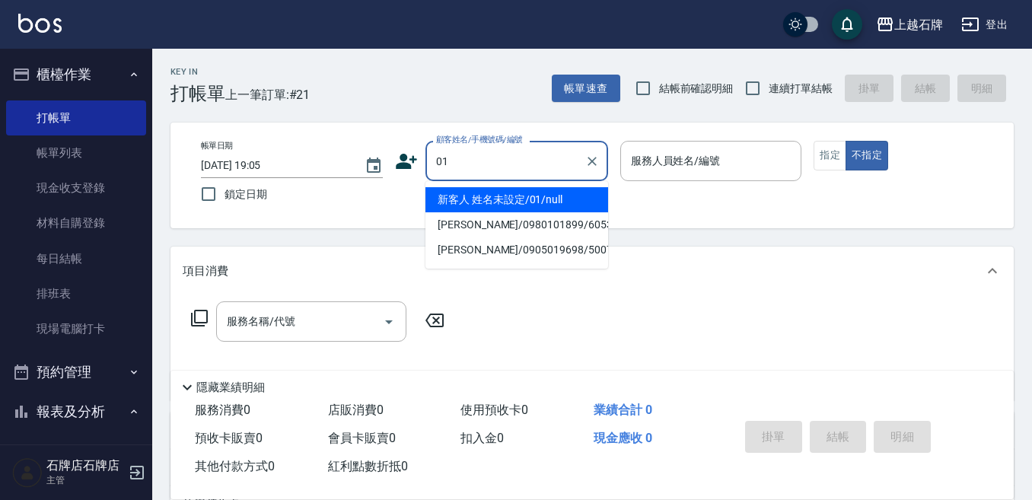
type input "01"
type input "6"
type input "新客人 姓名未設定/01/null"
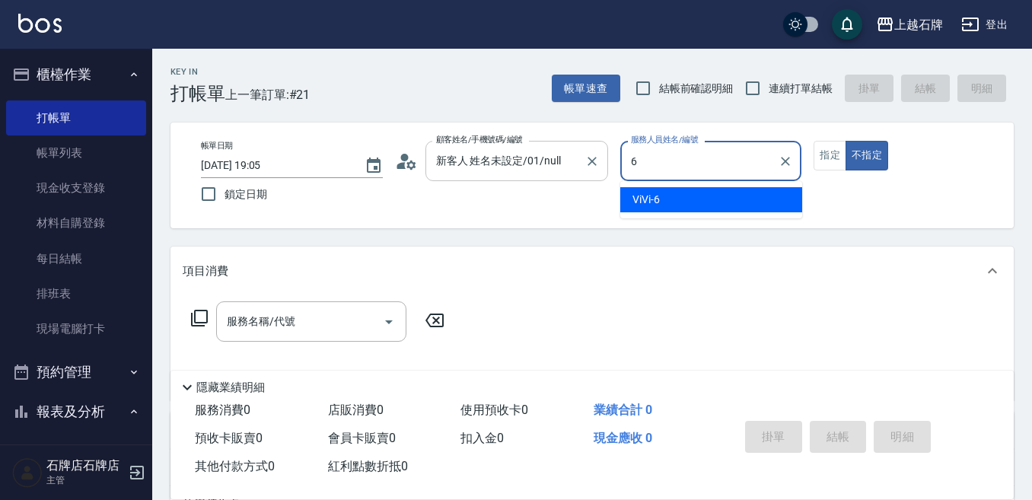
type input "ViVi-6"
type button "false"
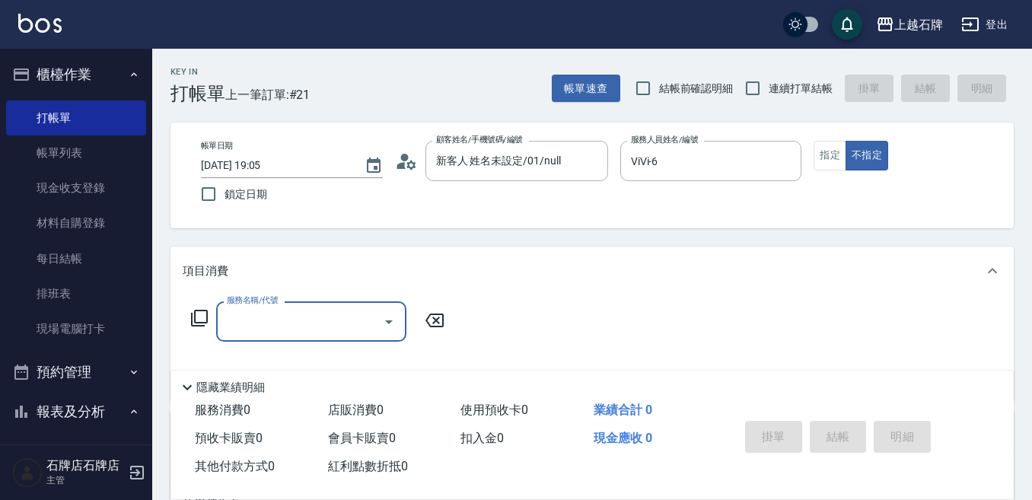
click at [195, 314] on icon at bounding box center [199, 318] width 17 height 17
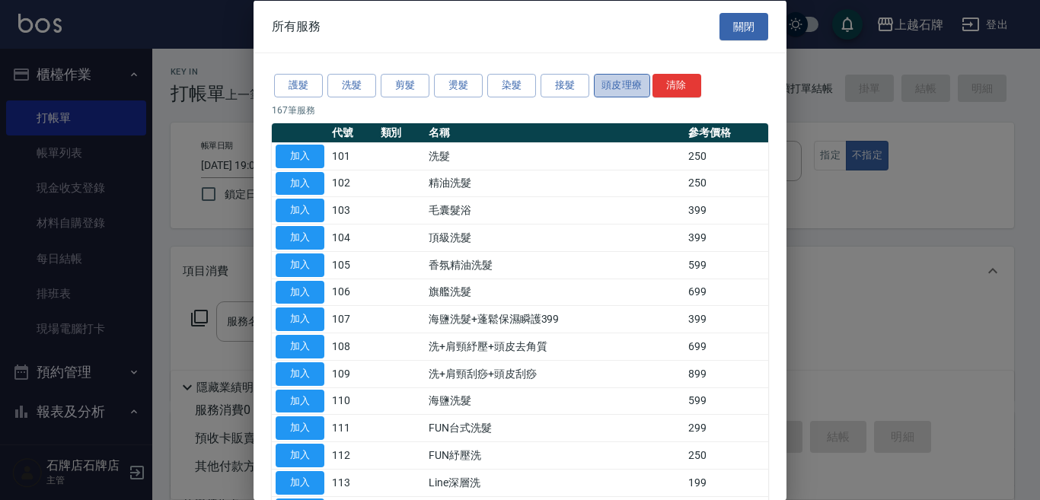
click at [620, 78] on button "頭皮理療" at bounding box center [622, 86] width 56 height 24
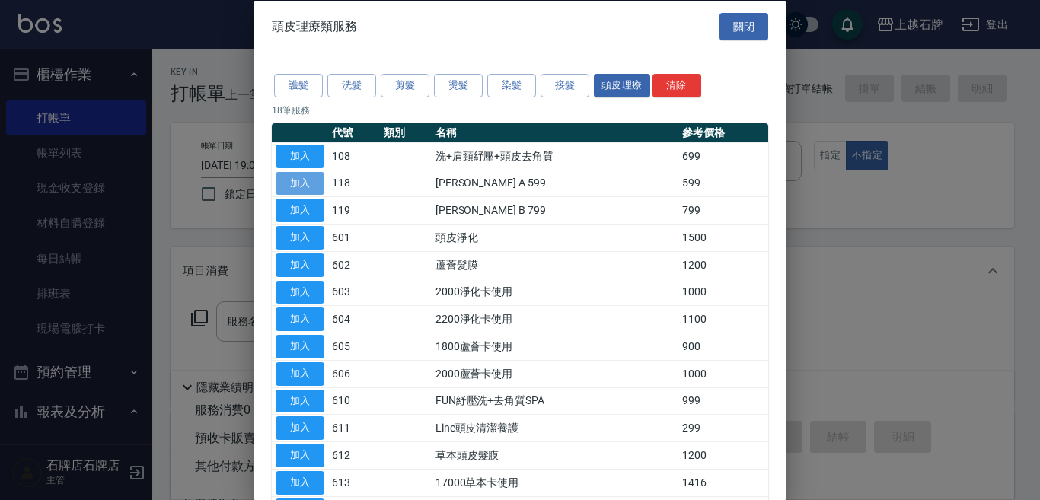
click at [293, 177] on button "加入" at bounding box center [300, 183] width 49 height 24
type input "[PERSON_NAME] A 599(118)"
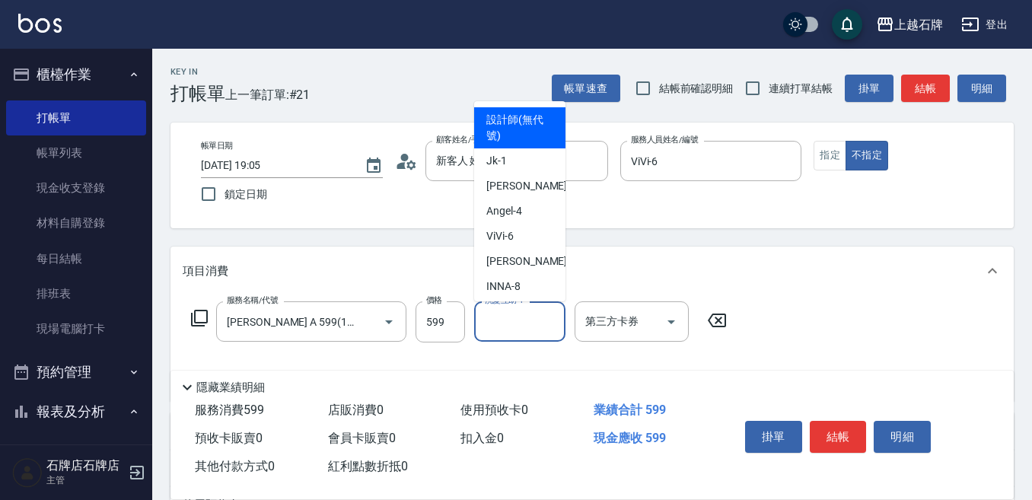
click at [508, 316] on div "洗髮互助-1 洗髮互助-1" at bounding box center [519, 321] width 91 height 40
type input "3"
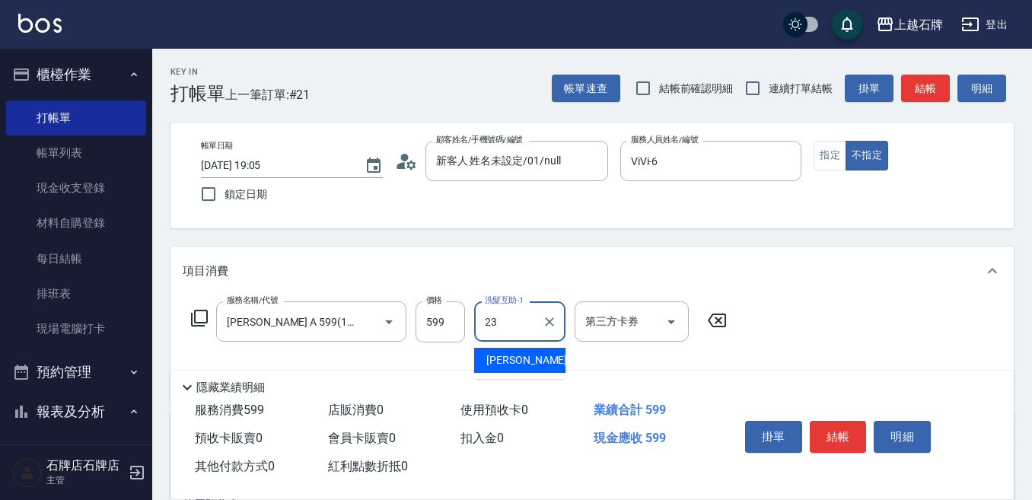
type input "靜美-23"
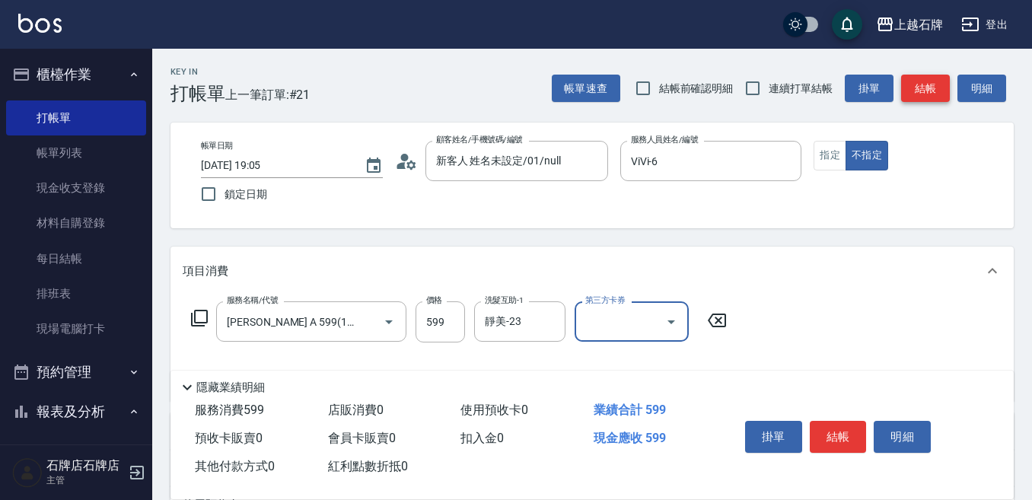
click at [926, 88] on button "結帳" at bounding box center [925, 89] width 49 height 28
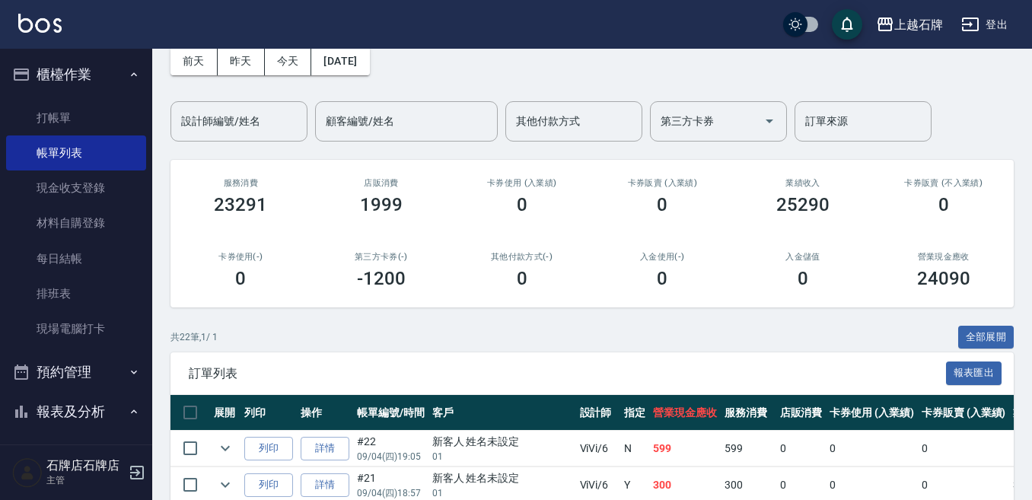
scroll to position [228, 0]
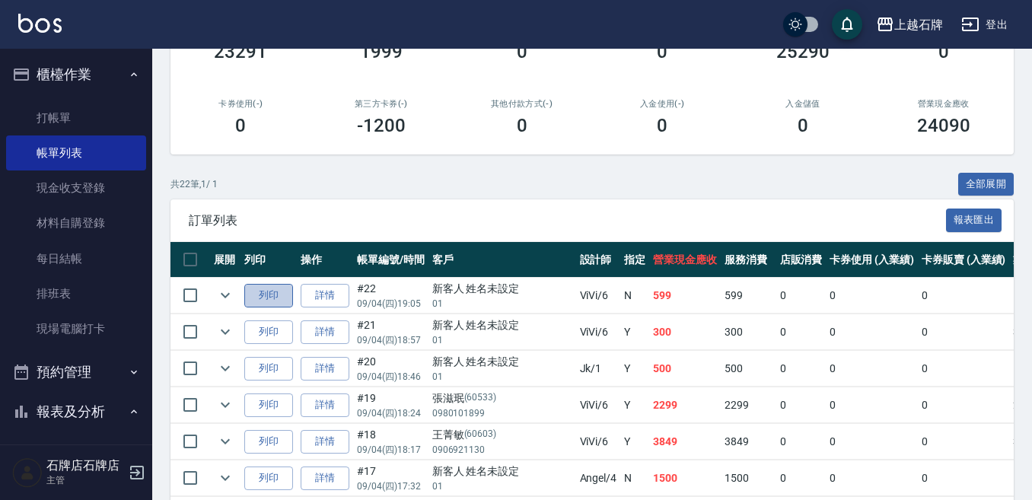
click at [257, 291] on button "列印" at bounding box center [268, 296] width 49 height 24
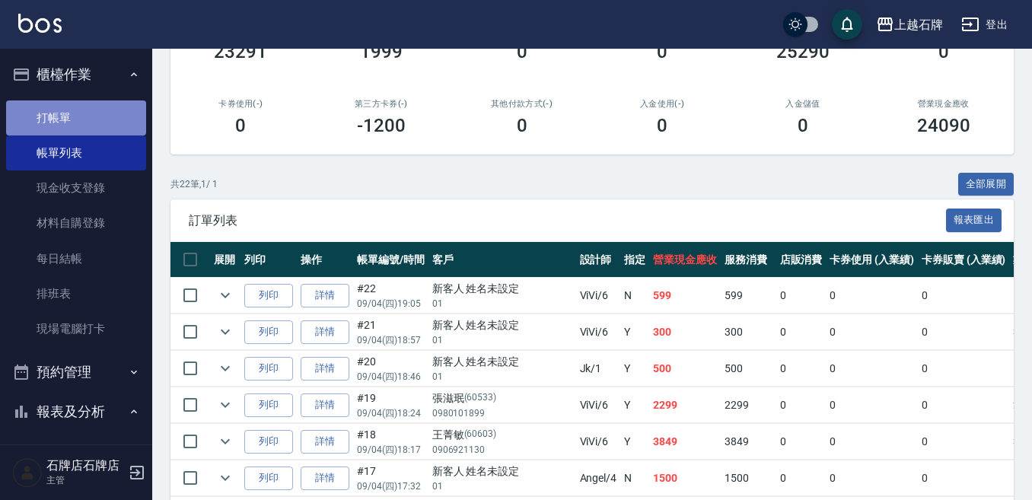
click at [81, 115] on link "打帳單" at bounding box center [76, 117] width 140 height 35
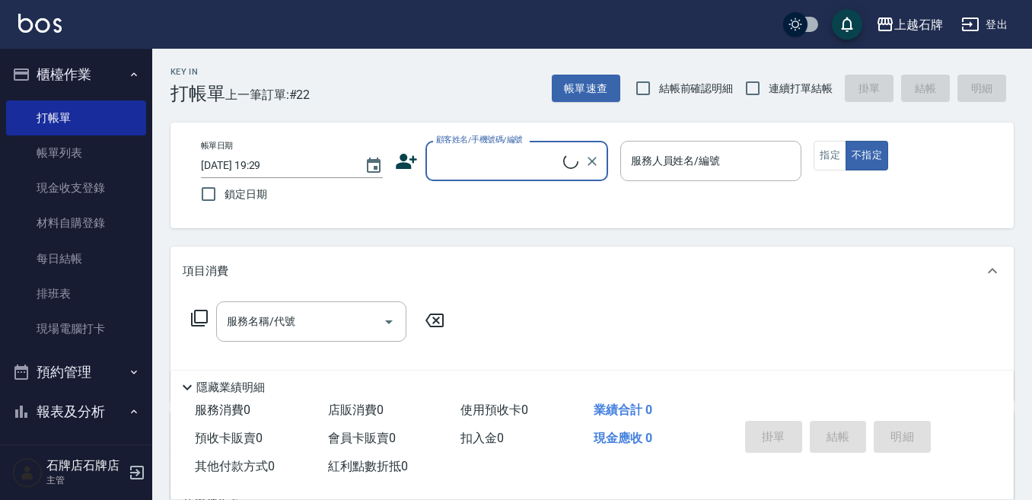
click at [514, 184] on div "帳單日期 [DATE] 19:29 鎖定日期 顧客姓名/手機號碼/編號 顧客姓名/手機號碼/編號 服務人員姓名/編號 服務人員姓名/編號 指定 不指定" at bounding box center [592, 175] width 807 height 69
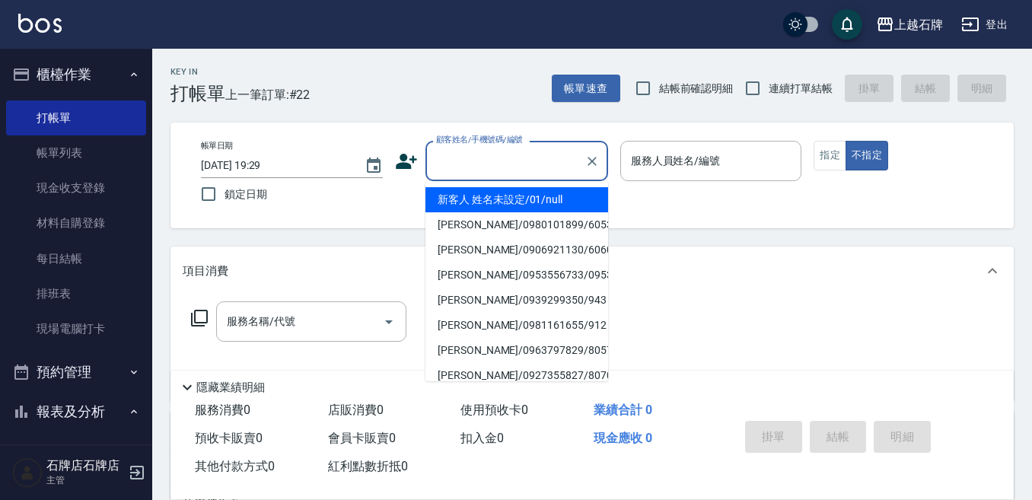
drag, startPoint x: 524, startPoint y: 170, endPoint x: 578, endPoint y: 177, distance: 55.3
click at [528, 168] on input "顧客姓名/手機號碼/編號" at bounding box center [505, 161] width 146 height 27
drag, startPoint x: 580, startPoint y: 197, endPoint x: 667, endPoint y: 203, distance: 87.7
click at [584, 199] on li "新客人 姓名未設定/01/null" at bounding box center [516, 199] width 183 height 25
type input "新客人 姓名未設定/01/null"
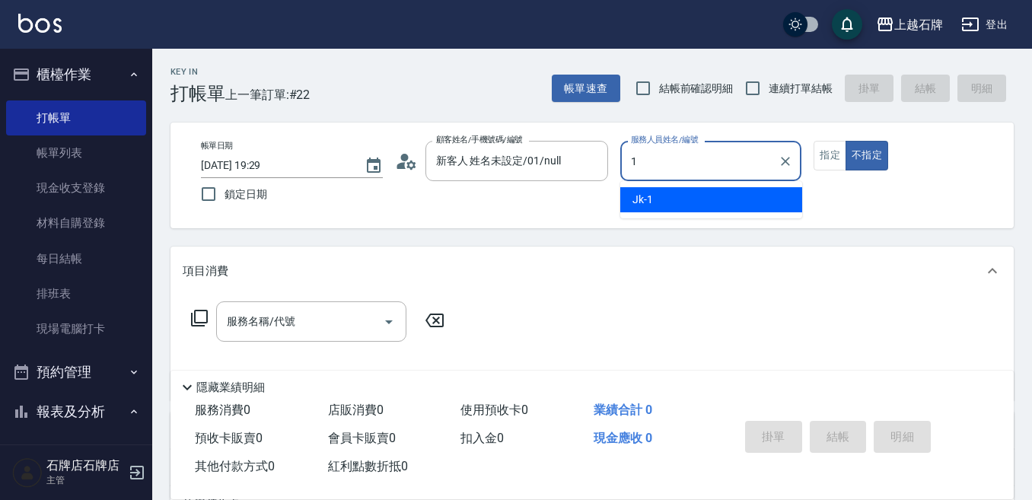
click at [690, 190] on div "Jk -1" at bounding box center [711, 199] width 182 height 25
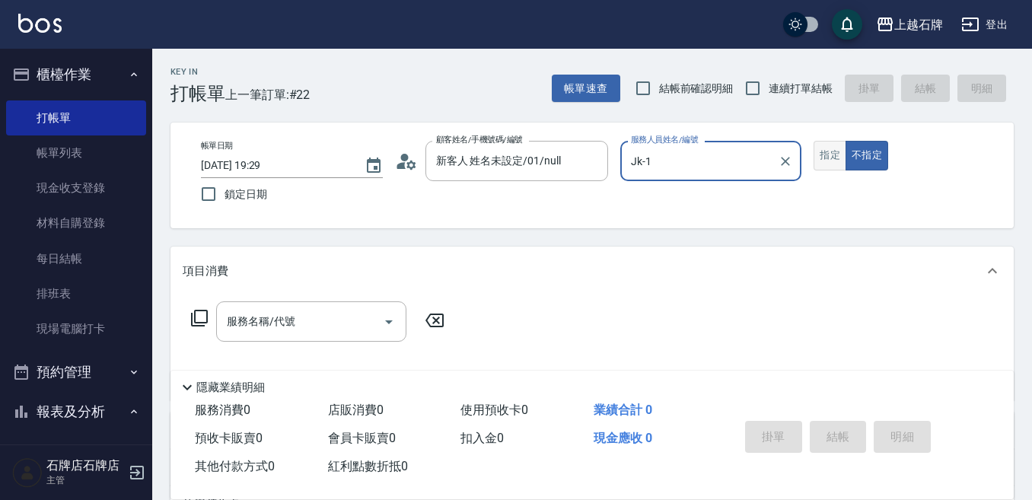
type input "Jk-1"
click at [827, 167] on div "帳單日期 [DATE] 19:29 鎖定日期 顧客姓名/手機號碼/編號 新客人 姓名未設定/01/null 顧客姓名/手機號碼/編號 服務人員姓名/編號 Jk…" at bounding box center [592, 175] width 807 height 69
click at [827, 164] on button "指定" at bounding box center [830, 156] width 33 height 30
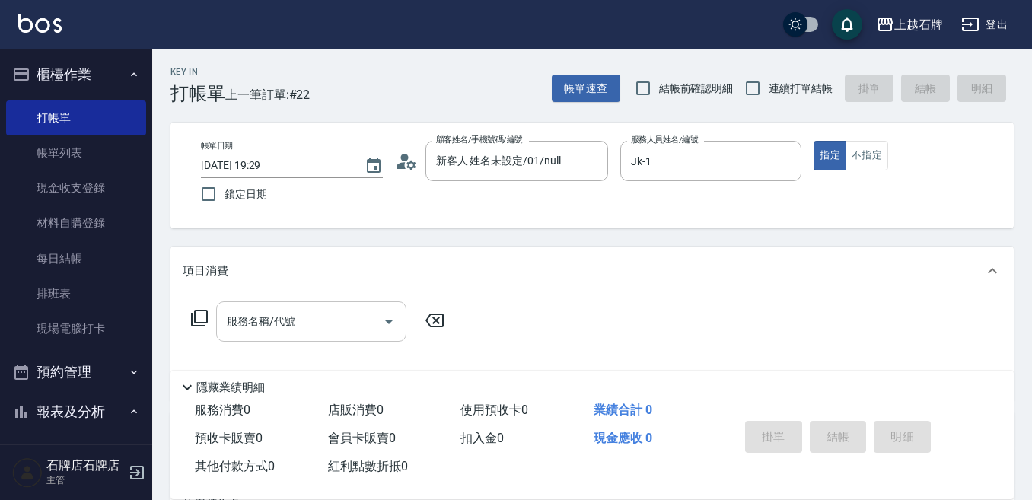
click at [326, 317] on input "服務名稱/代號" at bounding box center [300, 321] width 154 height 27
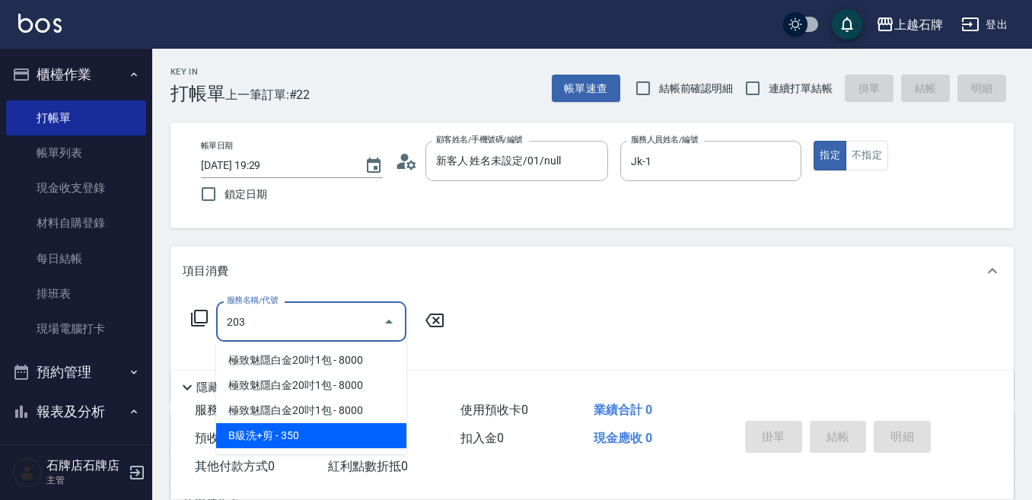
click at [343, 432] on span "B級洗+剪 - 350" at bounding box center [311, 435] width 190 height 25
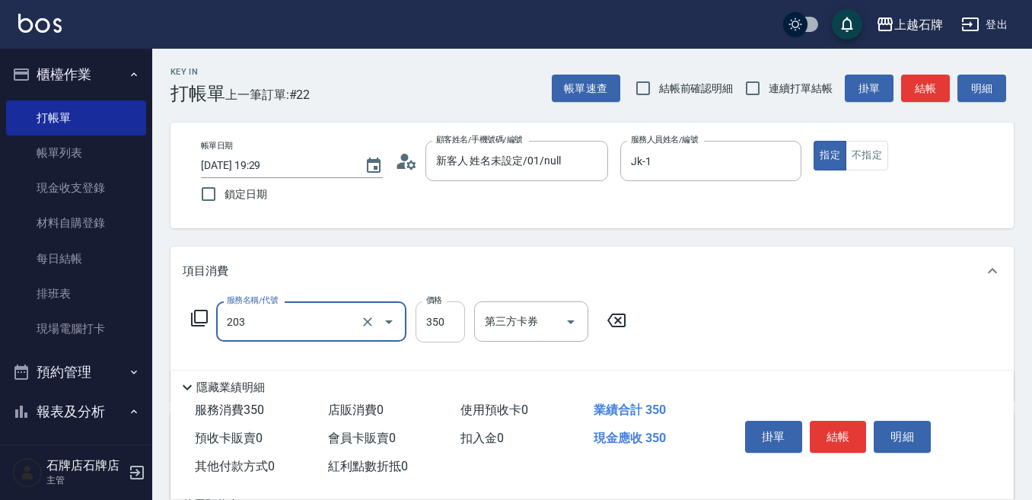
type input "B級洗+剪(203)"
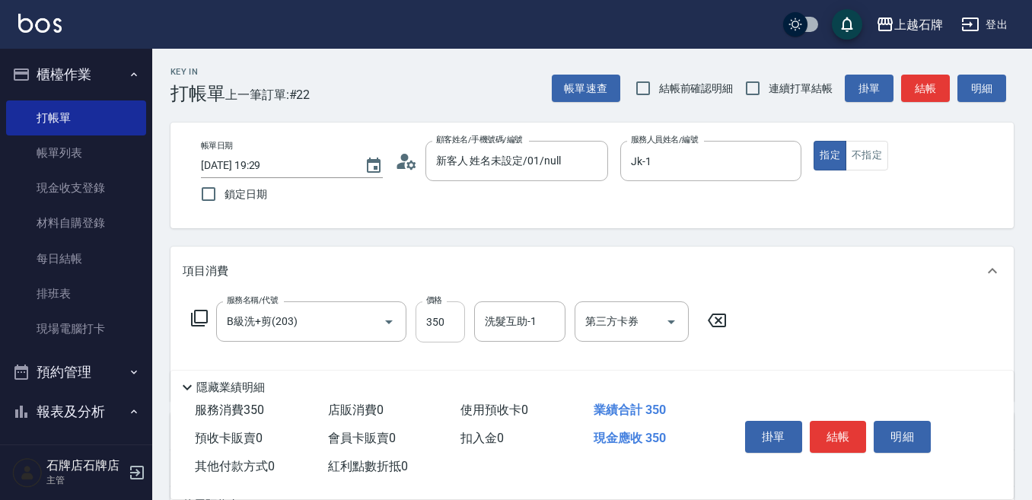
click at [435, 341] on div "服務名稱/代號 B級洗+剪(203) 服務名稱/代號 價格 350 價格 洗髮互助-1 洗髮互助-1 第三方卡券 第三方卡券" at bounding box center [459, 345] width 553 height 88
click at [452, 327] on input "350" at bounding box center [440, 321] width 49 height 41
type input "499"
click at [513, 330] on input "洗髮互助-1" at bounding box center [520, 321] width 78 height 27
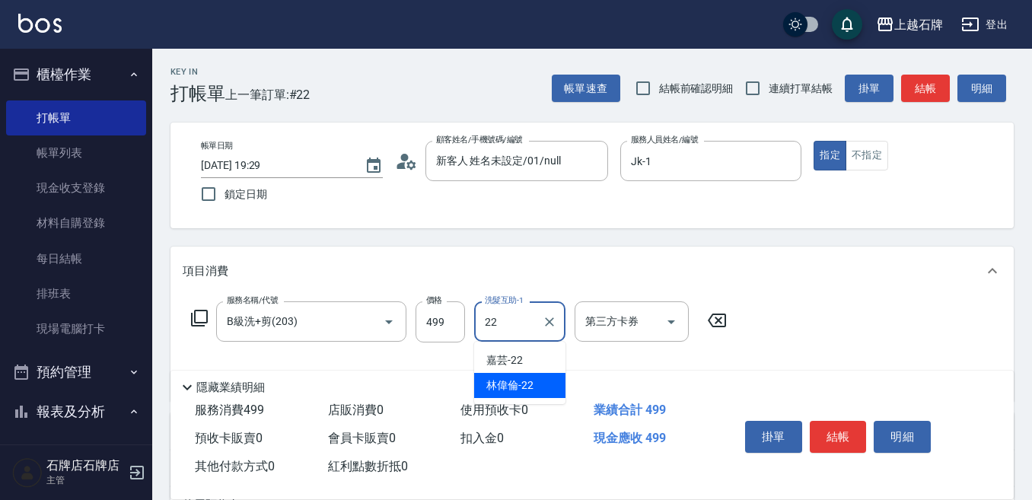
click at [529, 373] on div "[PERSON_NAME]-22" at bounding box center [519, 385] width 91 height 25
type input "[PERSON_NAME]-22"
click at [541, 323] on button "Clear" at bounding box center [549, 321] width 21 height 21
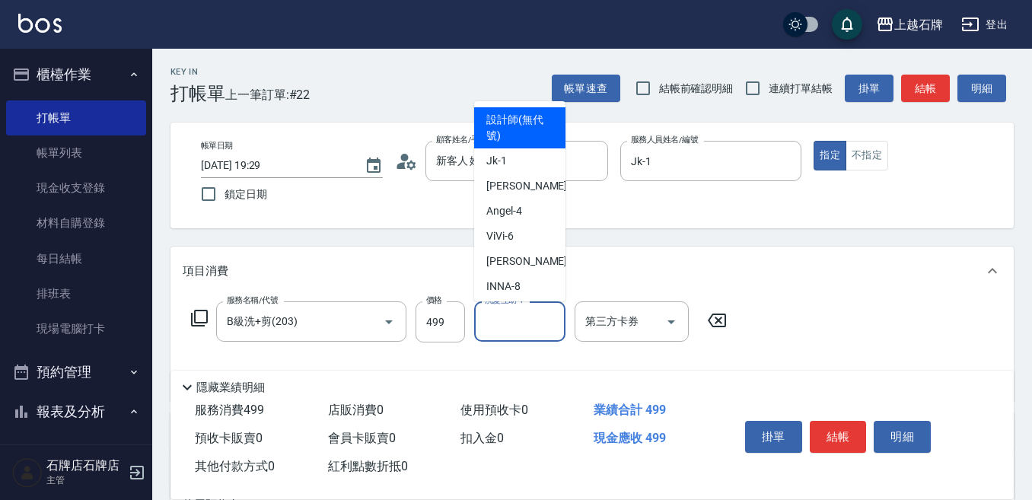
click at [539, 321] on input "洗髮互助-1" at bounding box center [520, 321] width 78 height 27
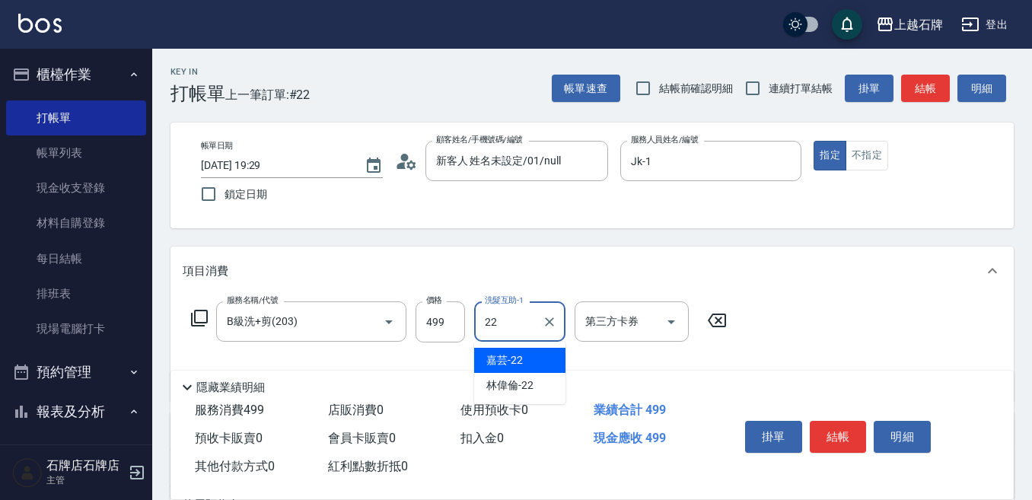
click at [498, 361] on span "嘉芸 -22" at bounding box center [504, 360] width 37 height 16
type input "嘉芸-22"
click at [852, 421] on button "結帳" at bounding box center [838, 437] width 57 height 32
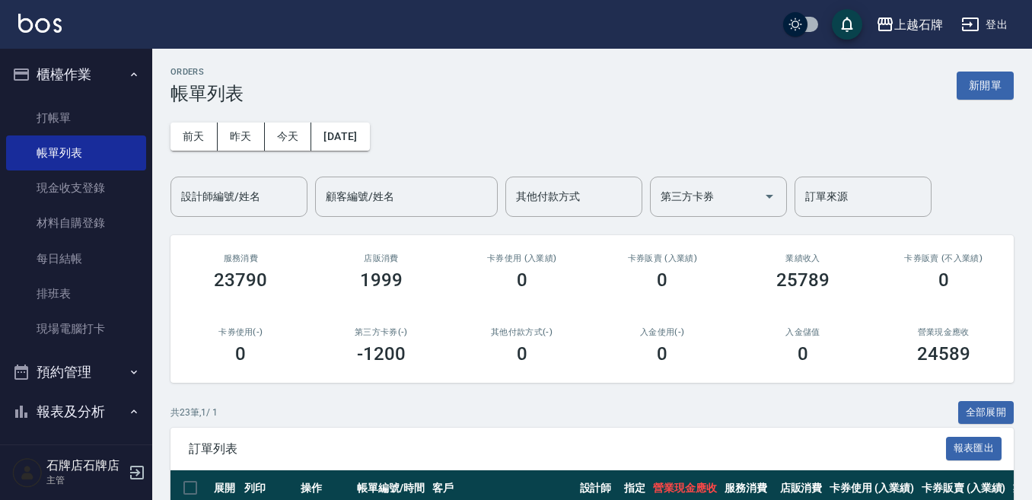
scroll to position [228, 0]
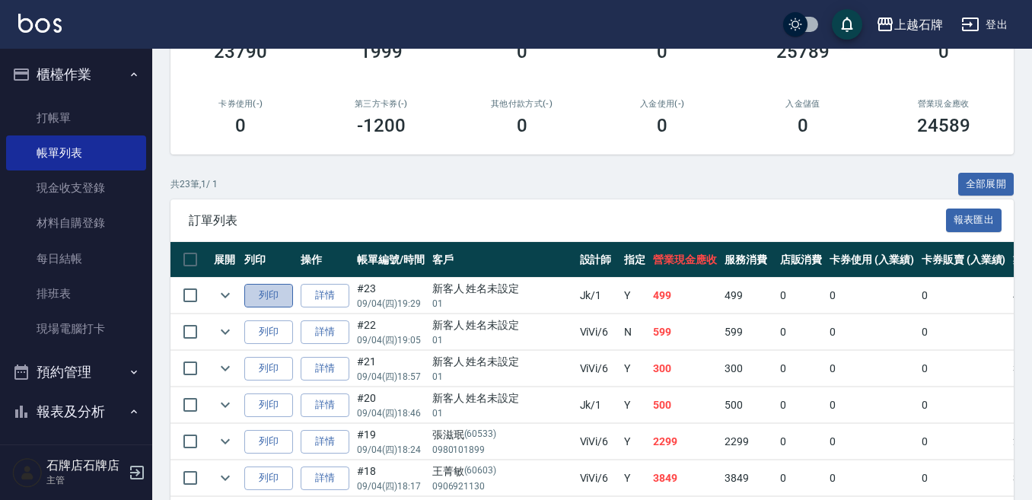
click at [266, 294] on button "列印" at bounding box center [268, 296] width 49 height 24
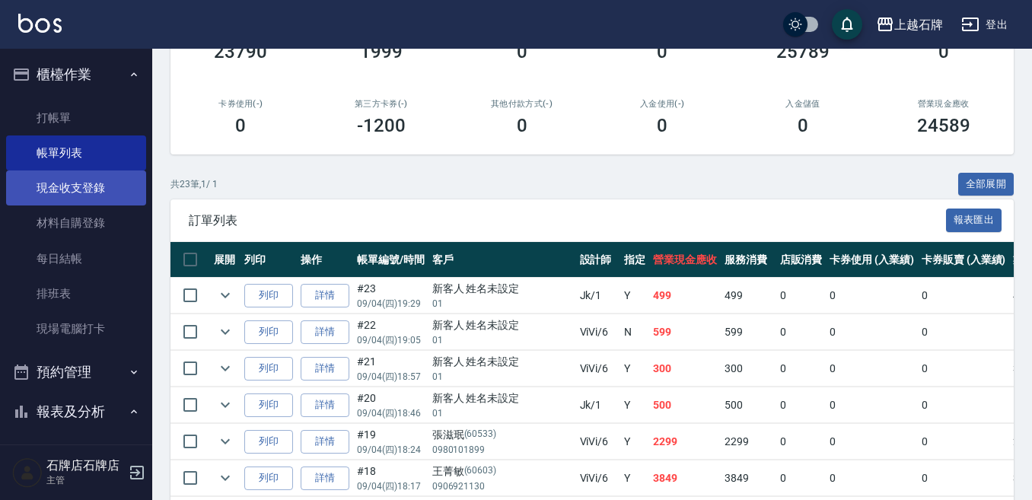
click at [92, 193] on link "現金收支登錄" at bounding box center [76, 187] width 140 height 35
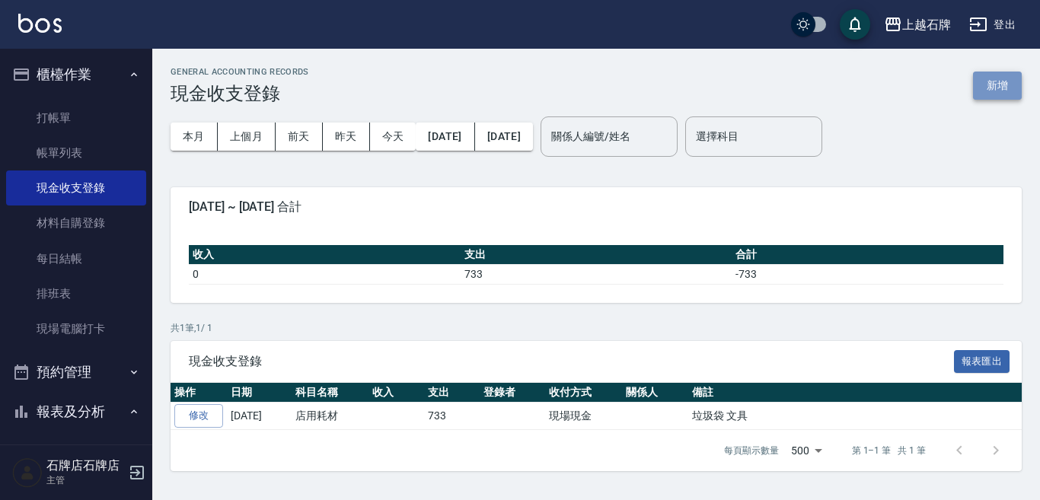
click at [1013, 88] on button "新增" at bounding box center [997, 86] width 49 height 28
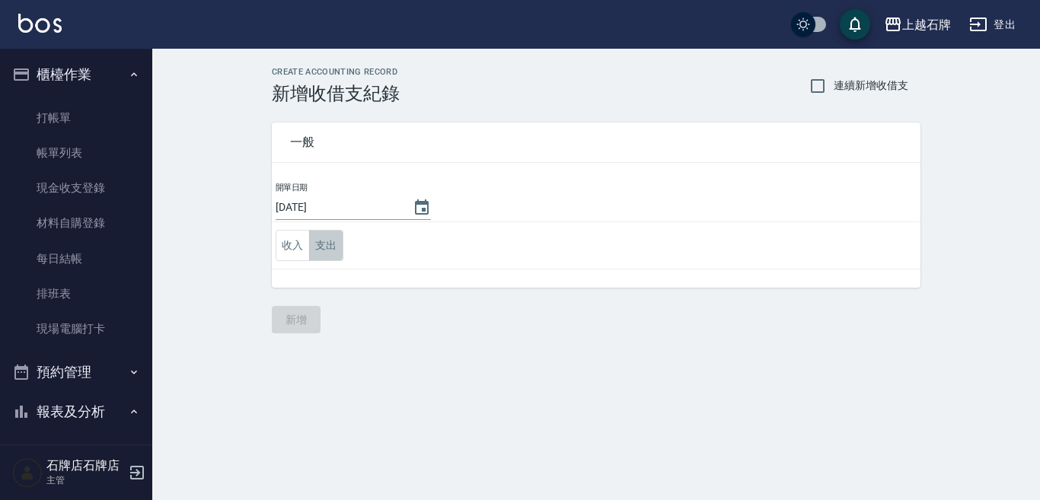
click at [319, 254] on button "支出" at bounding box center [326, 245] width 34 height 31
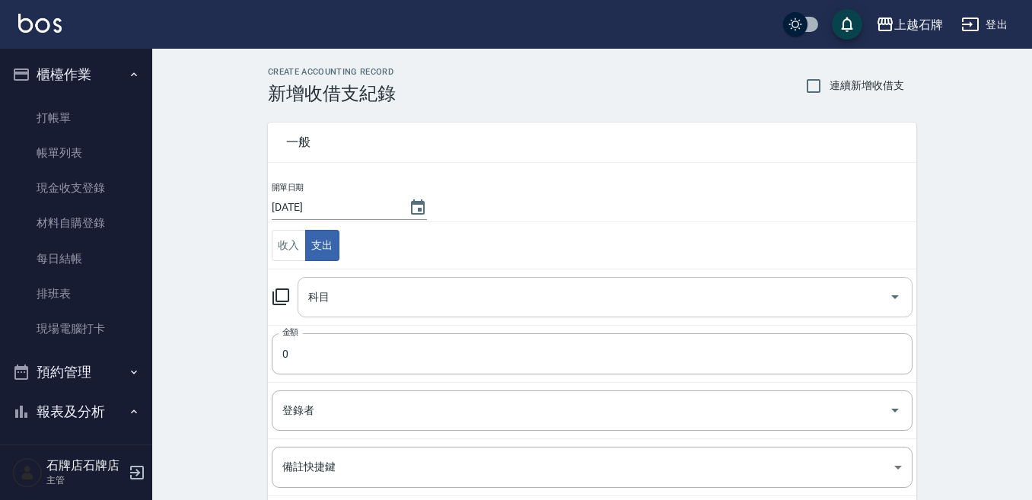
click at [352, 282] on div "科目" at bounding box center [605, 297] width 615 height 40
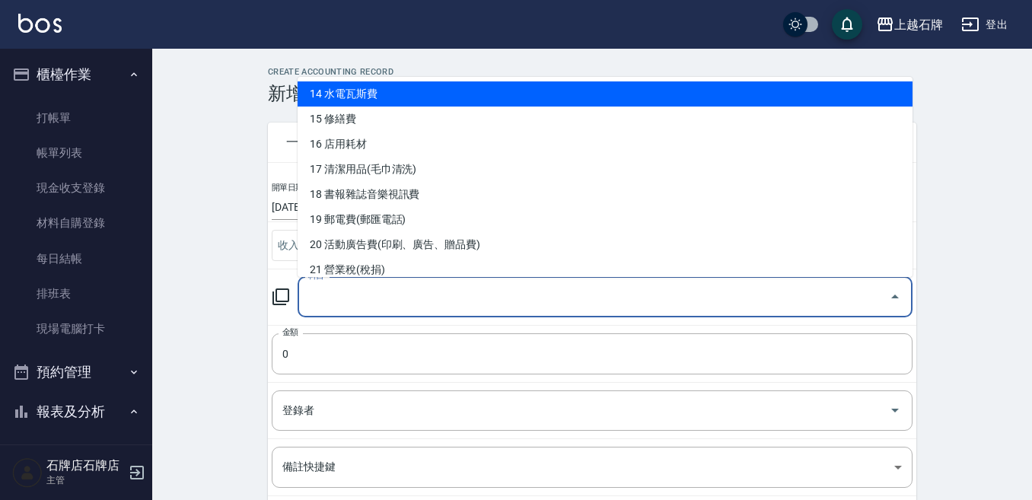
scroll to position [381, 0]
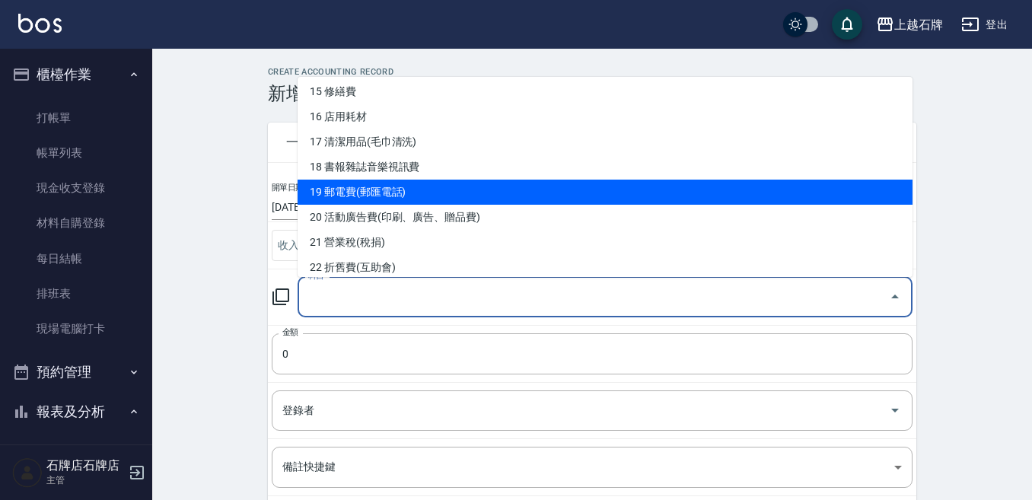
click at [572, 196] on li "19 郵電費(郵匯電話)" at bounding box center [605, 192] width 615 height 25
type input "19 郵電費(郵匯電話)"
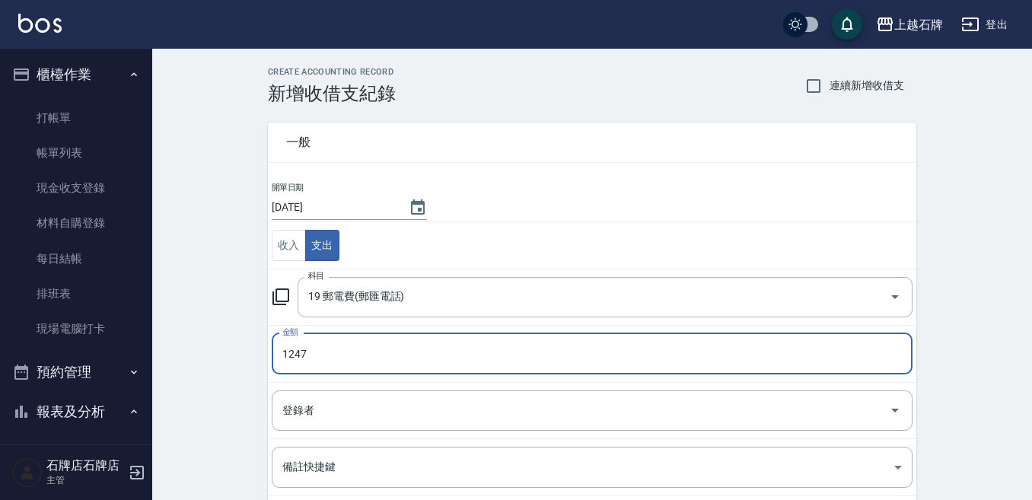
type input "1247"
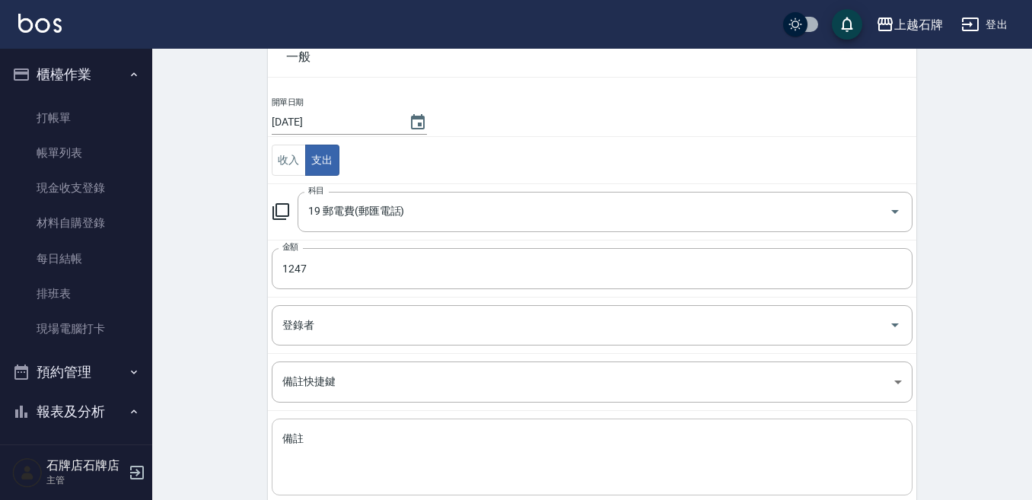
scroll to position [172, 0]
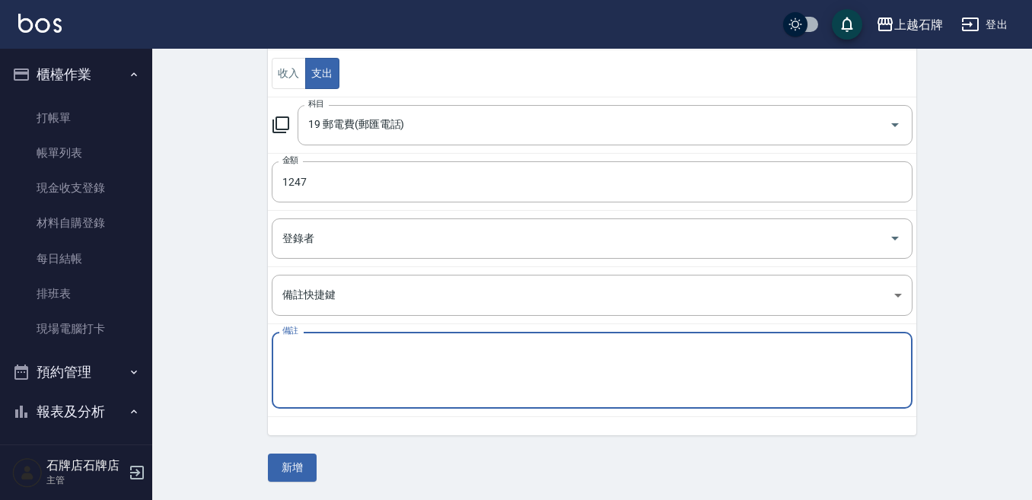
click at [469, 383] on textarea "備註" at bounding box center [592, 371] width 620 height 52
type textarea "電話費"
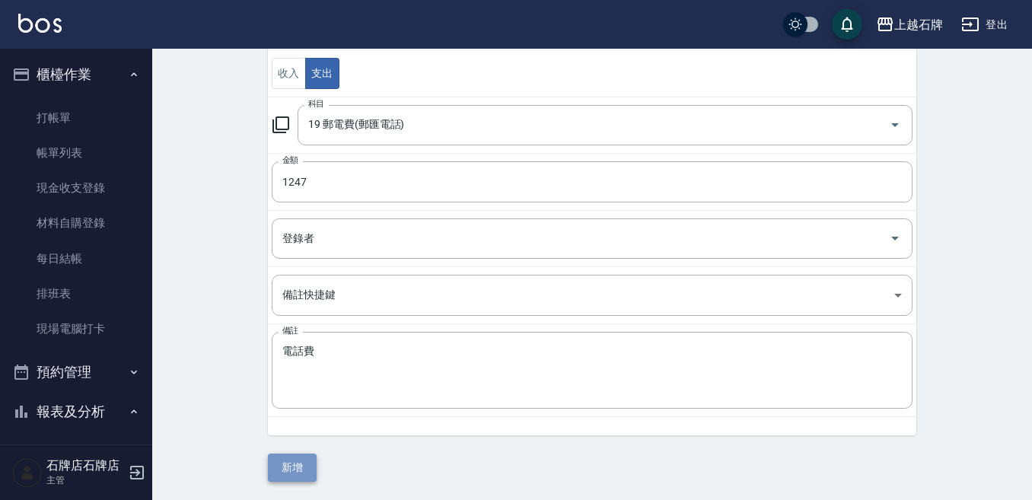
click at [284, 470] on button "新增" at bounding box center [292, 468] width 49 height 28
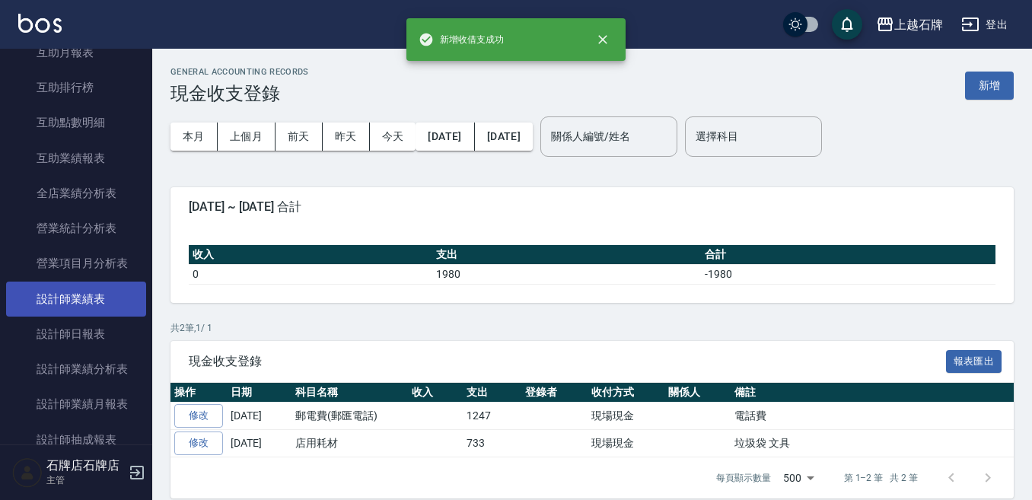
scroll to position [761, 0]
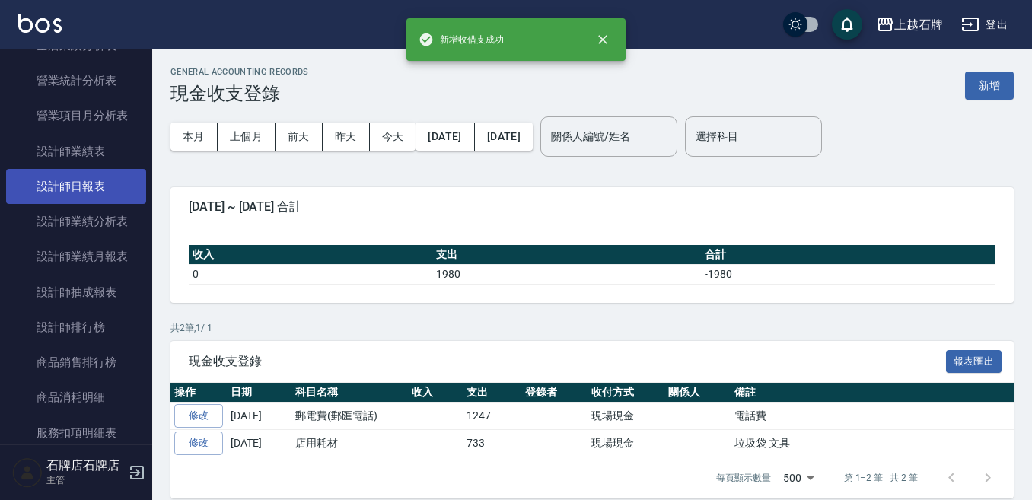
click at [109, 180] on link "設計師日報表" at bounding box center [76, 186] width 140 height 35
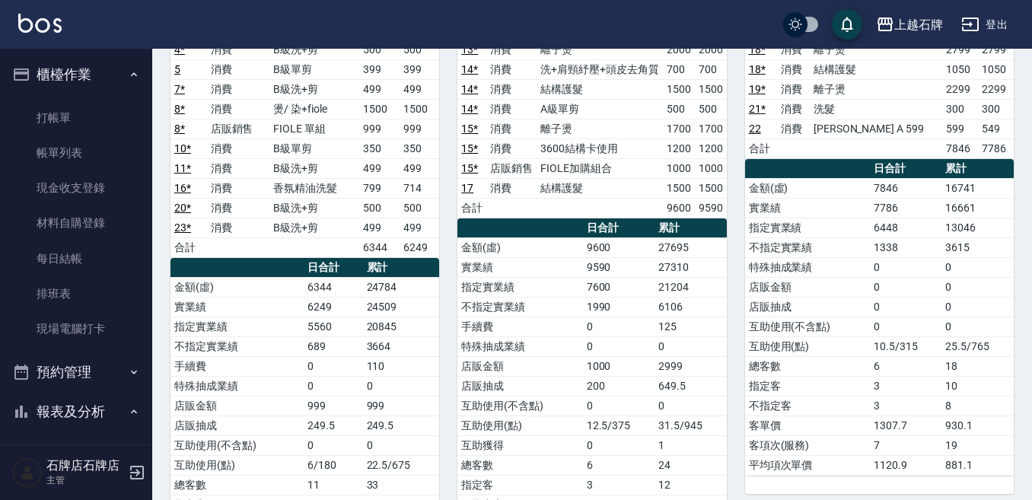
scroll to position [152, 0]
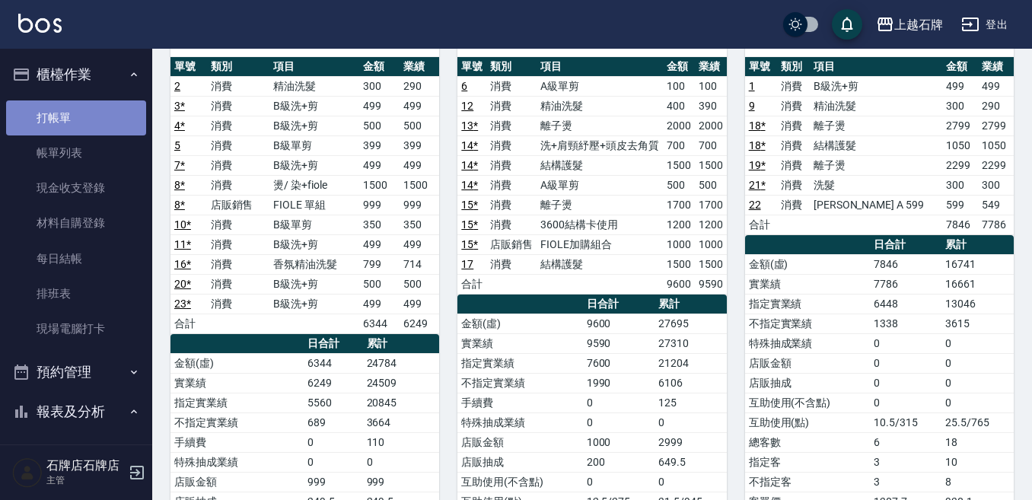
click at [132, 114] on link "打帳單" at bounding box center [76, 117] width 140 height 35
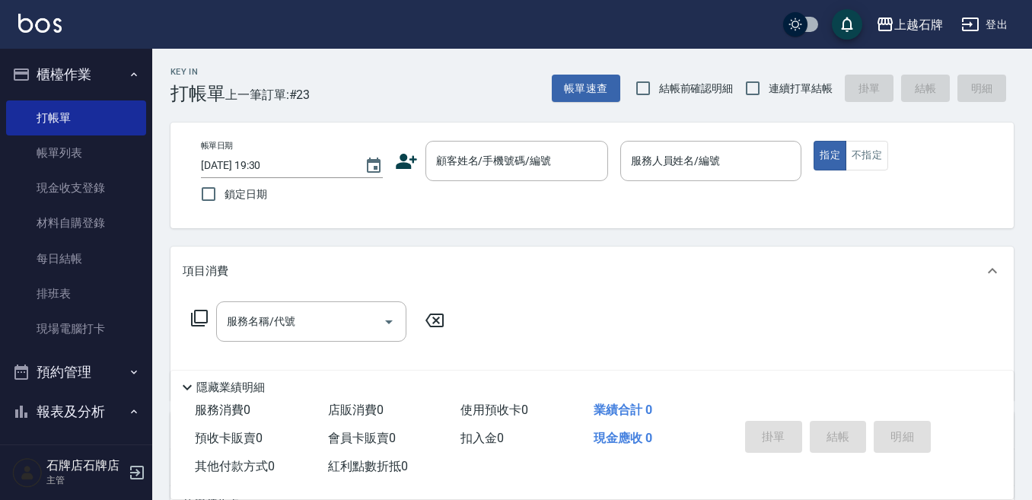
click at [502, 88] on div "Key In 打帳單 上一筆訂單:#23 帳單速查 結帳前確認明細 連續打單結帳 掛單 結帳 明細" at bounding box center [583, 77] width 862 height 56
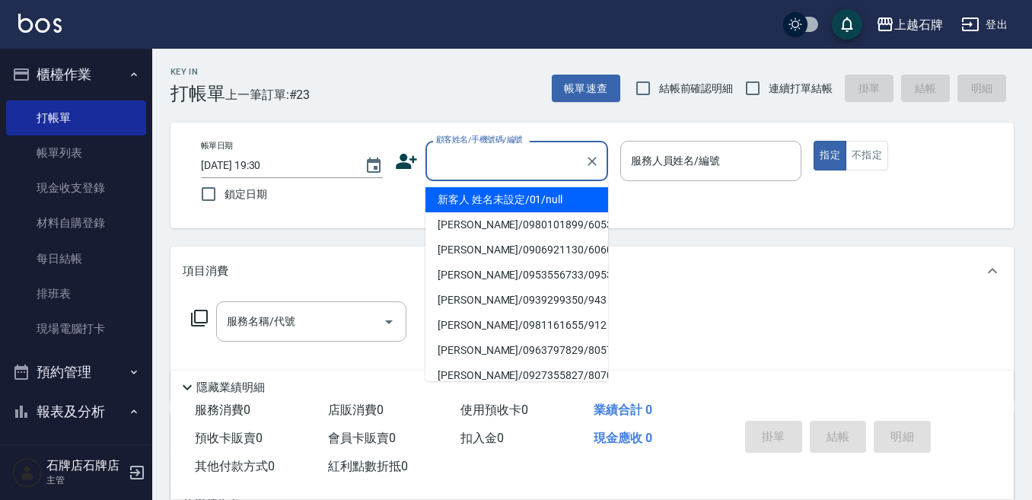
click at [477, 162] on input "顧客姓名/手機號碼/編號" at bounding box center [505, 161] width 146 height 27
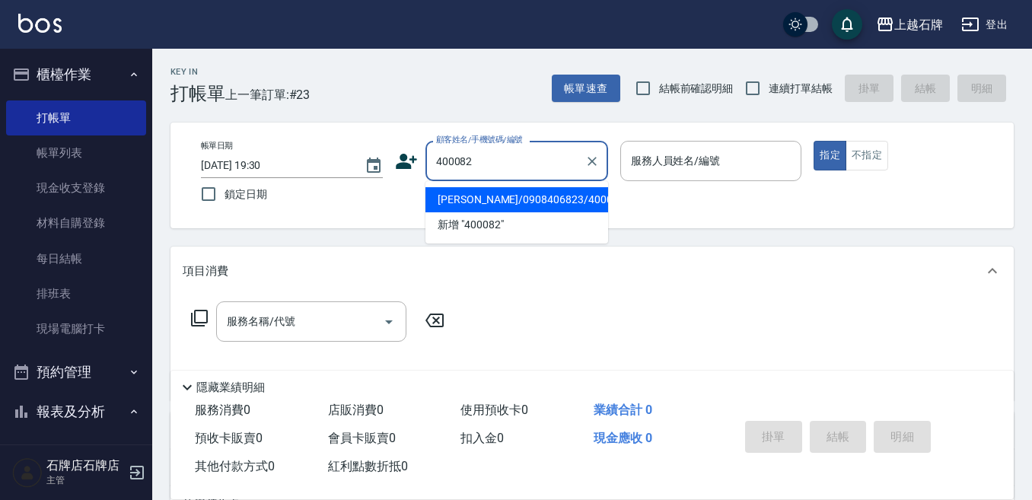
click at [522, 199] on li "[PERSON_NAME]/0908406823/400082" at bounding box center [516, 199] width 183 height 25
type input "[PERSON_NAME]/0908406823/400082"
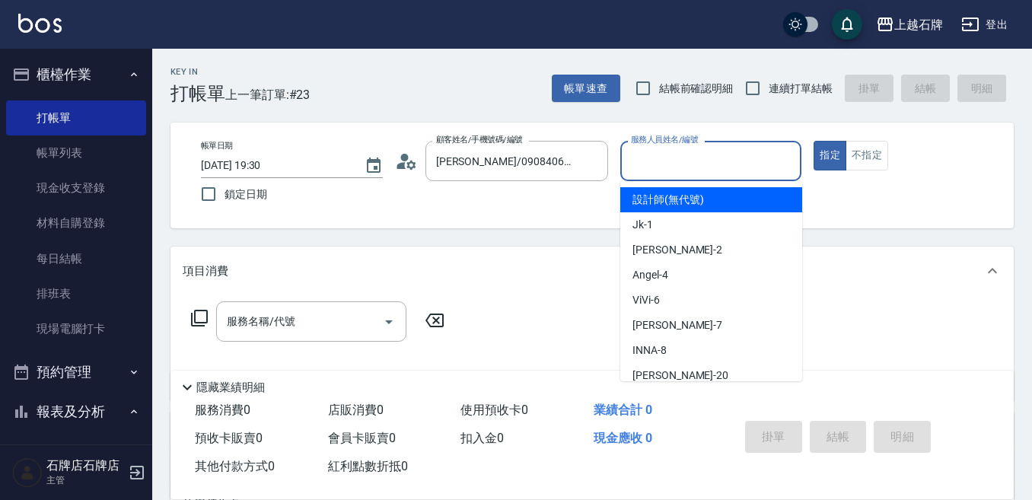
click at [727, 154] on input "服務人員姓名/編號" at bounding box center [711, 161] width 168 height 27
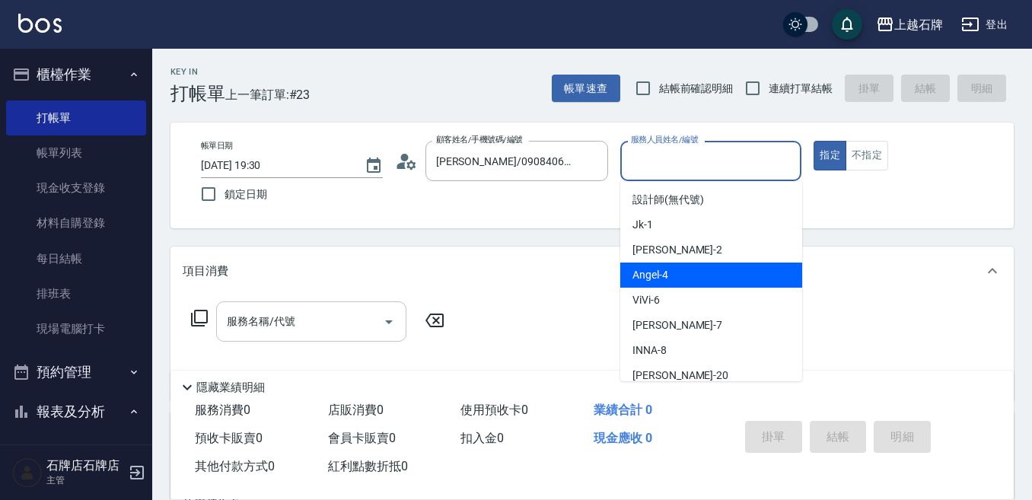
drag, startPoint x: 700, startPoint y: 278, endPoint x: 270, endPoint y: 339, distance: 434.4
click at [699, 276] on div "[PERSON_NAME] -4" at bounding box center [711, 275] width 182 height 25
type input "[PERSON_NAME]-4"
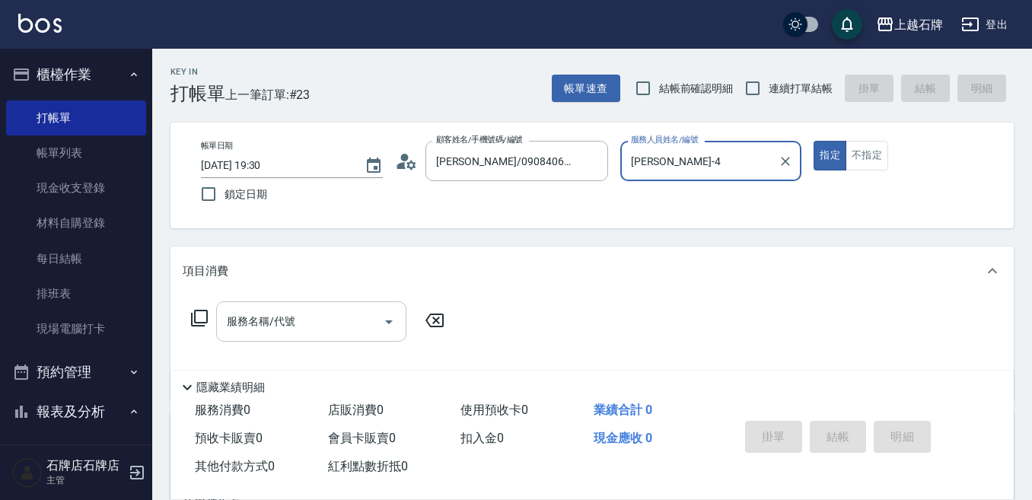
click at [336, 323] on input "服務名稱/代號" at bounding box center [300, 321] width 154 height 27
click at [196, 317] on icon at bounding box center [199, 318] width 18 height 18
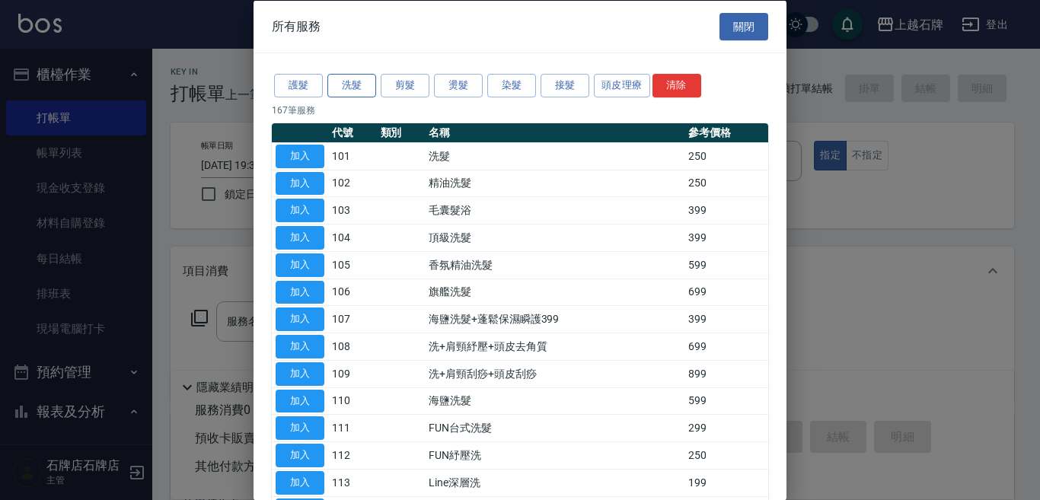
click at [328, 95] on div "護髮 洗髮 剪髮 燙髮 染髮 接髮 頭皮理療 清除" at bounding box center [520, 86] width 496 height 28
click at [316, 92] on button "護髮" at bounding box center [298, 86] width 49 height 24
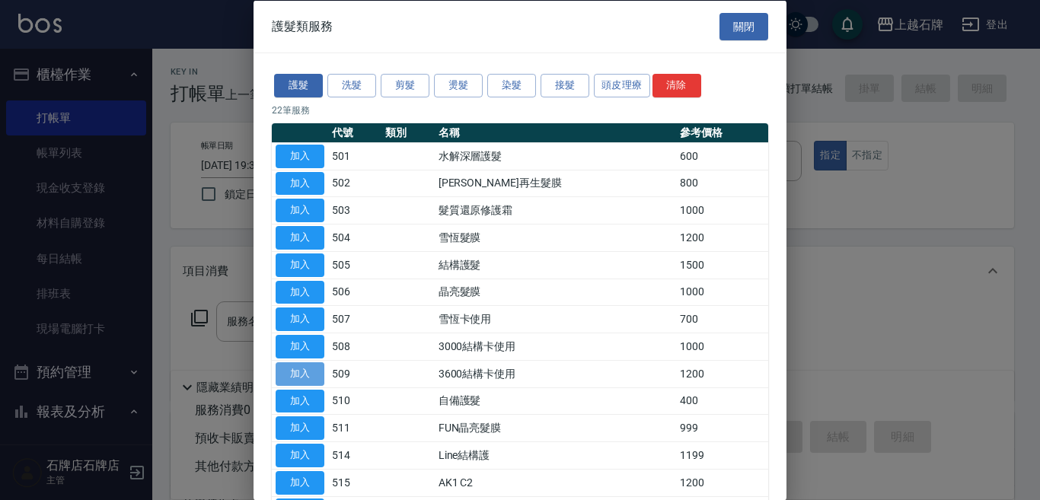
click at [291, 372] on button "加入" at bounding box center [300, 374] width 49 height 24
type input "3600結構卡使用(509)"
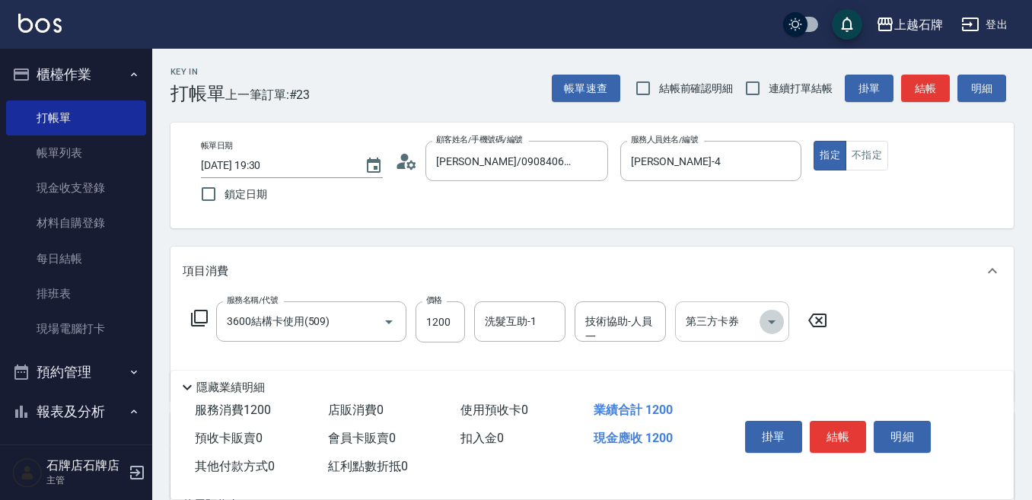
click at [774, 321] on icon "Open" at bounding box center [772, 322] width 8 height 4
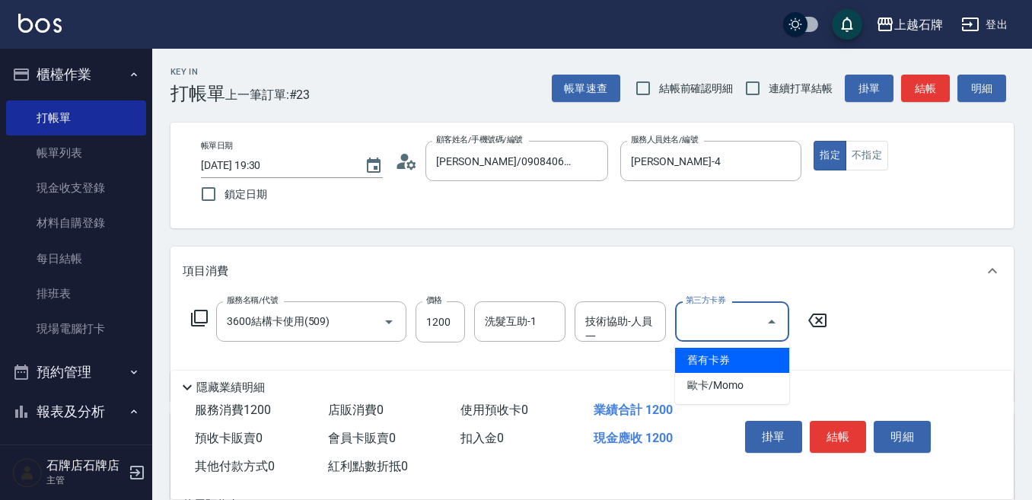
click at [746, 355] on span "舊有卡券" at bounding box center [732, 360] width 114 height 25
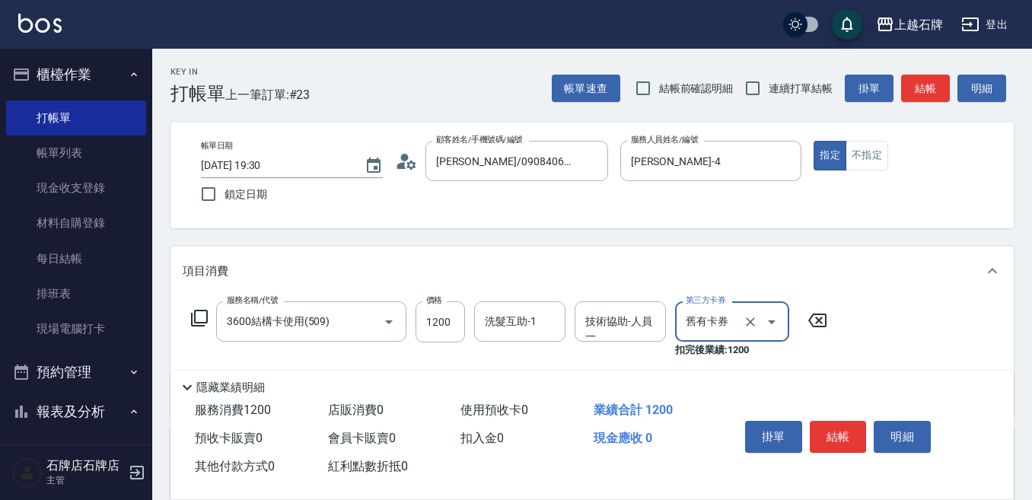
type input "舊有卡券"
click at [843, 431] on button "結帳" at bounding box center [838, 437] width 57 height 32
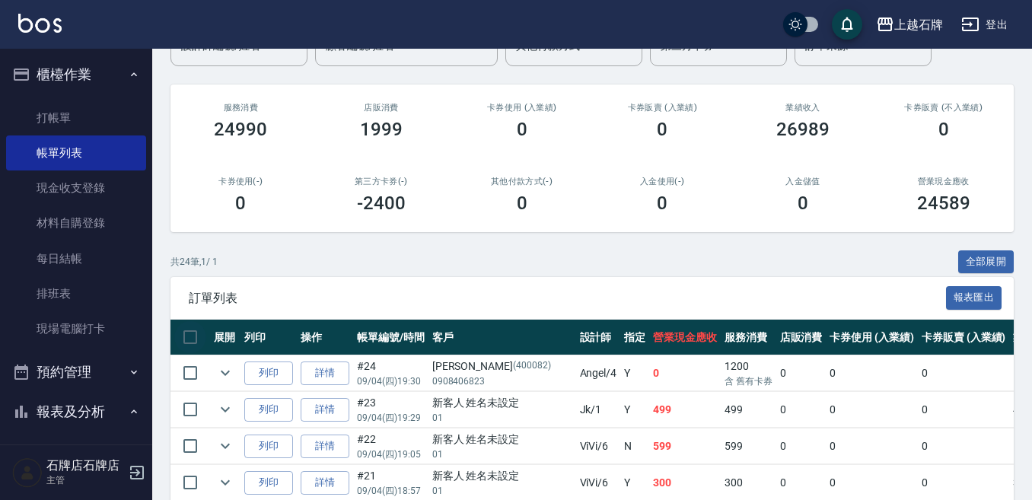
scroll to position [152, 0]
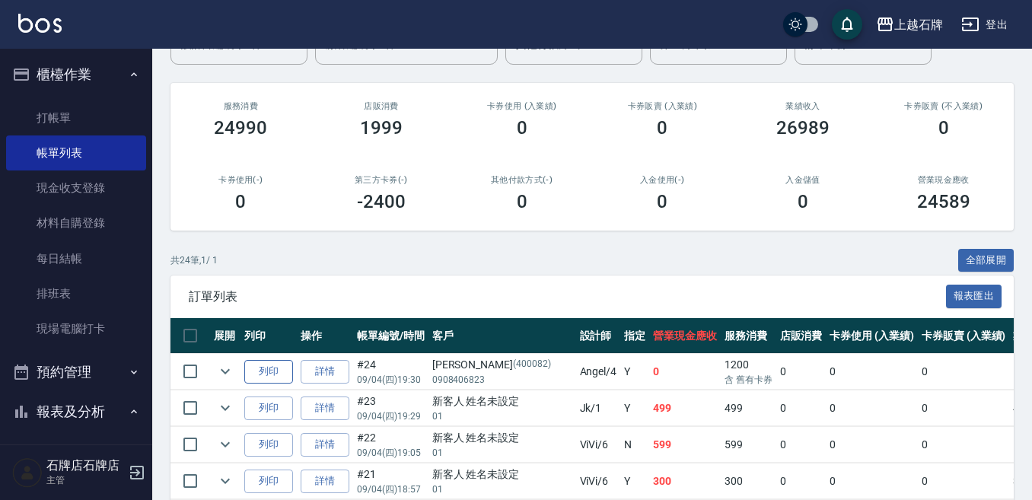
click at [269, 372] on button "列印" at bounding box center [268, 372] width 49 height 24
click at [96, 128] on link "打帳單" at bounding box center [76, 117] width 140 height 35
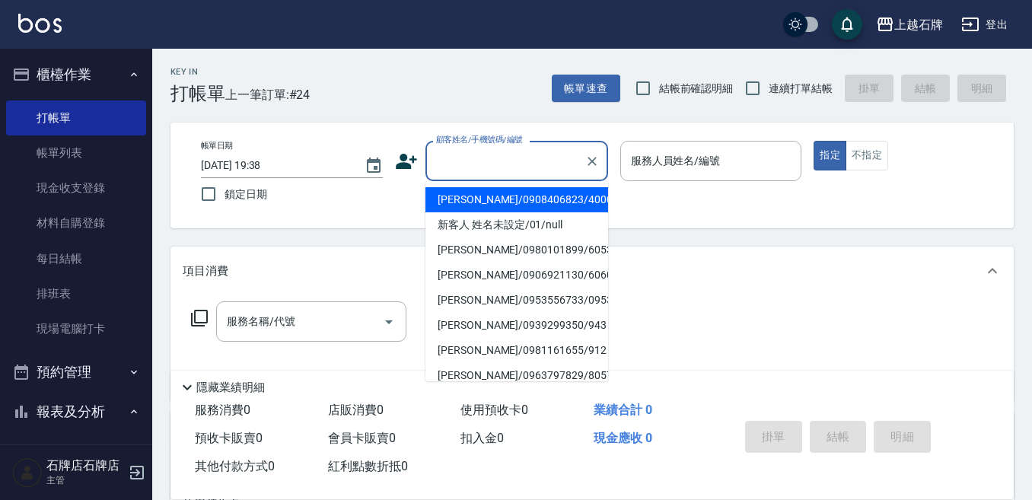
click at [518, 161] on input "顧客姓名/手機號碼/編號" at bounding box center [505, 161] width 146 height 27
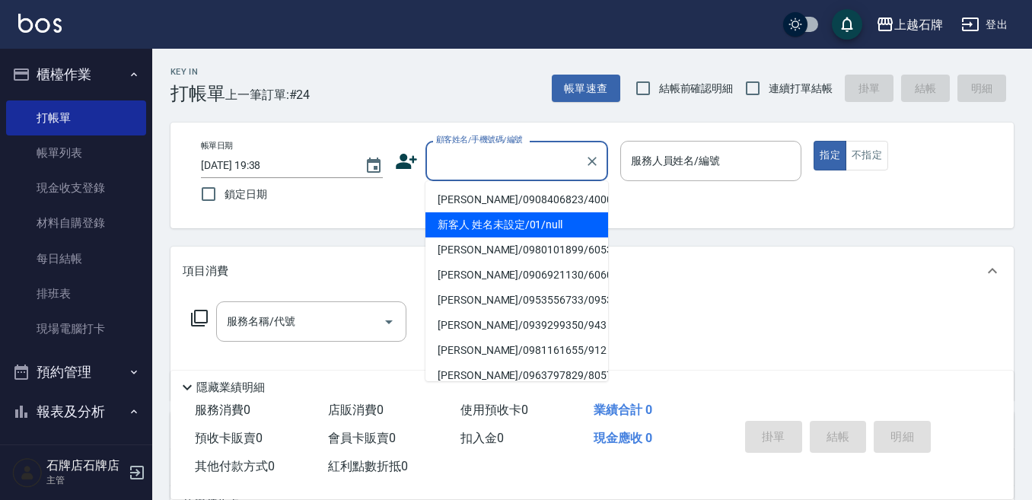
click at [503, 227] on li "新客人 姓名未設定/01/null" at bounding box center [516, 224] width 183 height 25
type input "新客人 姓名未設定/01/null"
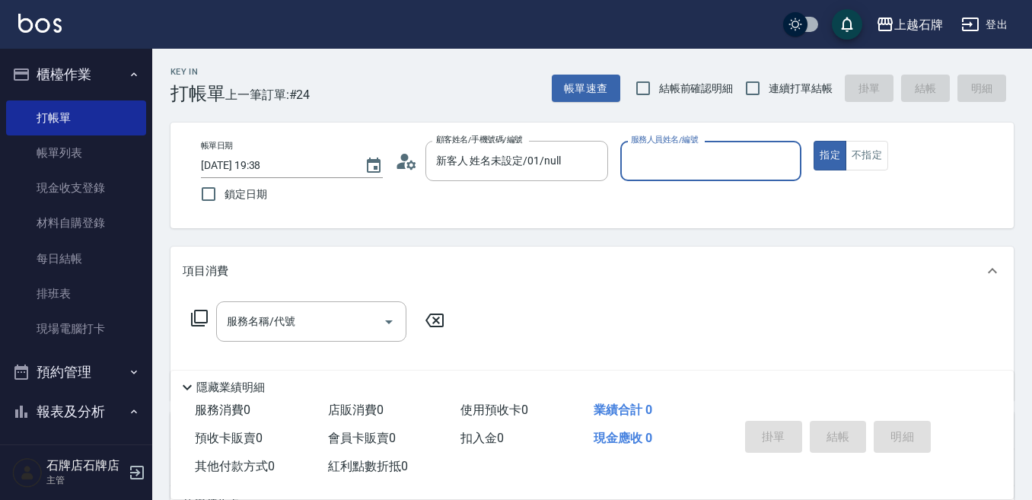
click at [693, 163] on input "服務人員姓名/編號" at bounding box center [711, 161] width 168 height 27
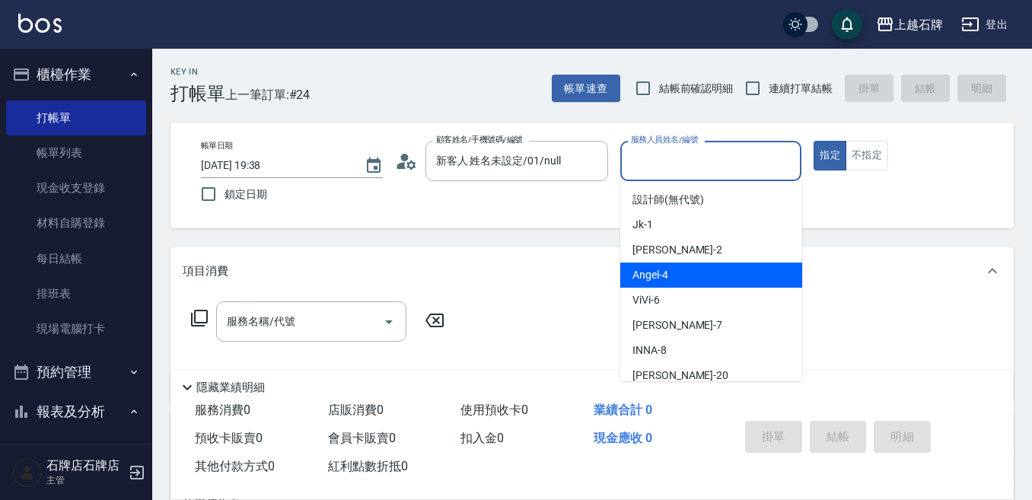
drag, startPoint x: 708, startPoint y: 269, endPoint x: 415, endPoint y: 286, distance: 293.5
click at [707, 269] on div "[PERSON_NAME] -4" at bounding box center [711, 275] width 182 height 25
type input "[PERSON_NAME]-4"
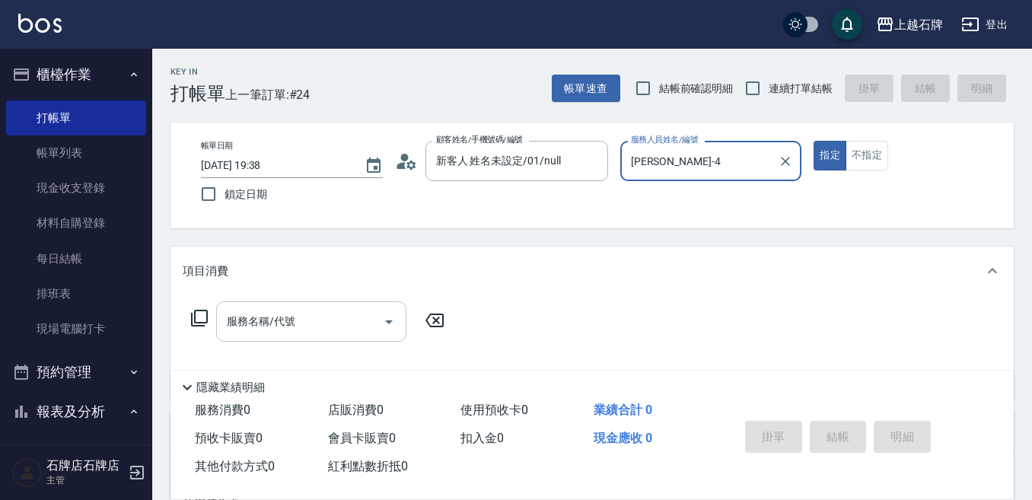
click at [362, 314] on input "服務名稱/代號" at bounding box center [300, 321] width 154 height 27
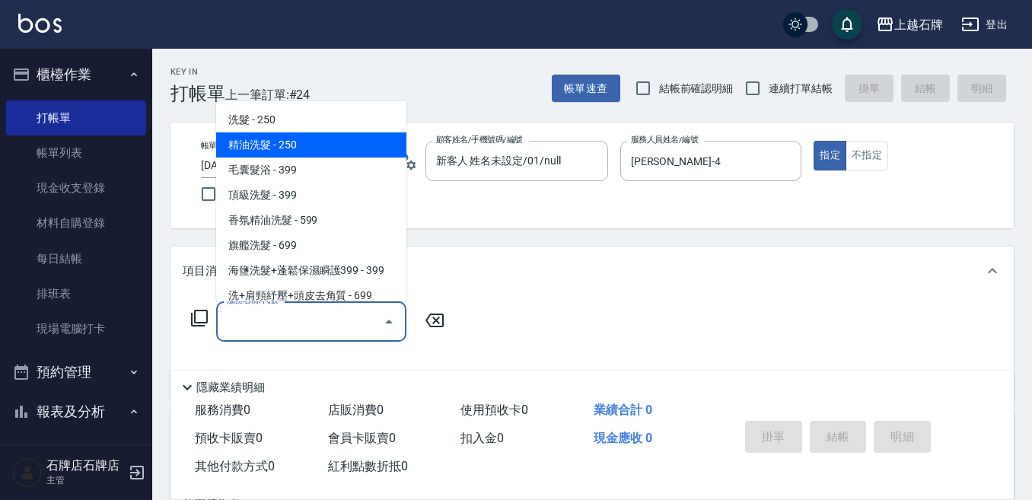
click at [370, 145] on span "精油洗髮 - 250" at bounding box center [311, 144] width 190 height 25
type input "精油洗髮(102)"
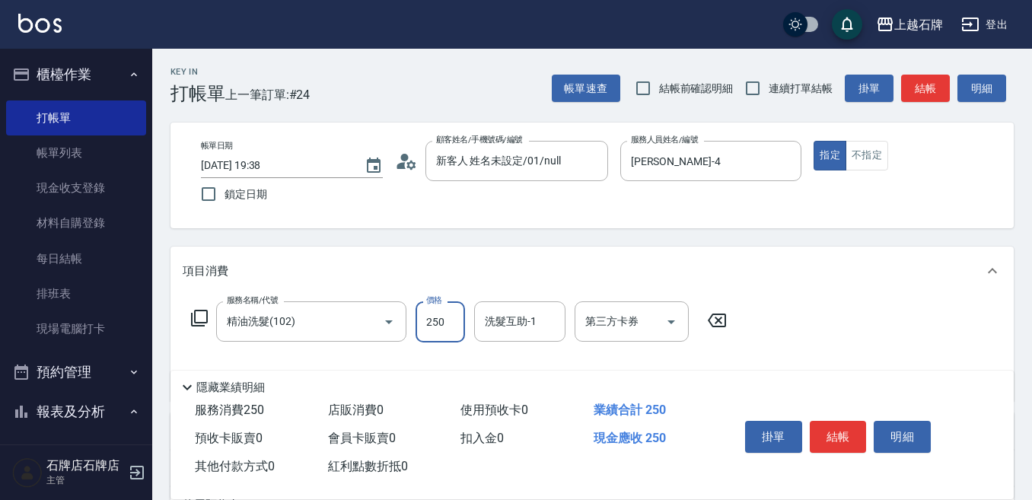
click at [454, 327] on input "250" at bounding box center [440, 321] width 49 height 41
type input "300"
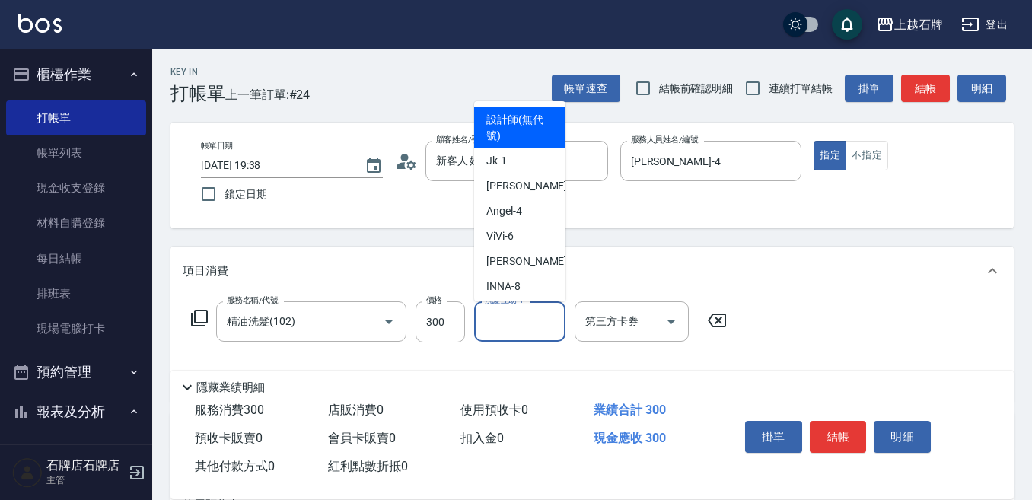
click at [502, 329] on input "洗髮互助-1" at bounding box center [520, 321] width 78 height 27
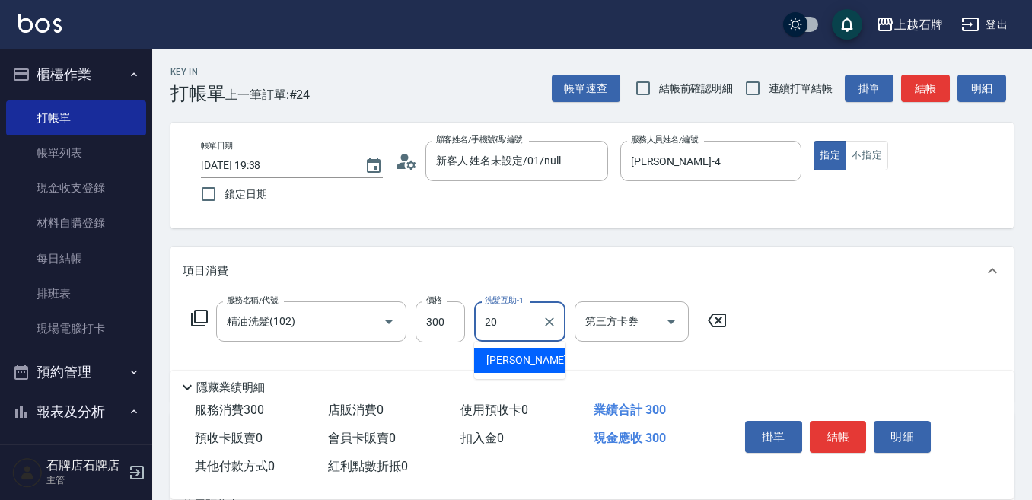
drag, startPoint x: 545, startPoint y: 358, endPoint x: 517, endPoint y: 334, distance: 37.2
click at [546, 358] on div "[PERSON_NAME] -20" at bounding box center [519, 360] width 91 height 25
type input "[PERSON_NAME]-20"
click at [882, 157] on button "不指定" at bounding box center [867, 156] width 43 height 30
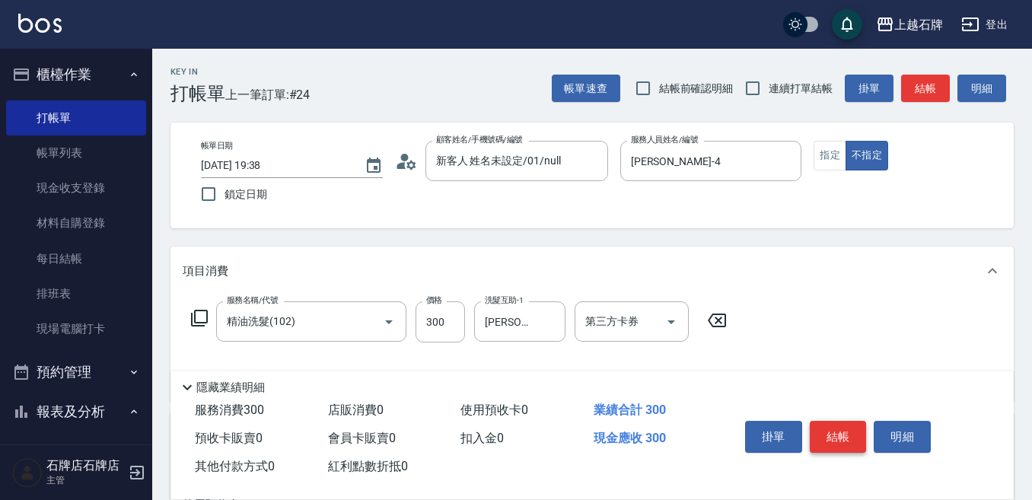
click at [845, 424] on button "結帳" at bounding box center [838, 437] width 57 height 32
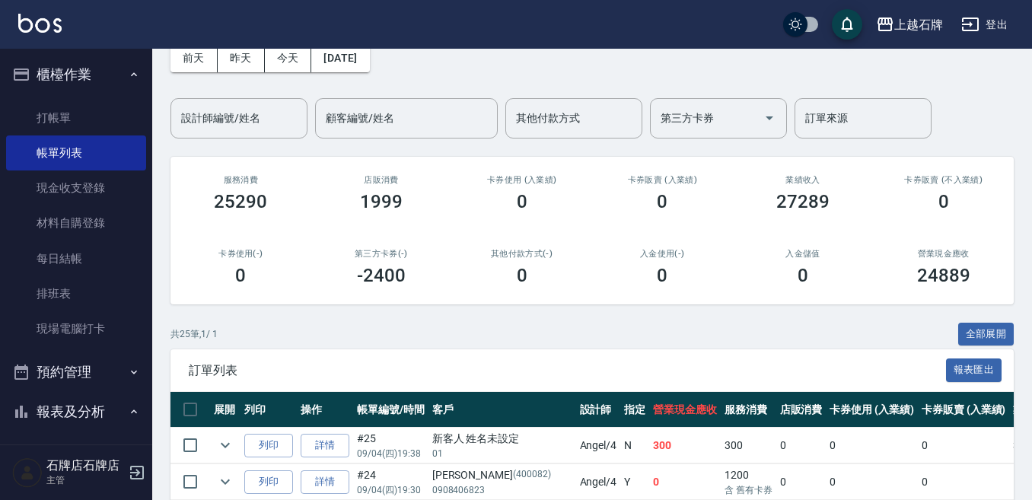
scroll to position [228, 0]
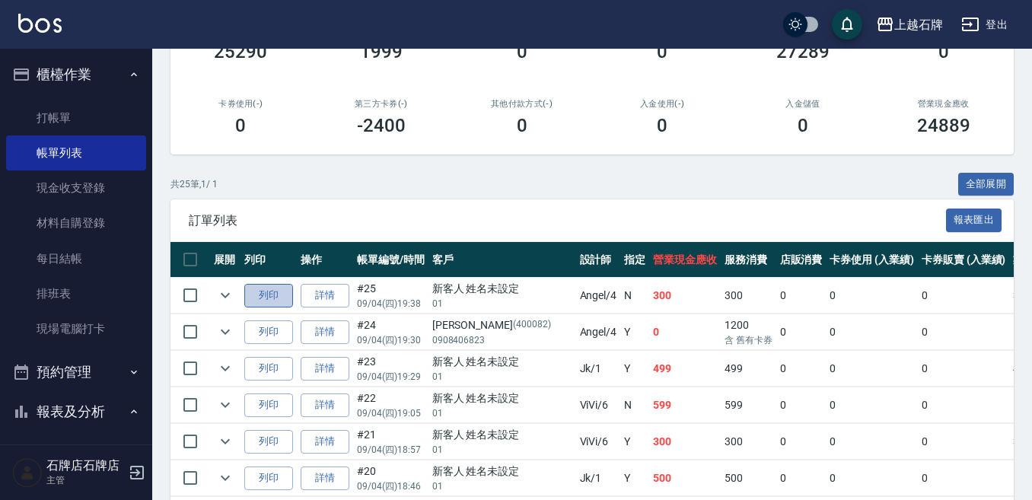
click at [260, 296] on button "列印" at bounding box center [268, 296] width 49 height 24
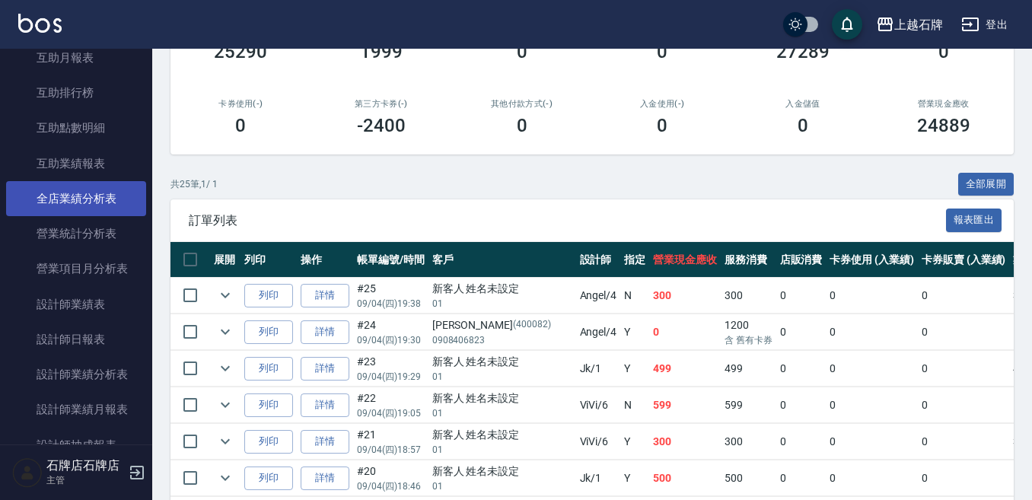
scroll to position [609, 0]
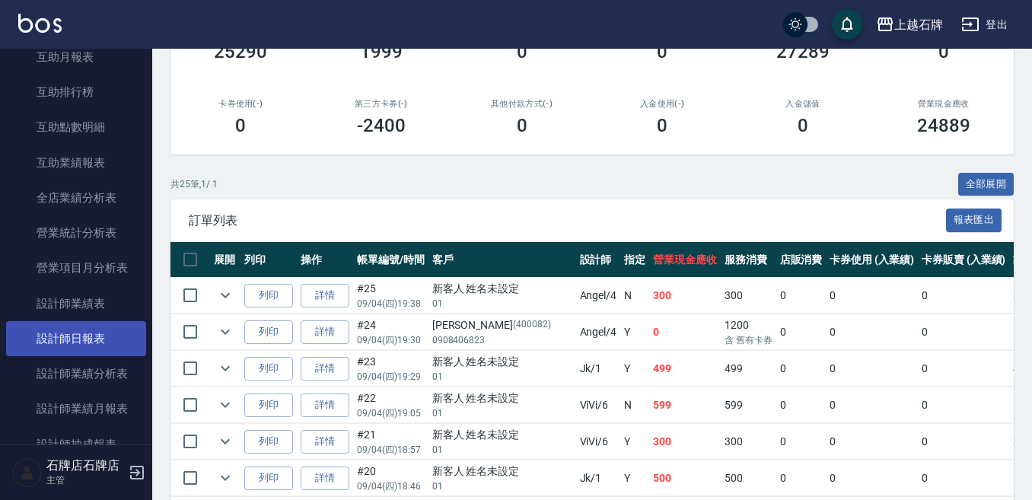
click at [75, 339] on link "設計師日報表" at bounding box center [76, 338] width 140 height 35
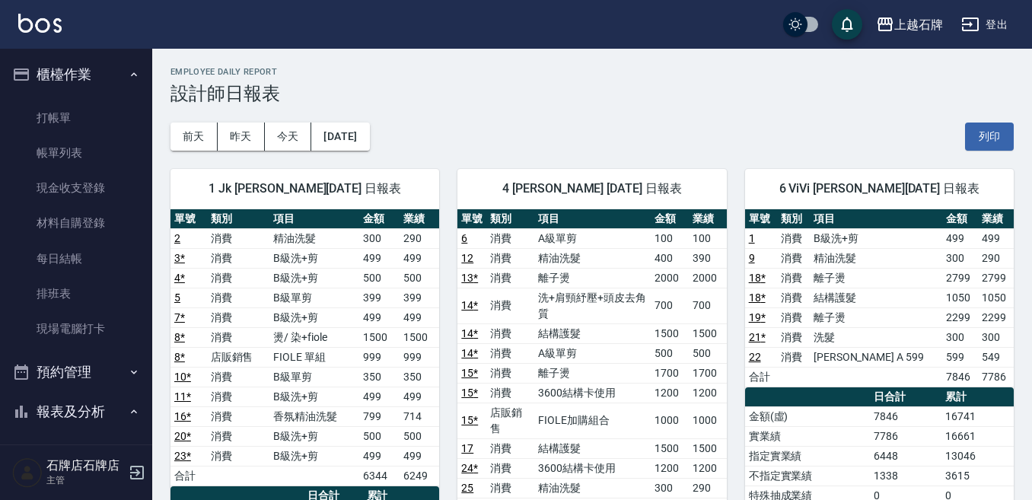
drag, startPoint x: 72, startPoint y: 84, endPoint x: 65, endPoint y: 530, distance: 445.3
click at [65, 499] on html "上越石牌 登出 櫃檯作業 打帳單 帳單列表 現金收支登錄 材料自購登錄 每日結帳 排班表 現場電腦打卡 預約管理 預約管理 單日預約紀錄 單週預約紀錄 報表及…" at bounding box center [516, 455] width 1032 height 911
click at [98, 319] on link "現場電腦打卡" at bounding box center [76, 328] width 140 height 35
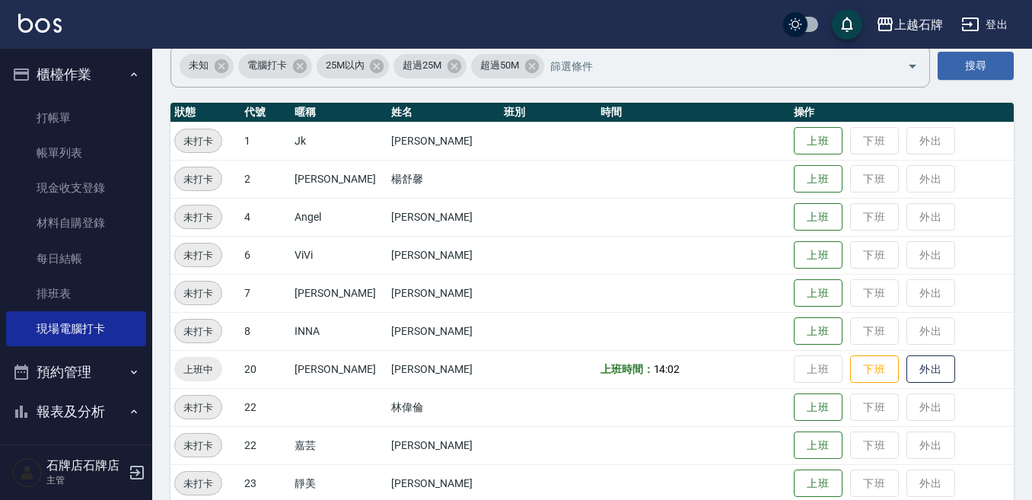
scroll to position [304, 0]
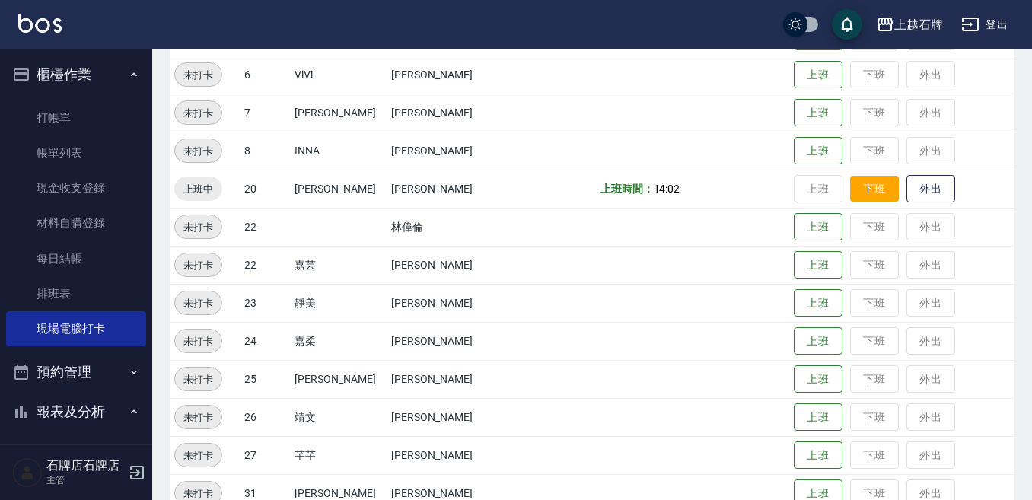
click at [858, 190] on button "下班" at bounding box center [874, 189] width 49 height 27
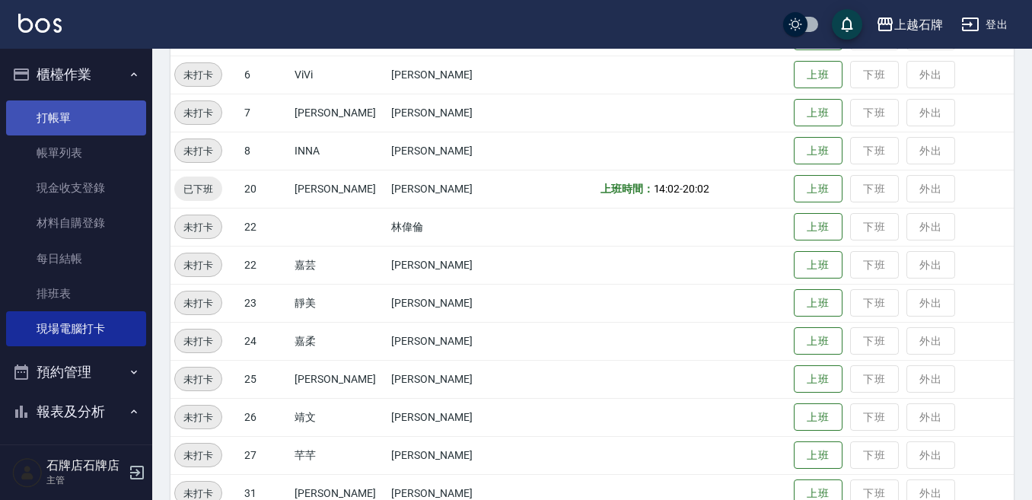
click at [113, 116] on link "打帳單" at bounding box center [76, 117] width 140 height 35
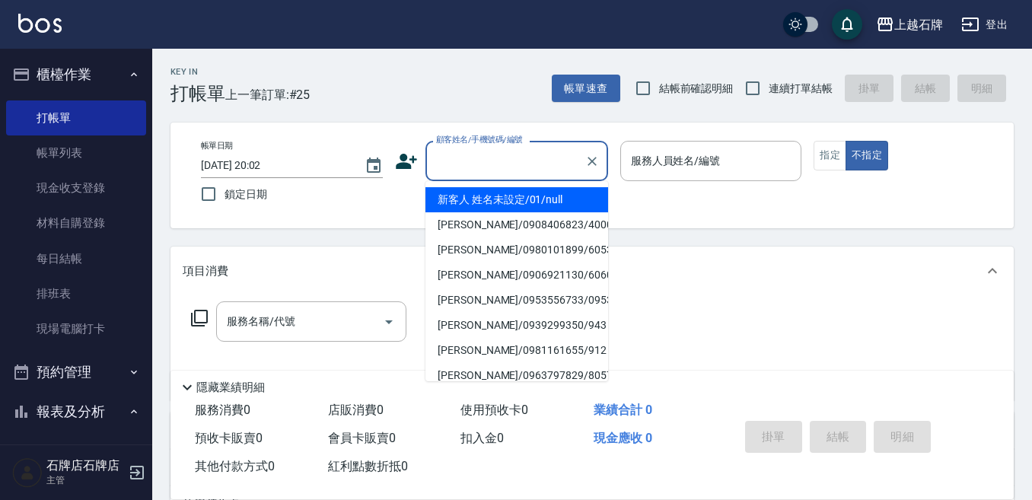
click at [488, 165] on input "顧客姓名/手機號碼/編號" at bounding box center [505, 161] width 146 height 27
click at [533, 195] on li "新客人 姓名未設定/01/null" at bounding box center [516, 199] width 183 height 25
type input "新客人 姓名未設定/01/null"
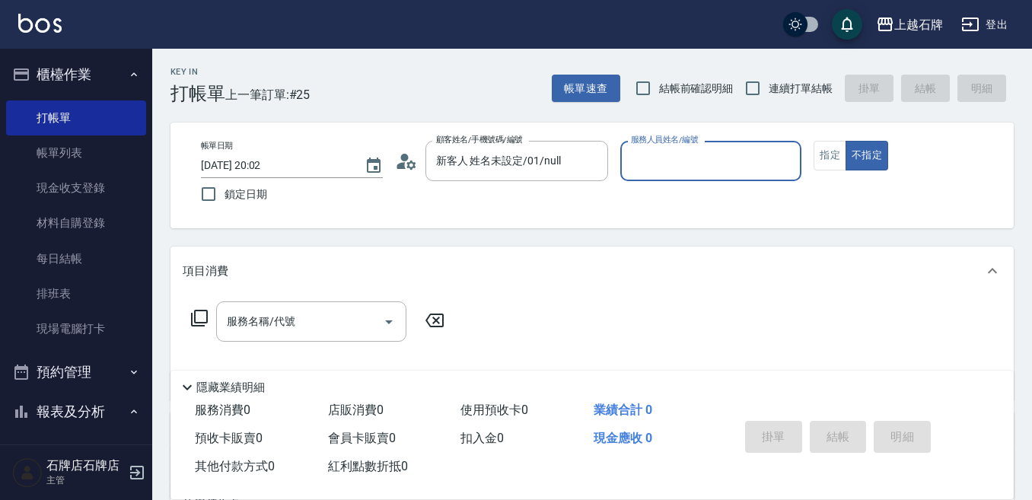
click at [676, 180] on div "服務人員姓名/編號" at bounding box center [711, 161] width 182 height 40
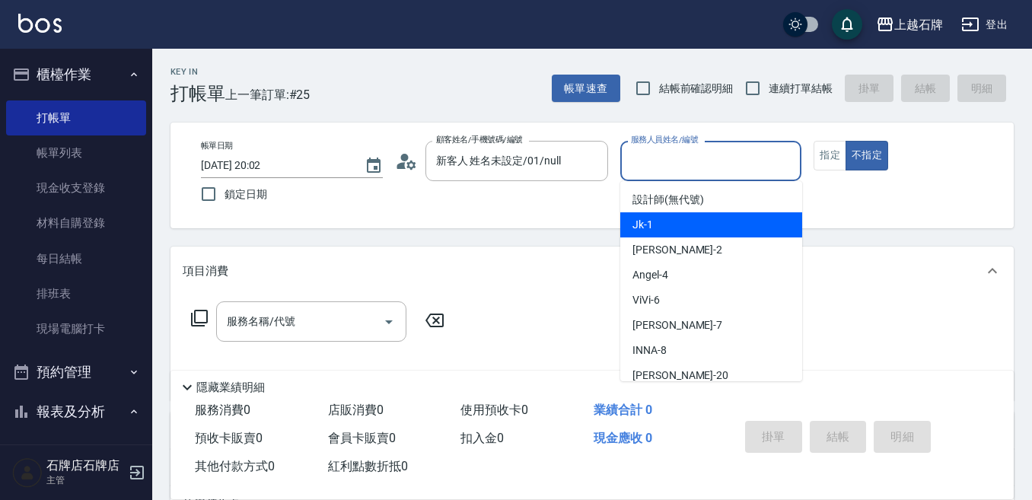
click at [674, 219] on div "Jk -1" at bounding box center [711, 224] width 182 height 25
type input "Jk-1"
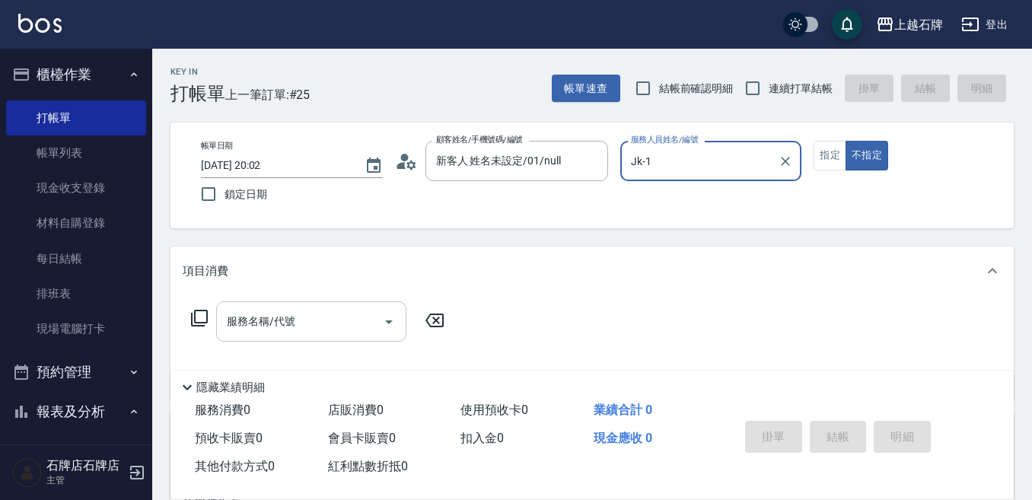
click at [325, 329] on input "服務名稱/代號" at bounding box center [300, 321] width 154 height 27
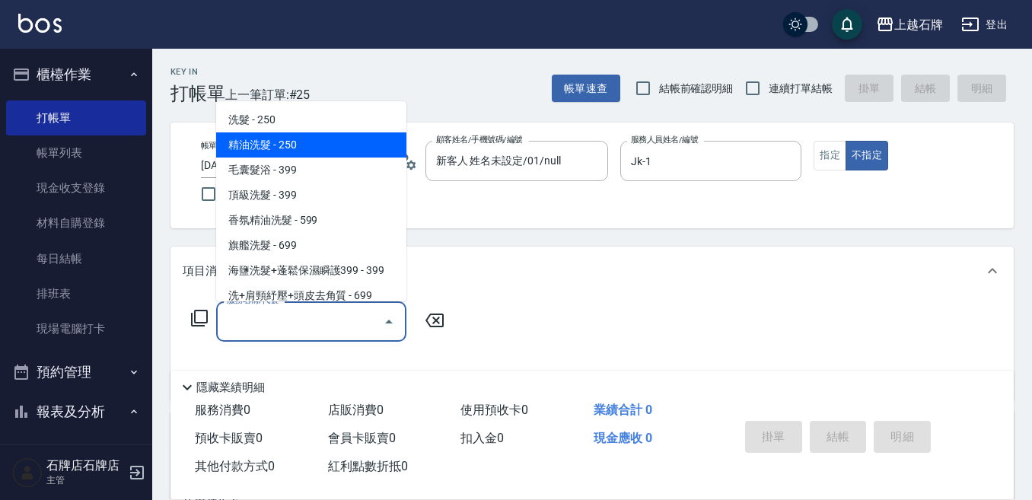
click at [374, 155] on span "精油洗髮 - 250" at bounding box center [311, 144] width 190 height 25
type input "精油洗髮(102)"
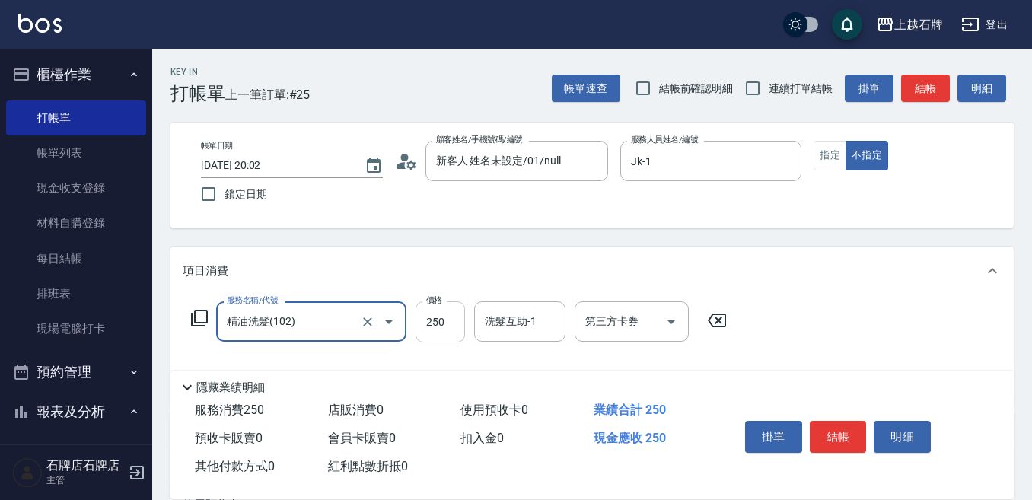
click at [451, 330] on input "250" at bounding box center [440, 321] width 49 height 41
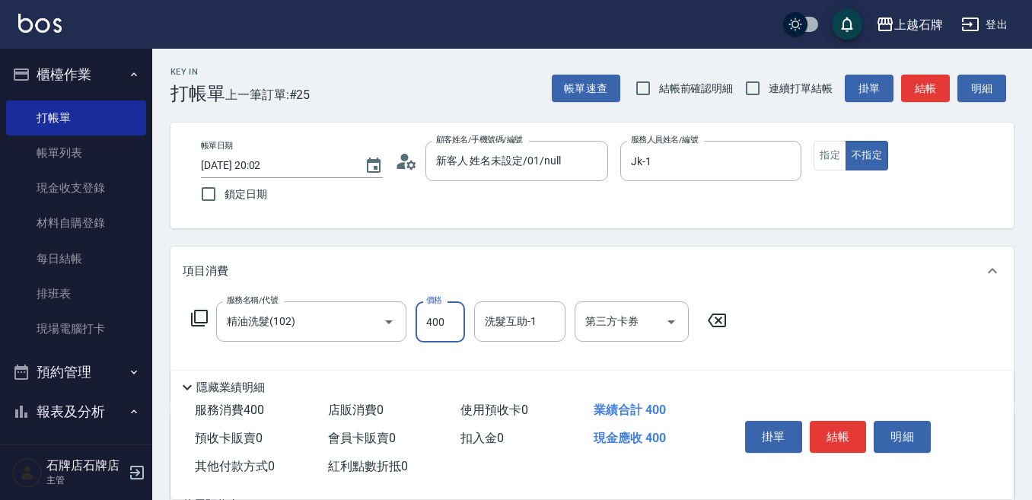
type input "400"
click at [498, 325] on div "洗髮互助-1 洗髮互助-1" at bounding box center [519, 321] width 91 height 40
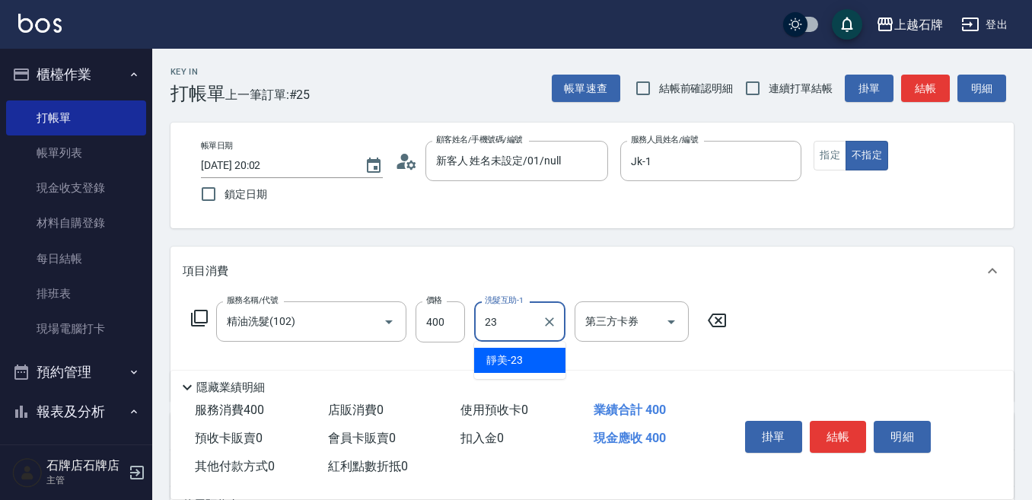
click at [514, 352] on div "靜美 -23" at bounding box center [519, 360] width 91 height 25
type input "靜美-23"
drag, startPoint x: 835, startPoint y: 433, endPoint x: 831, endPoint y: 441, distance: 8.5
click at [837, 432] on button "結帳" at bounding box center [838, 437] width 57 height 32
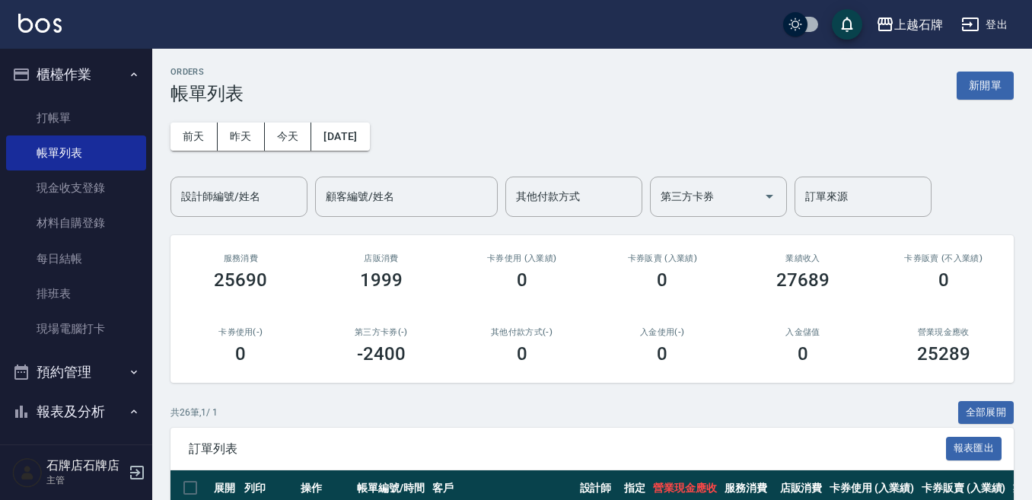
scroll to position [381, 0]
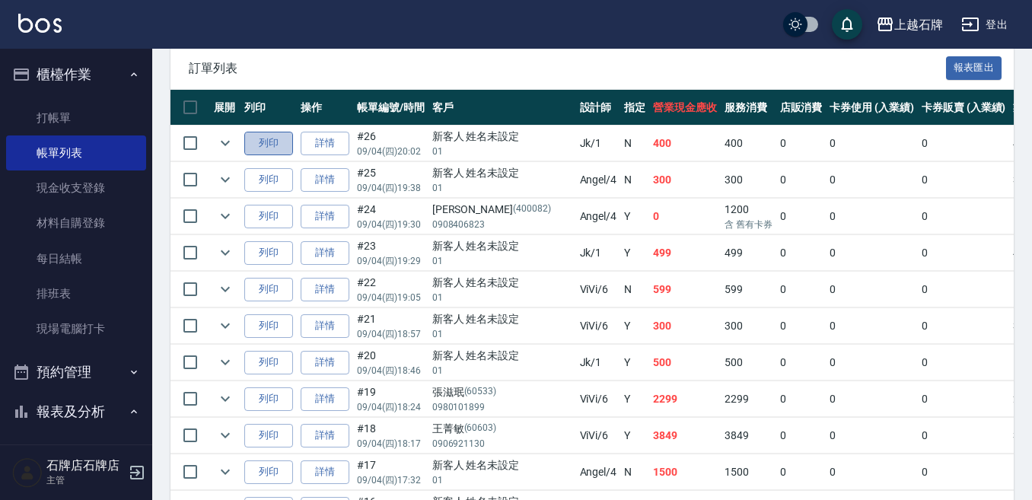
click at [277, 142] on button "列印" at bounding box center [268, 144] width 49 height 24
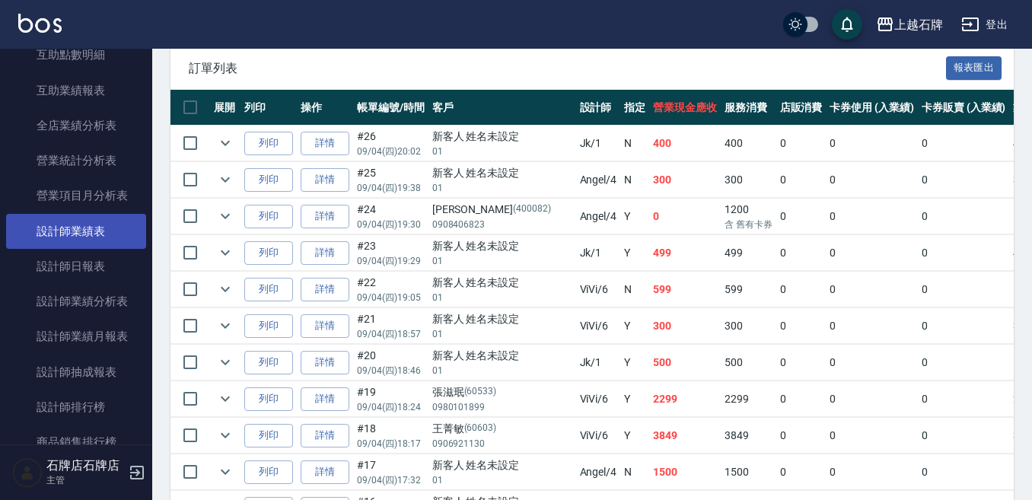
scroll to position [685, 0]
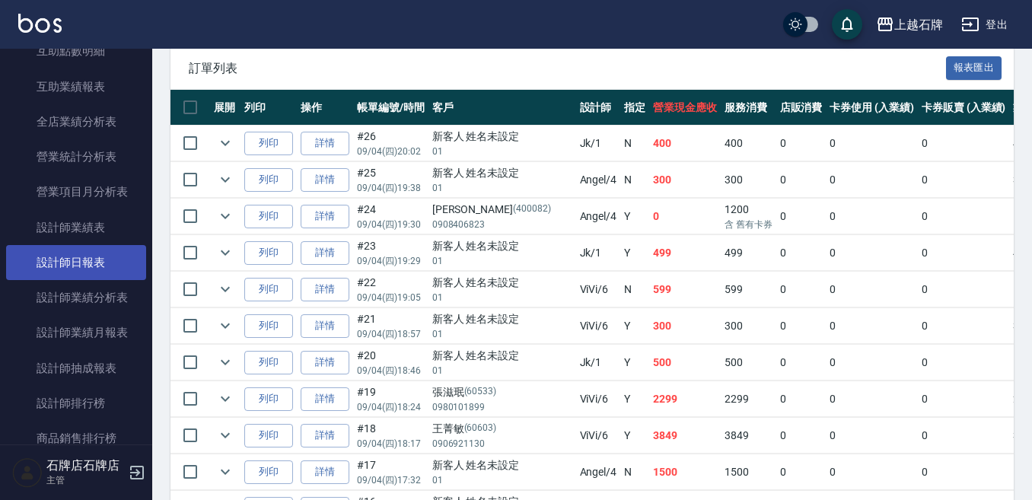
click at [57, 265] on link "設計師日報表" at bounding box center [76, 262] width 140 height 35
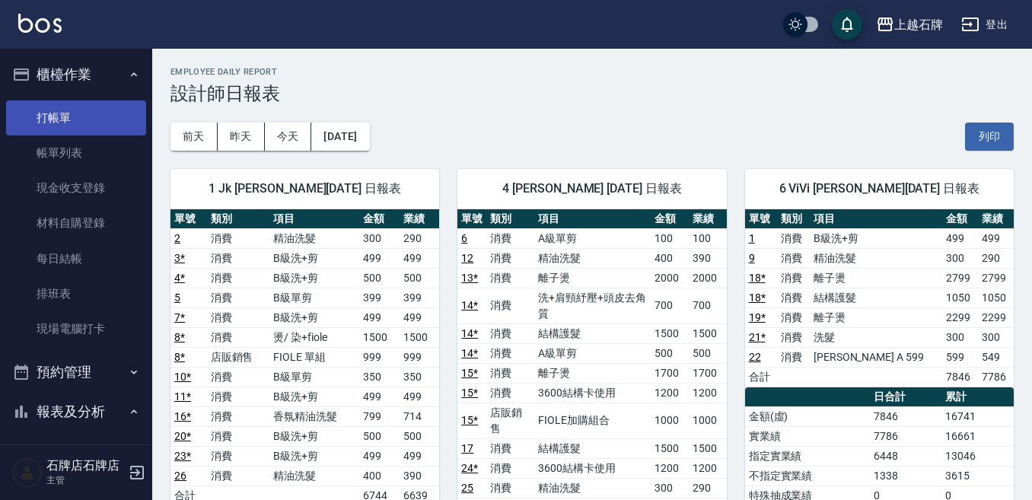
click at [87, 121] on link "打帳單" at bounding box center [76, 117] width 140 height 35
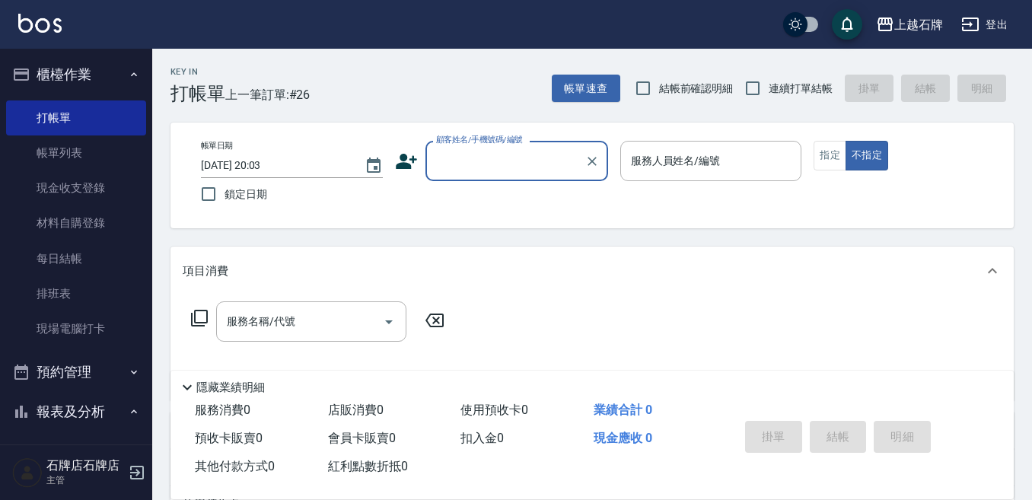
click at [498, 105] on div "Key In 打帳單 上一筆訂單:#26 帳單速查 結帳前確認明細 連續打單結帳 掛單 結帳 明細 帳單日期 [DATE] 20:03 鎖定日期 顧客姓名/手…" at bounding box center [592, 395] width 880 height 693
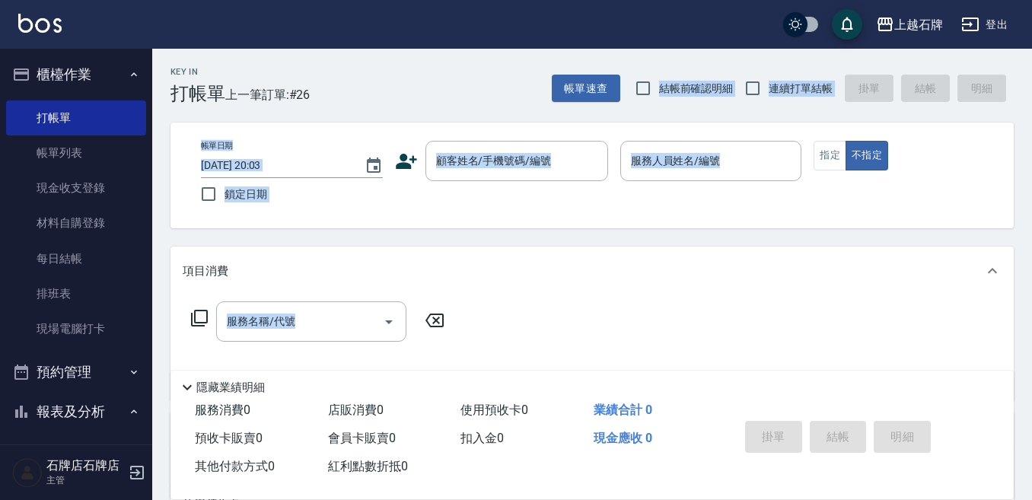
drag, startPoint x: 527, startPoint y: 97, endPoint x: 944, endPoint y: 279, distance: 455.0
click at [643, 499] on html "上越石牌 登出 櫃檯作業 打帳單 帳單列表 現金收支登錄 材料自購登錄 每日結帳 排班表 現場電腦打卡 預約管理 預約管理 單日預約紀錄 單週預約紀錄 報表及…" at bounding box center [516, 370] width 1032 height 741
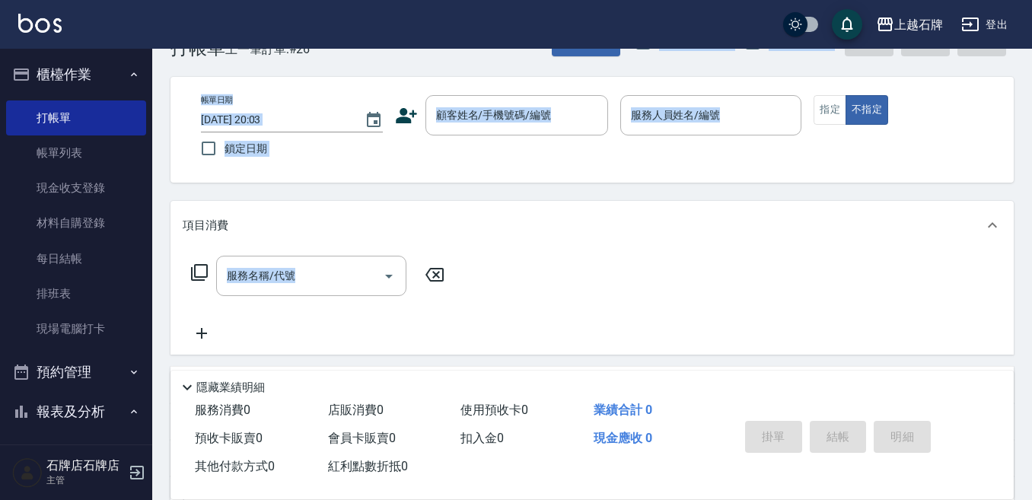
click at [450, 83] on div "帳單日期 [DATE] 20:03 鎖定日期 顧客姓名/手機號碼/編號 顧客姓名/手機號碼/編號 服務人員姓名/編號 服務人員姓名/編號 指定 不指定" at bounding box center [591, 130] width 843 height 106
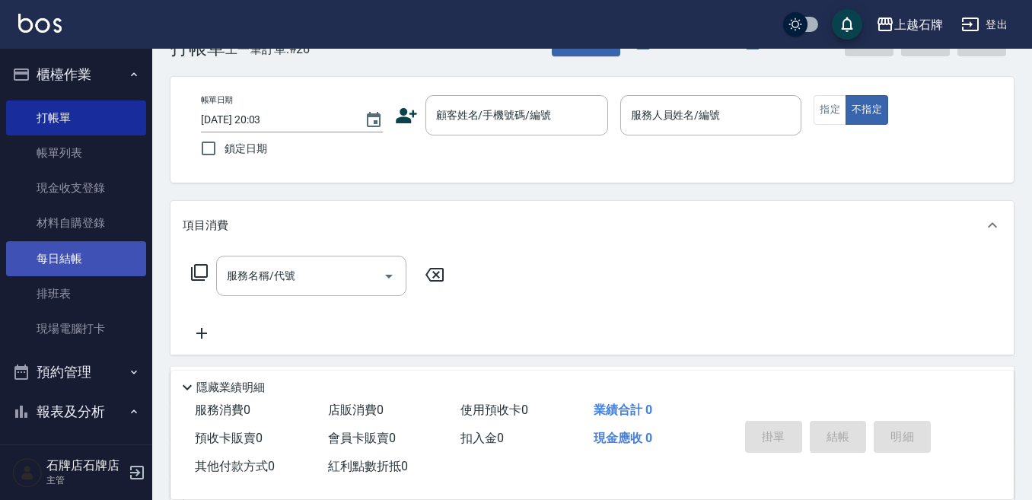
click at [89, 258] on link "每日結帳" at bounding box center [76, 258] width 140 height 35
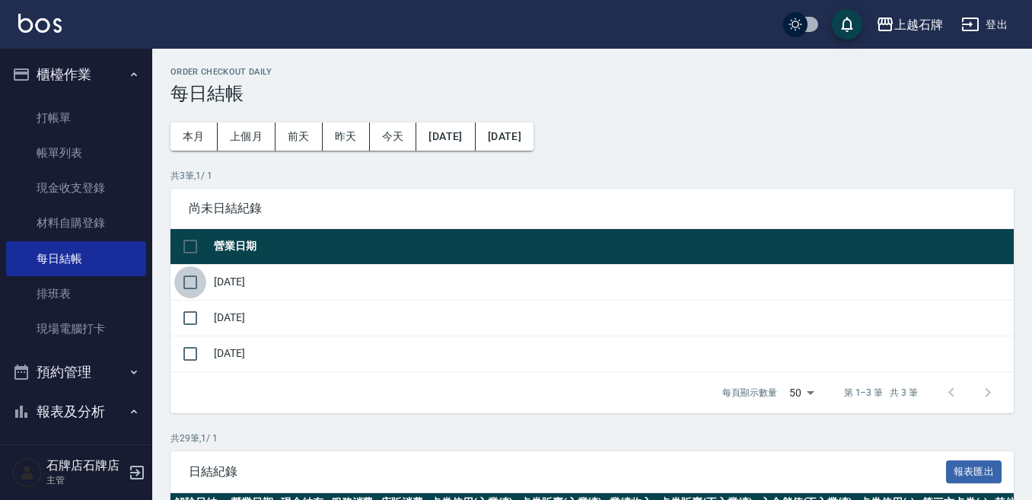
click at [199, 279] on input "checkbox" at bounding box center [190, 282] width 32 height 32
checkbox input "true"
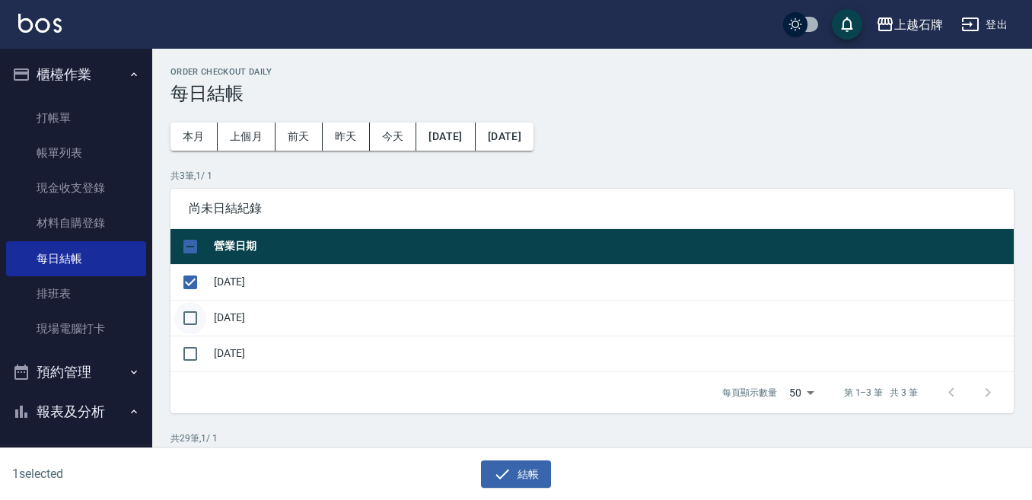
click at [202, 323] on input "checkbox" at bounding box center [190, 318] width 32 height 32
checkbox input "true"
click at [199, 349] on input "checkbox" at bounding box center [190, 354] width 32 height 32
checkbox input "true"
click at [503, 471] on icon "button" at bounding box center [502, 474] width 18 height 18
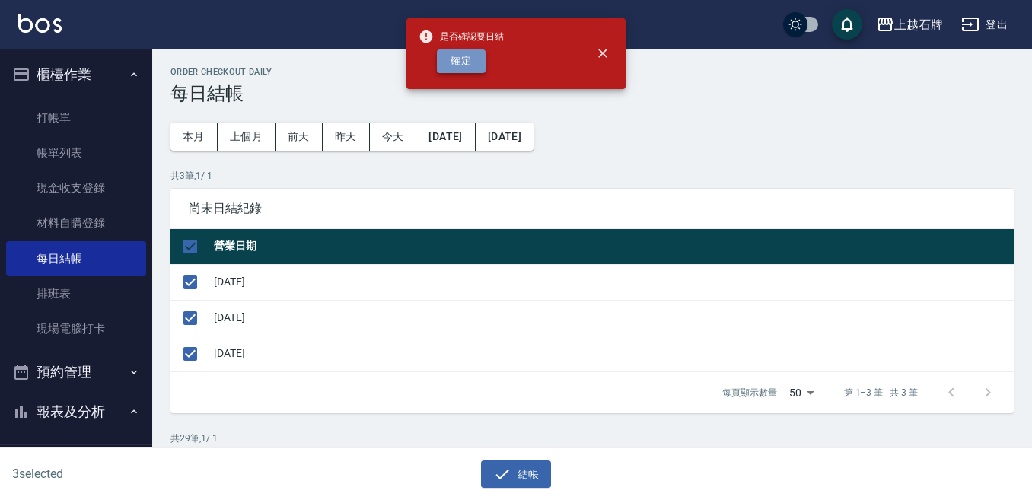
click at [460, 70] on button "確定" at bounding box center [461, 61] width 49 height 24
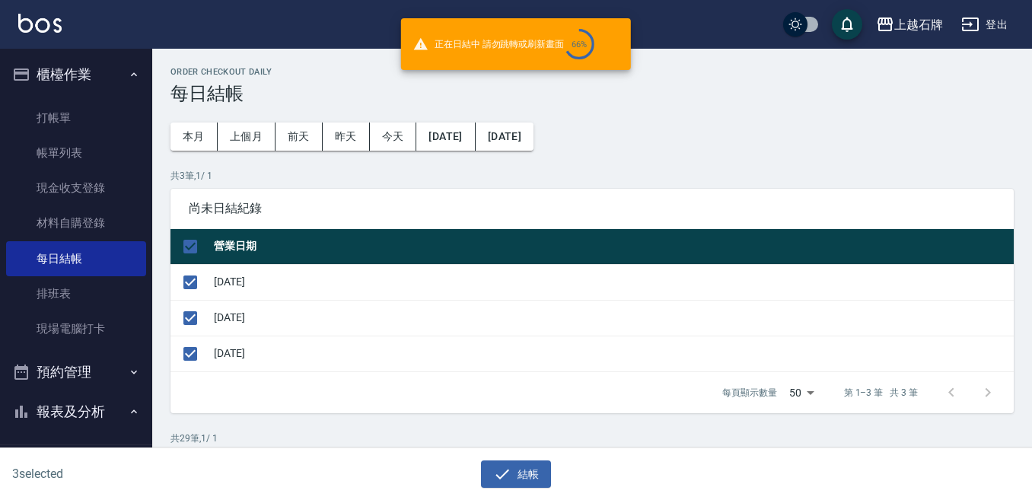
checkbox input "false"
